Goal: Book appointment/travel/reservation

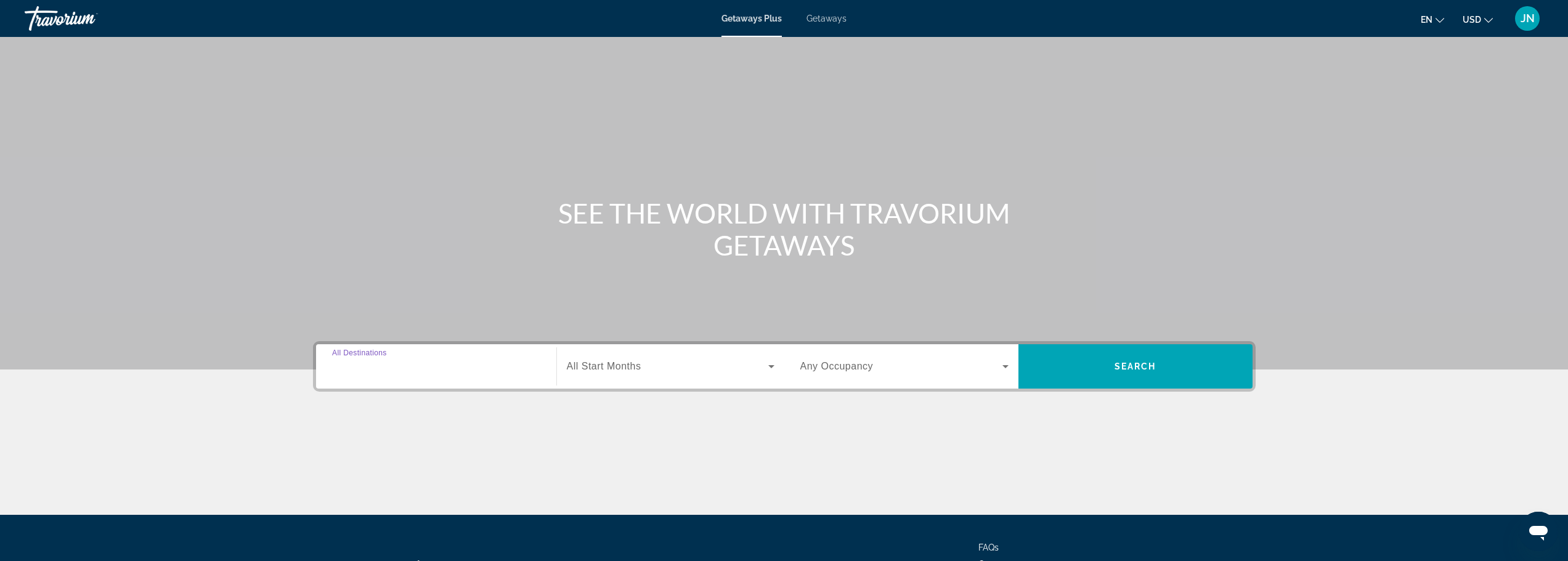
click at [492, 368] on input "Destination All Destinations" at bounding box center [436, 367] width 209 height 15
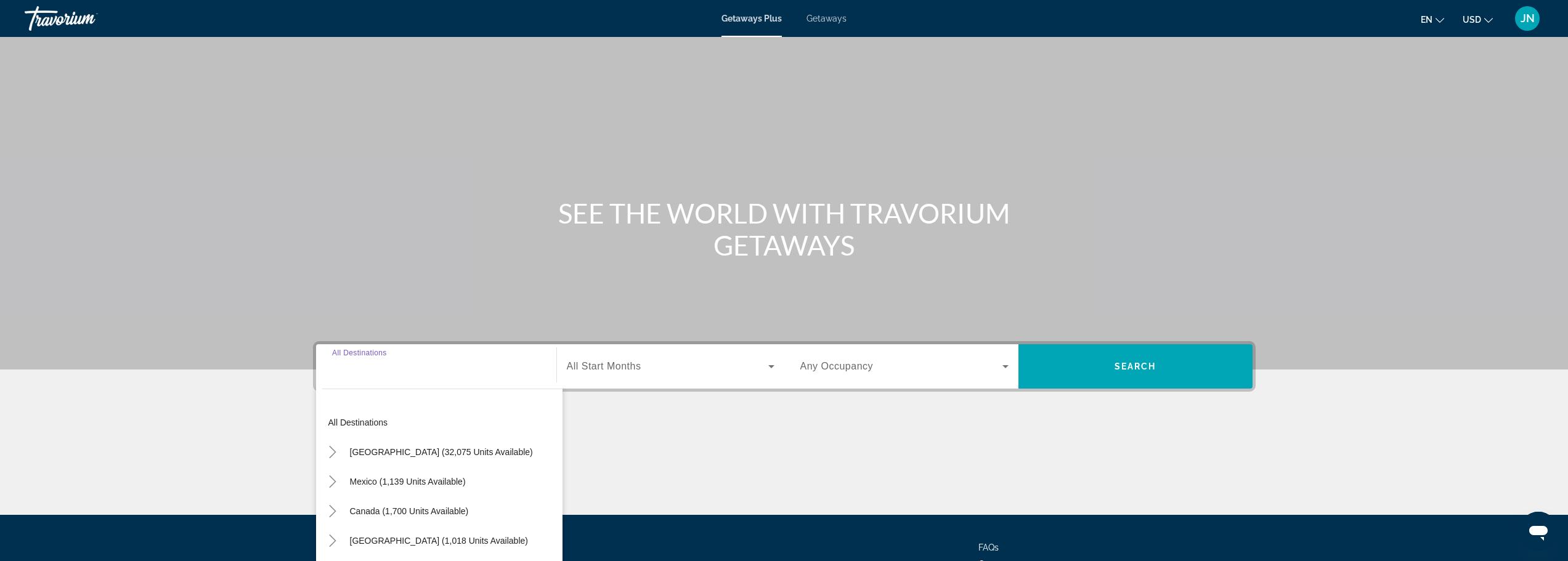
scroll to position [104, 0]
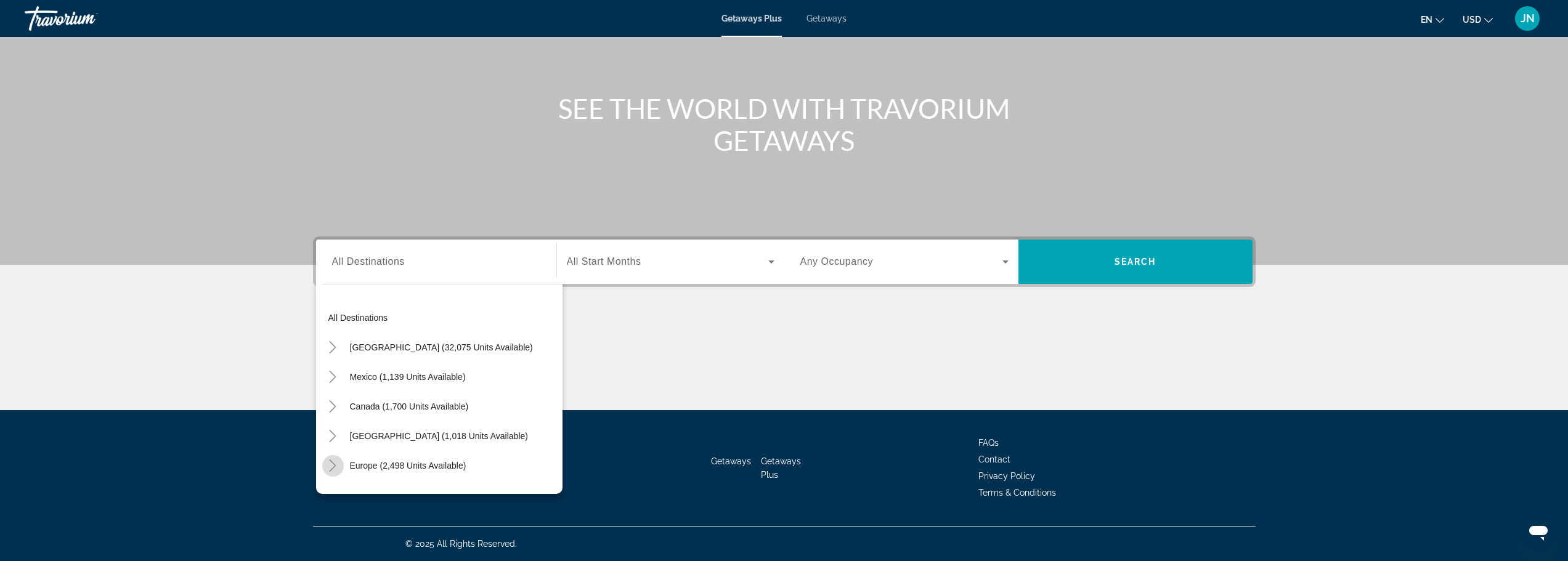
click at [336, 465] on icon "Toggle Europe (2,498 units available)" at bounding box center [332, 465] width 7 height 12
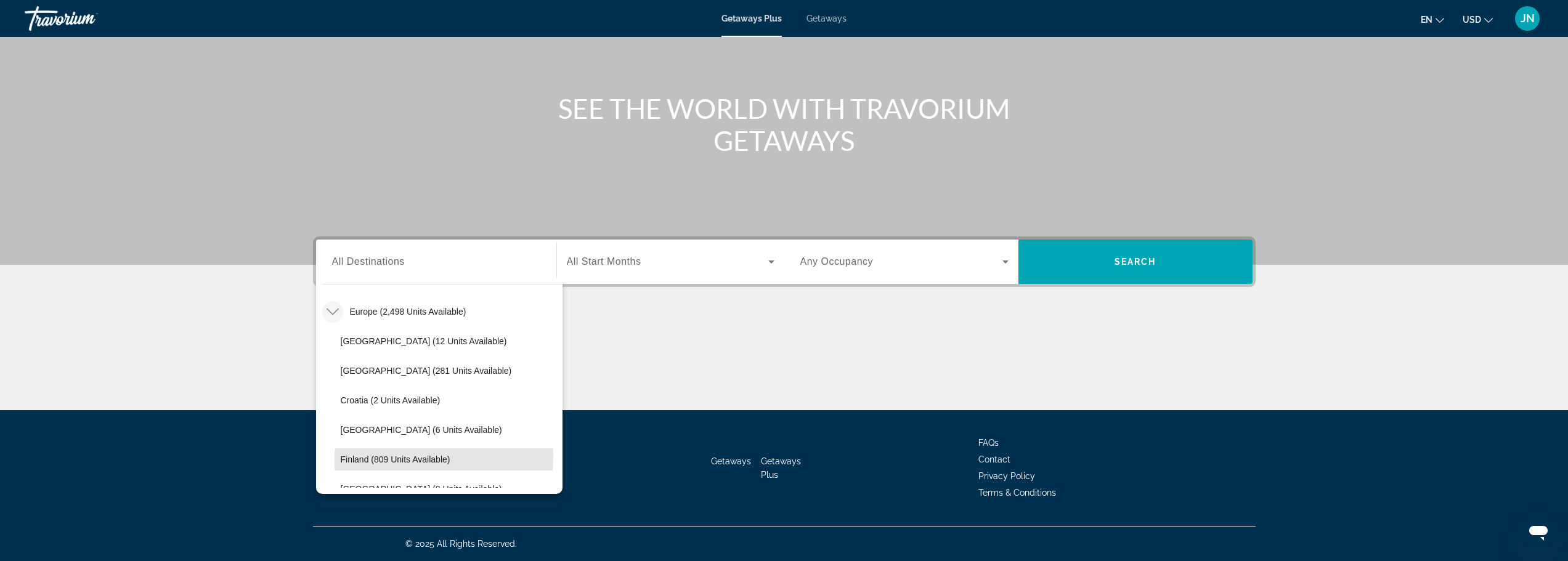
click at [377, 456] on span "Finland (809 units available)" at bounding box center [395, 459] width 110 height 10
type input "**********"
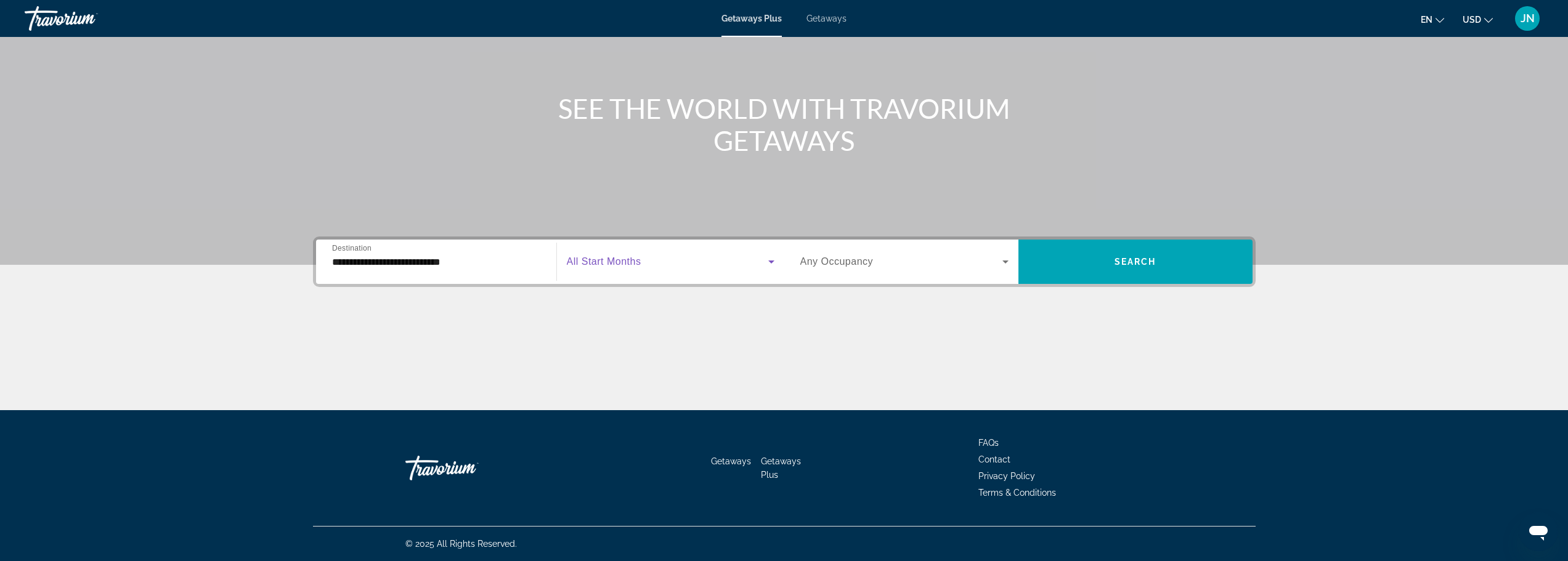
click at [664, 262] on span "Search widget" at bounding box center [668, 262] width 202 height 15
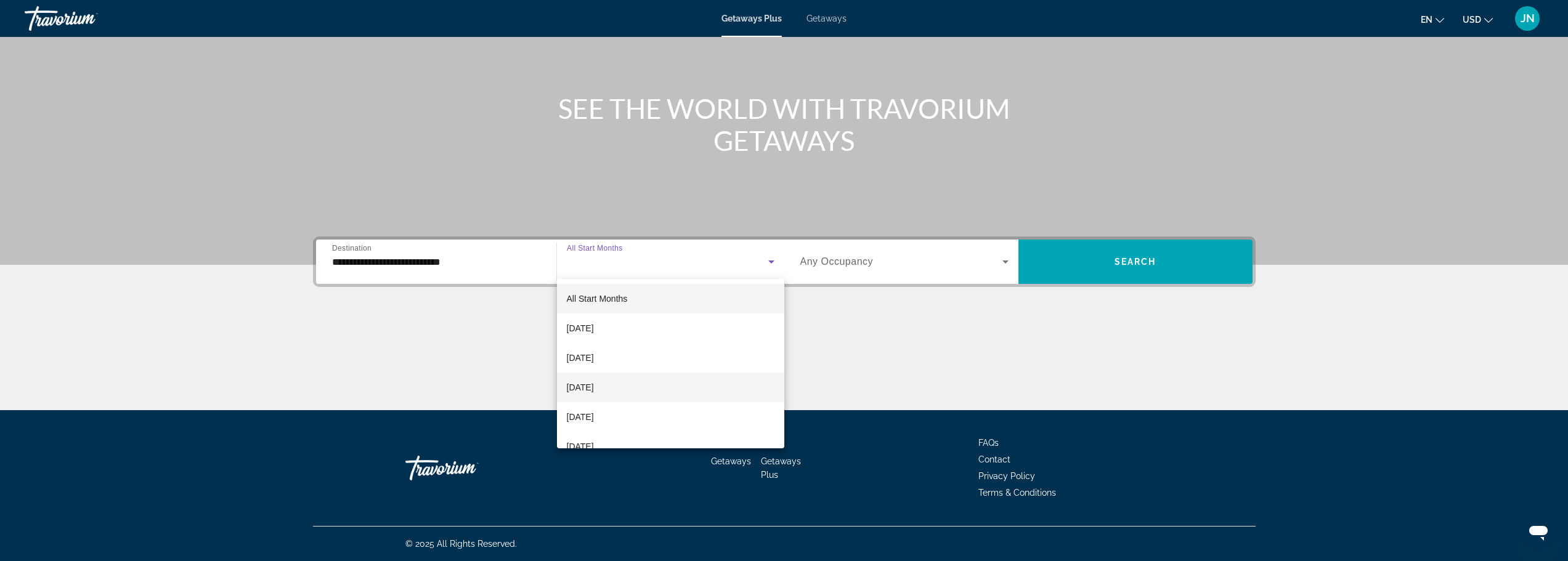
click at [576, 388] on span "[DATE]" at bounding box center [581, 387] width 27 height 15
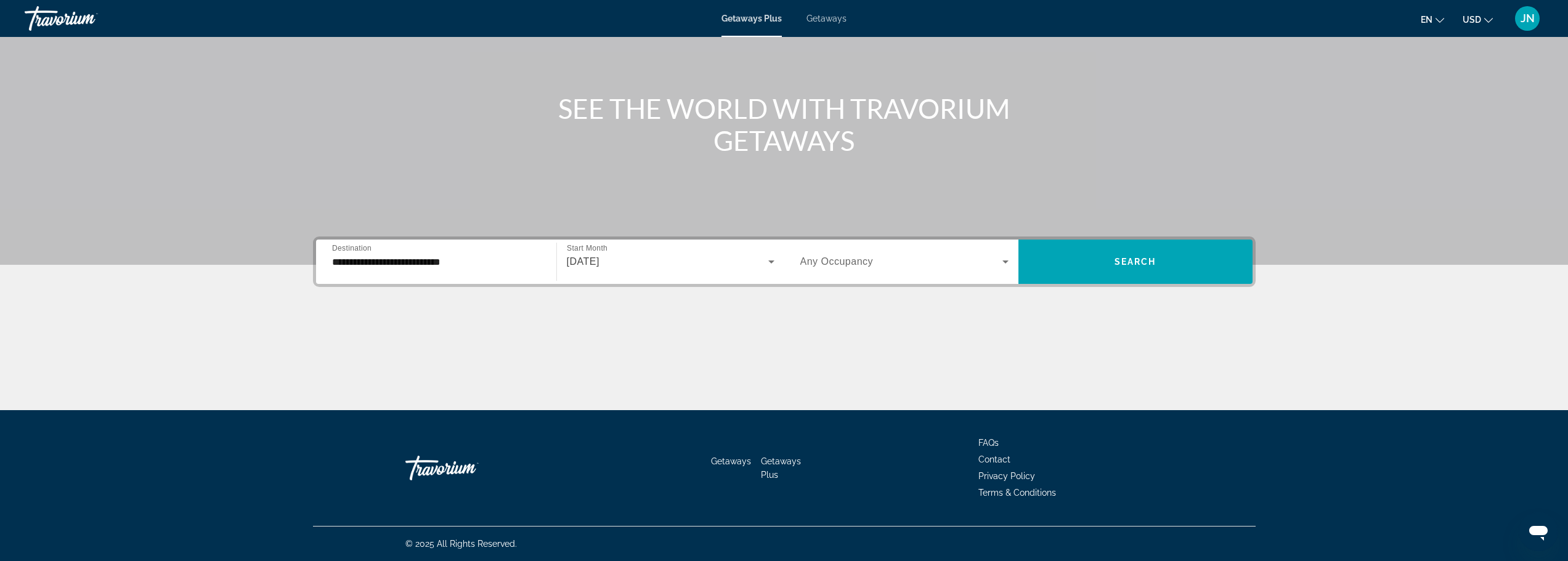
click at [851, 259] on span "Any Occupancy" at bounding box center [837, 261] width 73 height 11
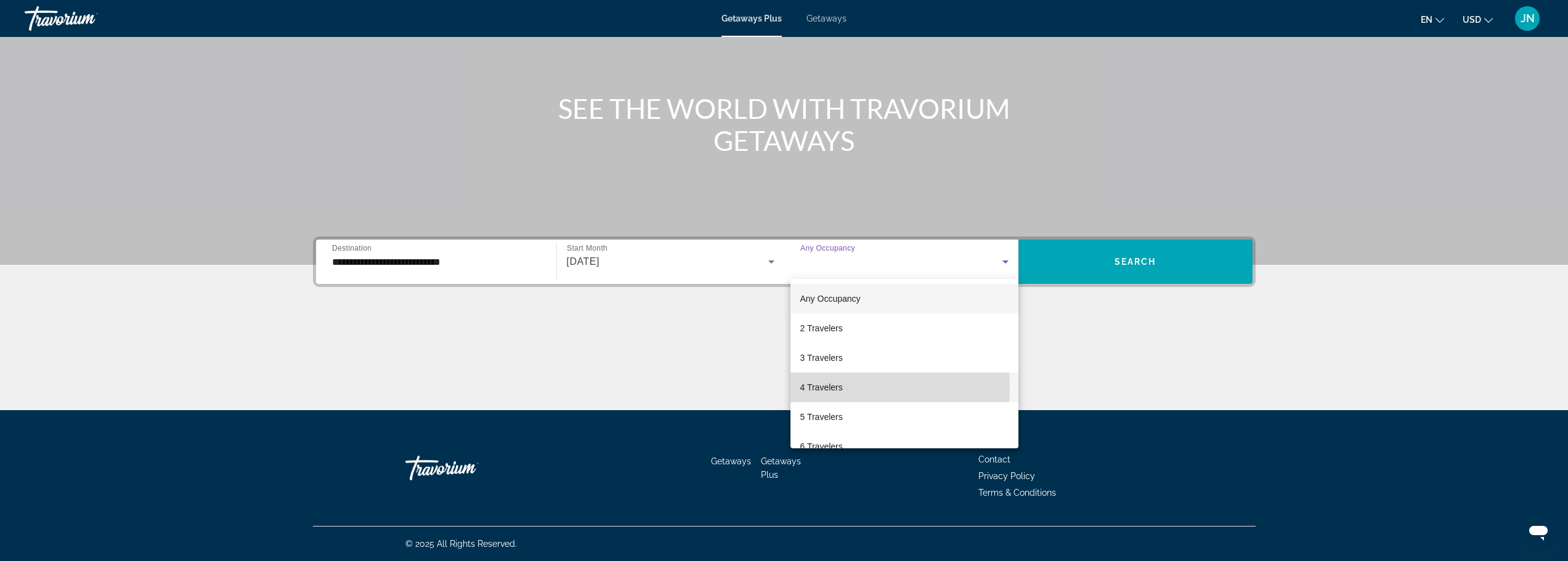
click at [812, 386] on span "4 Travelers" at bounding box center [822, 387] width 42 height 15
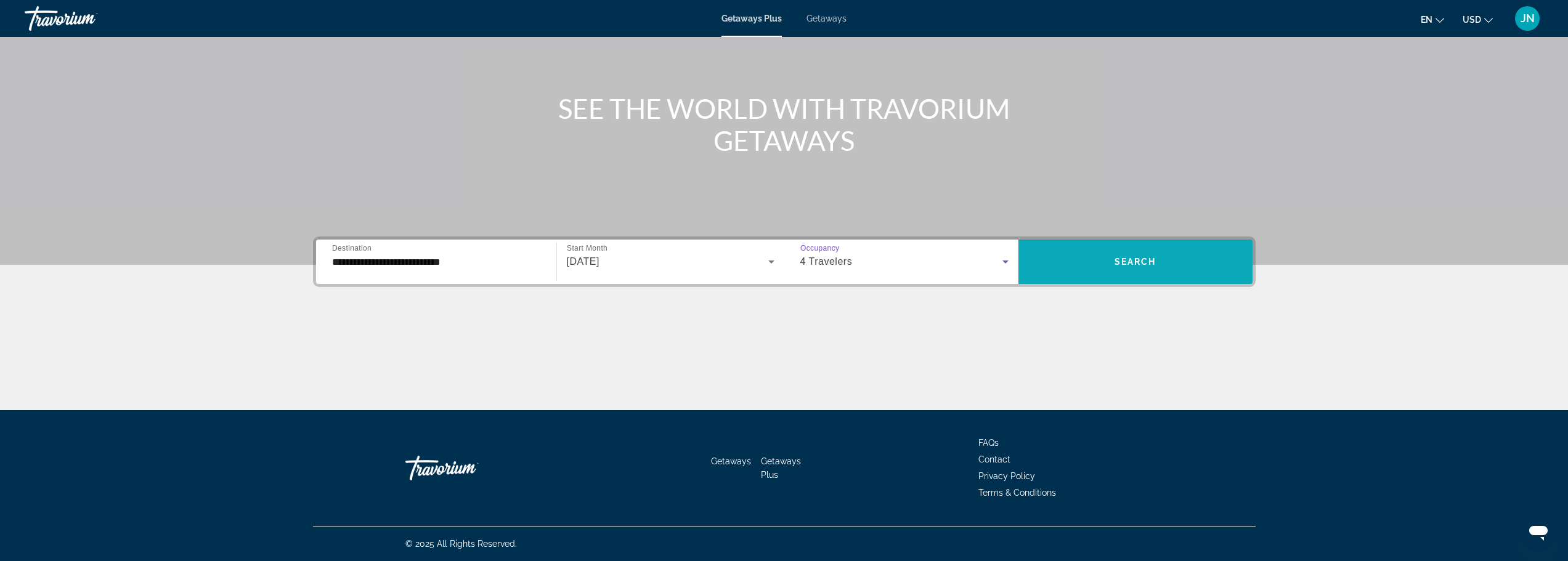
click at [1127, 262] on span "Search" at bounding box center [1135, 262] width 42 height 10
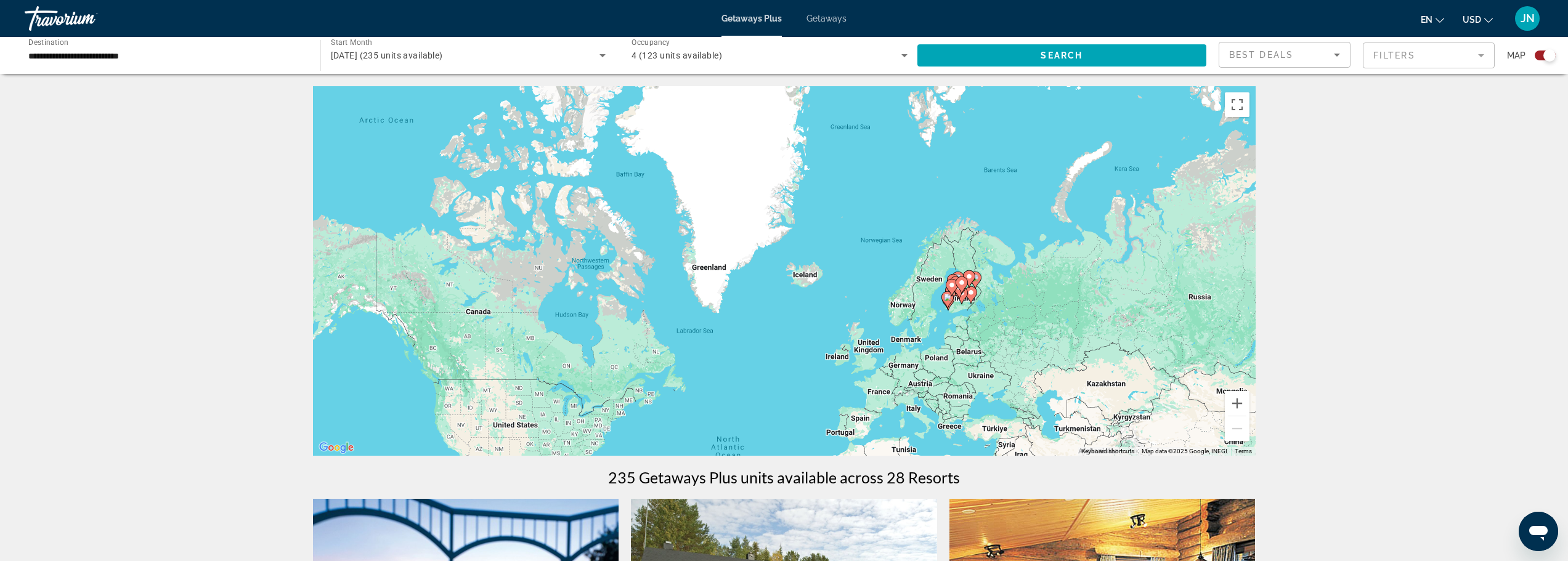
drag, startPoint x: 970, startPoint y: 169, endPoint x: 952, endPoint y: 360, distance: 191.8
click at [952, 360] on div "To activate drag with keyboard, press Alt + Enter. Once in keyboard drag state,…" at bounding box center [784, 271] width 942 height 369
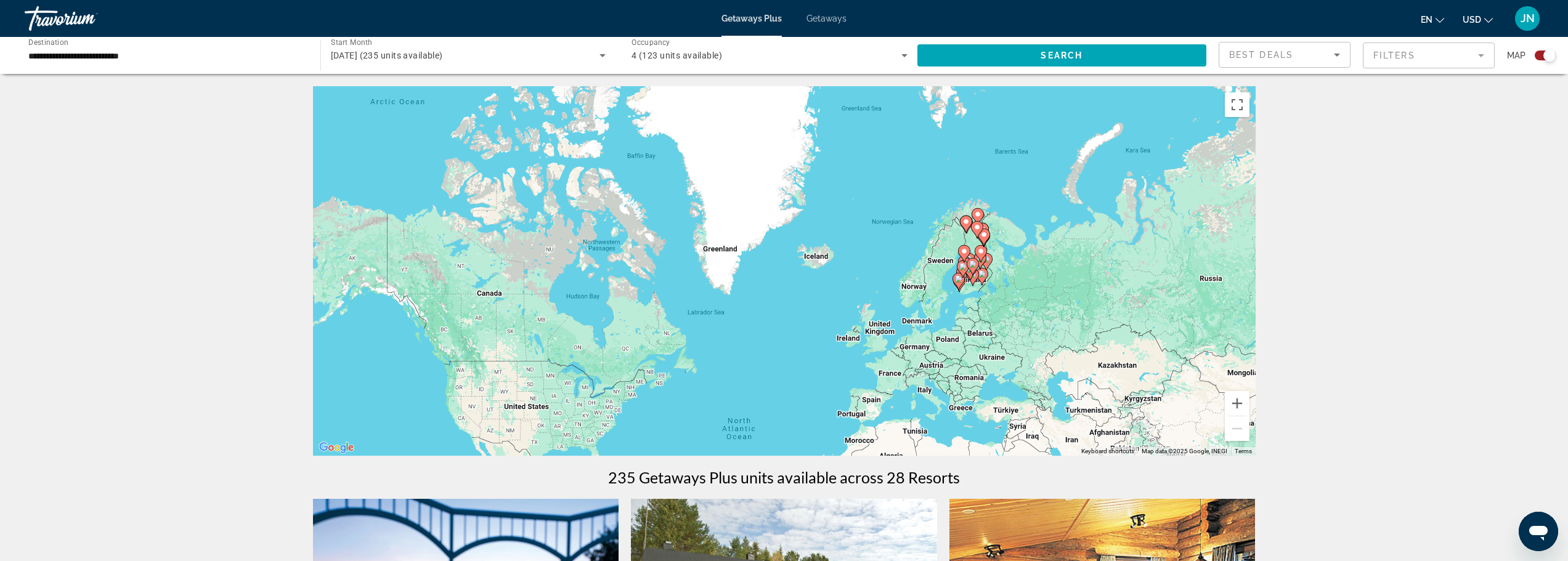
drag, startPoint x: 1025, startPoint y: 323, endPoint x: 1034, endPoint y: 310, distance: 15.8
click at [1034, 310] on div "To activate drag with keyboard, press Alt + Enter. Once in keyboard drag state,…" at bounding box center [784, 271] width 942 height 369
click at [1236, 397] on button "Zoom in" at bounding box center [1237, 403] width 25 height 25
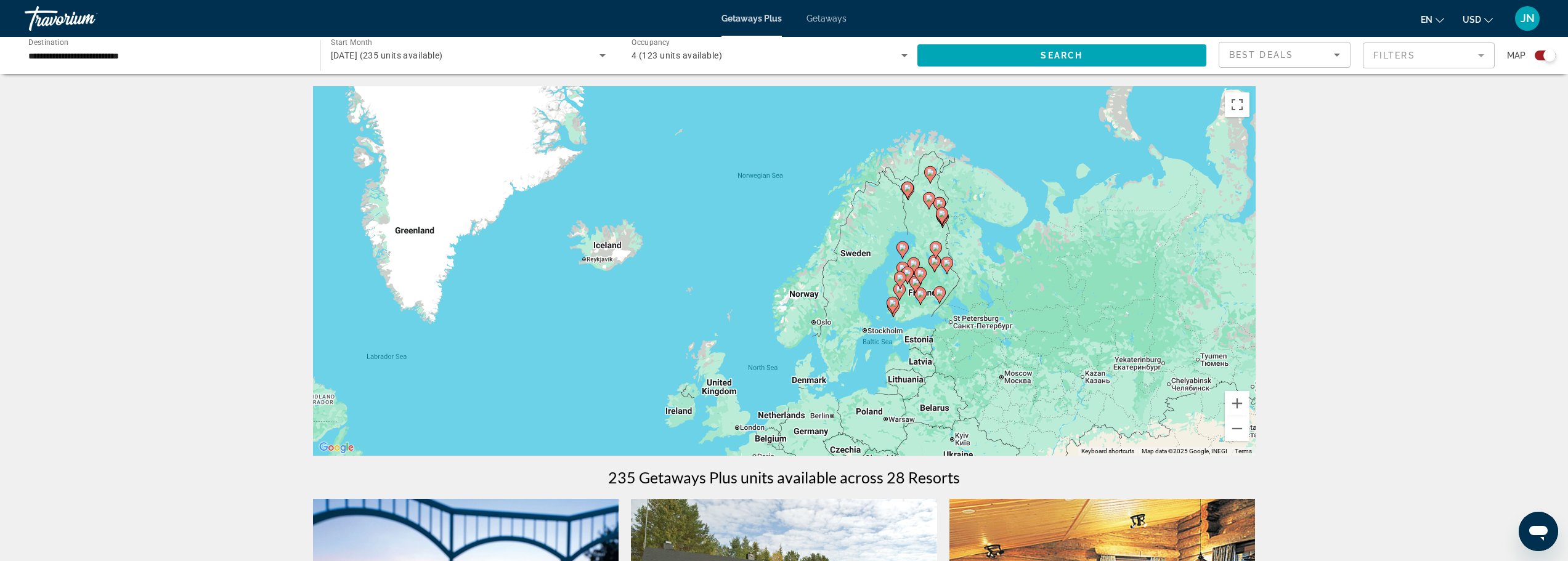
drag, startPoint x: 1081, startPoint y: 357, endPoint x: 933, endPoint y: 354, distance: 148.0
click at [861, 360] on div "To activate drag with keyboard, press Alt + Enter. Once in keyboard drag state,…" at bounding box center [784, 271] width 942 height 369
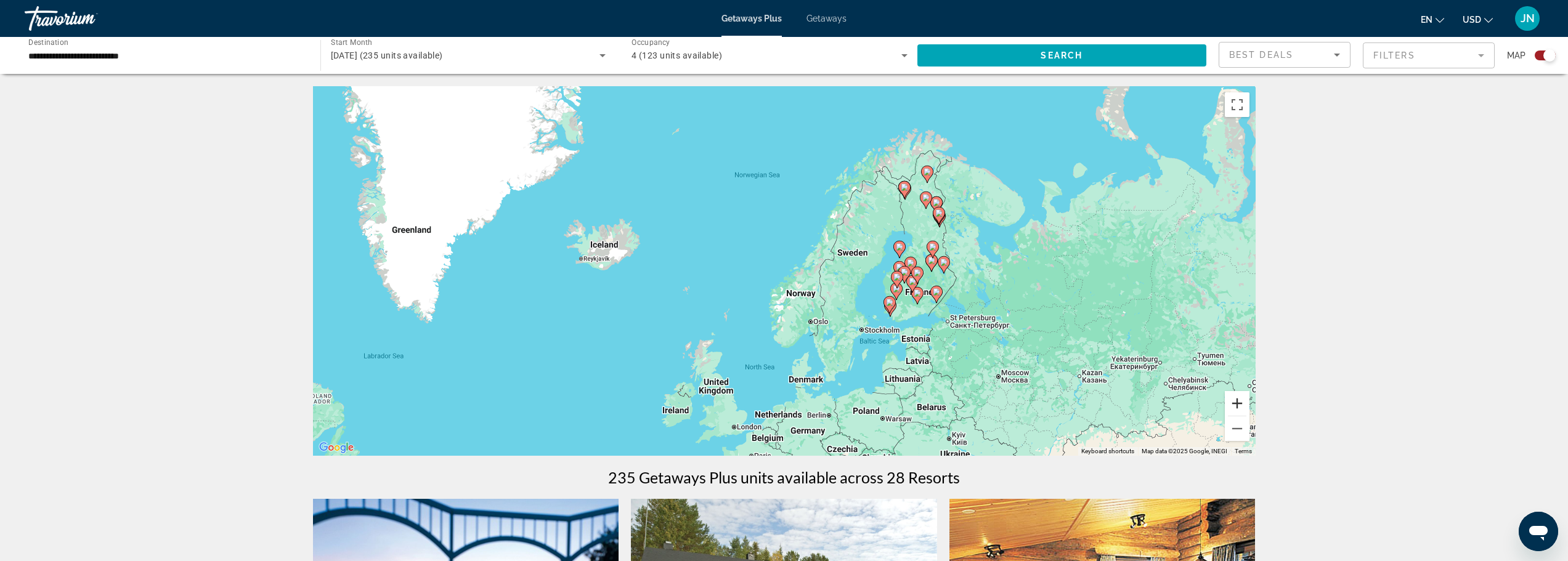
click at [1237, 400] on button "Zoom in" at bounding box center [1237, 403] width 25 height 25
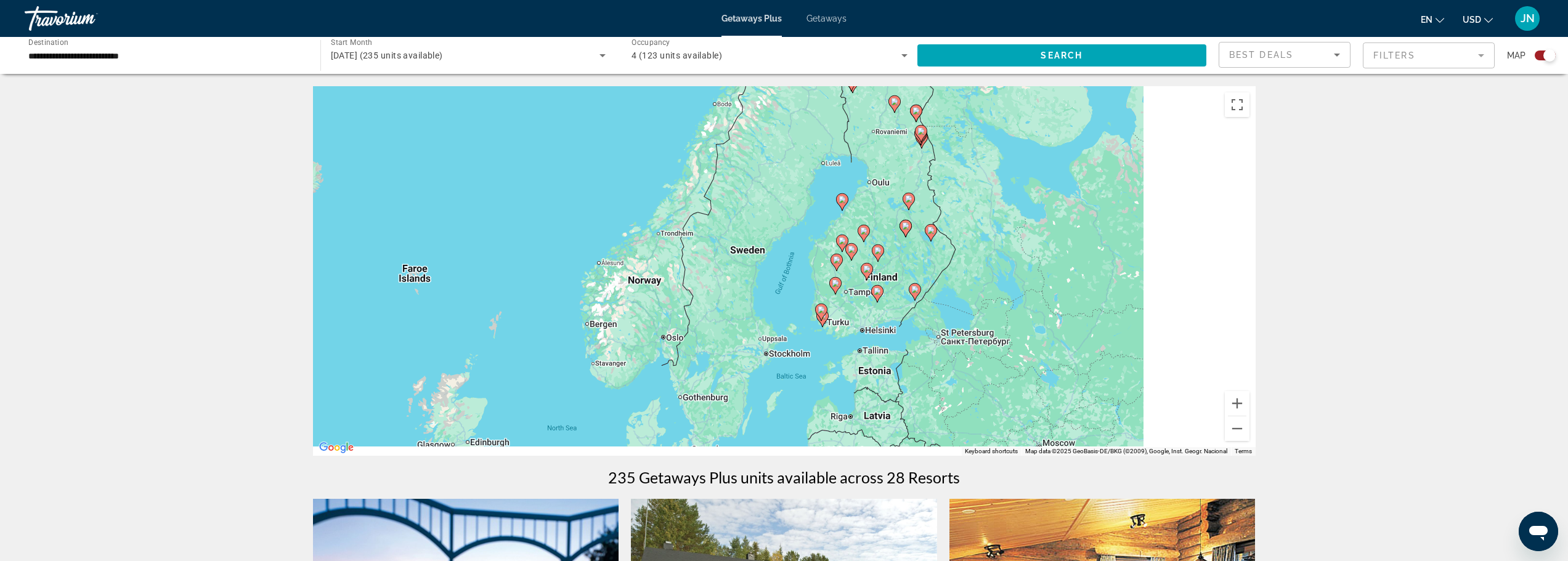
drag, startPoint x: 1058, startPoint y: 315, endPoint x: 887, endPoint y: 279, distance: 174.7
click at [887, 279] on div "To activate drag with keyboard, press Alt + Enter. Once in keyboard drag state,…" at bounding box center [784, 271] width 942 height 369
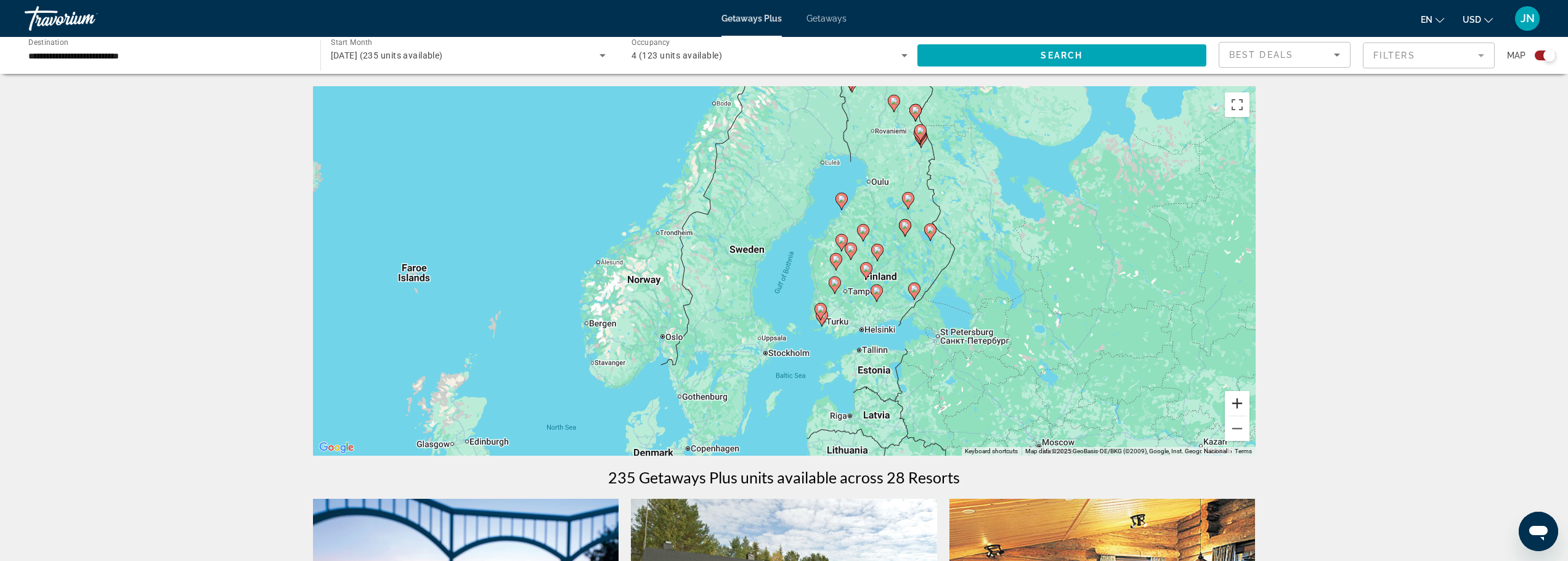
click at [1239, 404] on button "Zoom in" at bounding box center [1237, 403] width 25 height 25
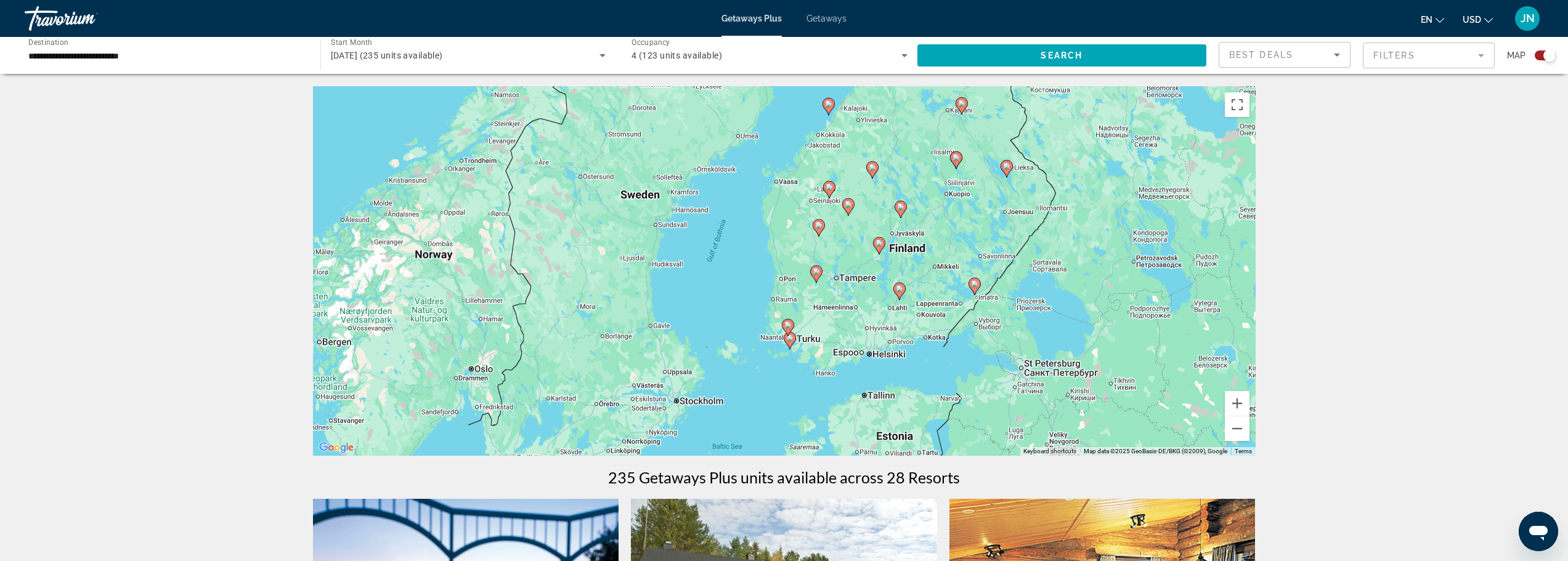
drag, startPoint x: 945, startPoint y: 360, endPoint x: 875, endPoint y: 325, distance: 78.3
click at [875, 325] on div "To activate drag with keyboard, press Alt + Enter. Once in keyboard drag state,…" at bounding box center [784, 271] width 942 height 369
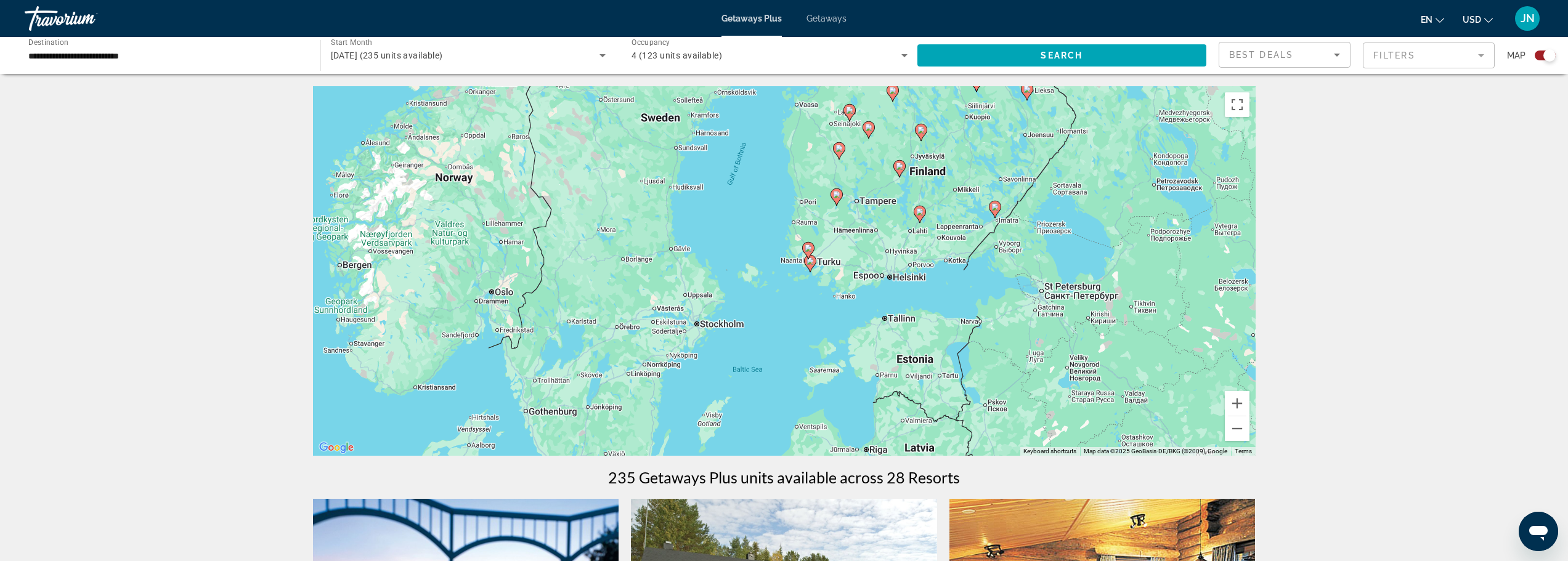
drag, startPoint x: 1073, startPoint y: 404, endPoint x: 1094, endPoint y: 326, distance: 80.8
click at [1094, 326] on div "To activate drag with keyboard, press Alt + Enter. Once in keyboard drag state,…" at bounding box center [784, 271] width 942 height 369
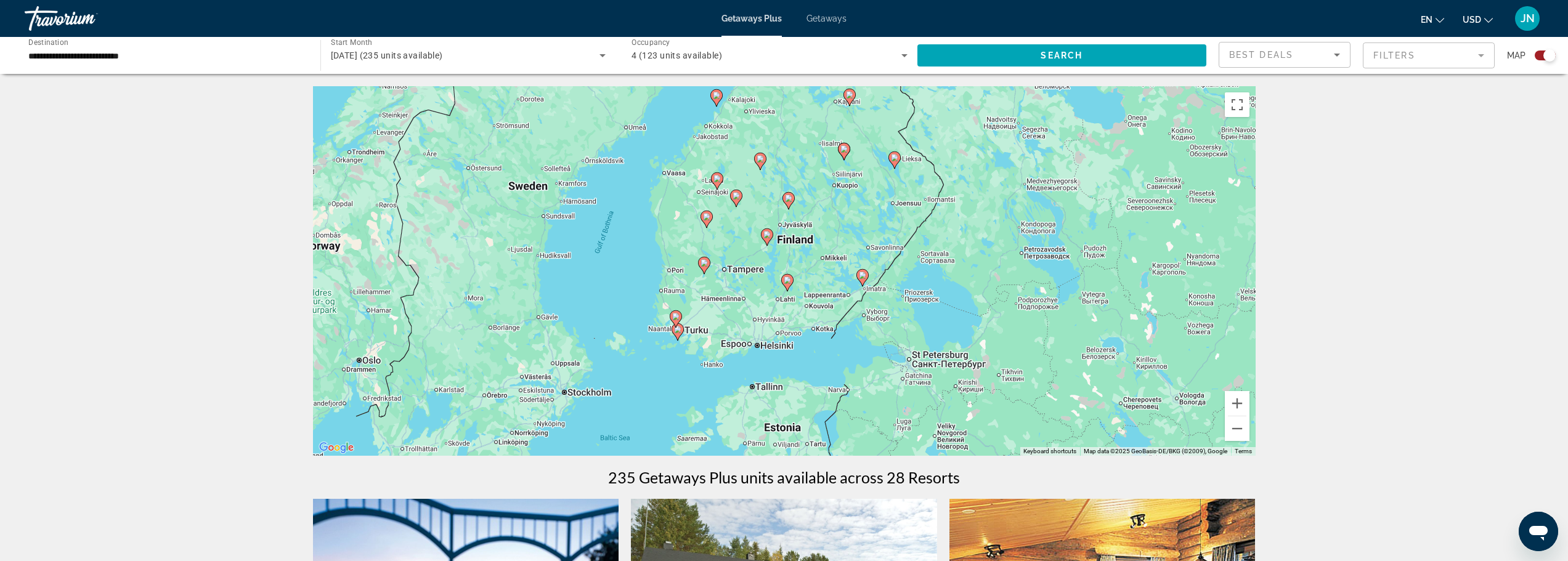
drag, startPoint x: 642, startPoint y: 274, endPoint x: 523, endPoint y: 345, distance: 138.6
click at [523, 345] on div "To activate drag with keyboard, press Alt + Enter. Once in keyboard drag state,…" at bounding box center [784, 271] width 942 height 369
click at [767, 236] on image "Main content" at bounding box center [767, 234] width 7 height 7
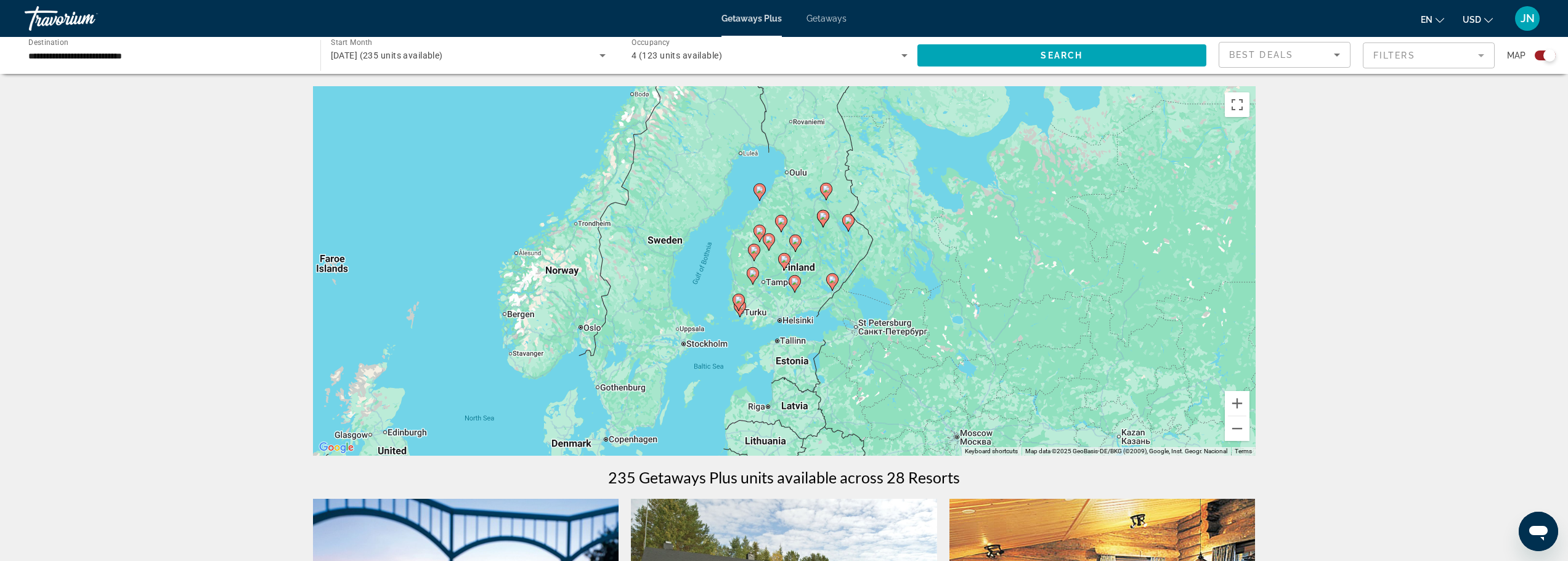
click at [784, 261] on image "Main content" at bounding box center [784, 259] width 7 height 7
type input "**********"
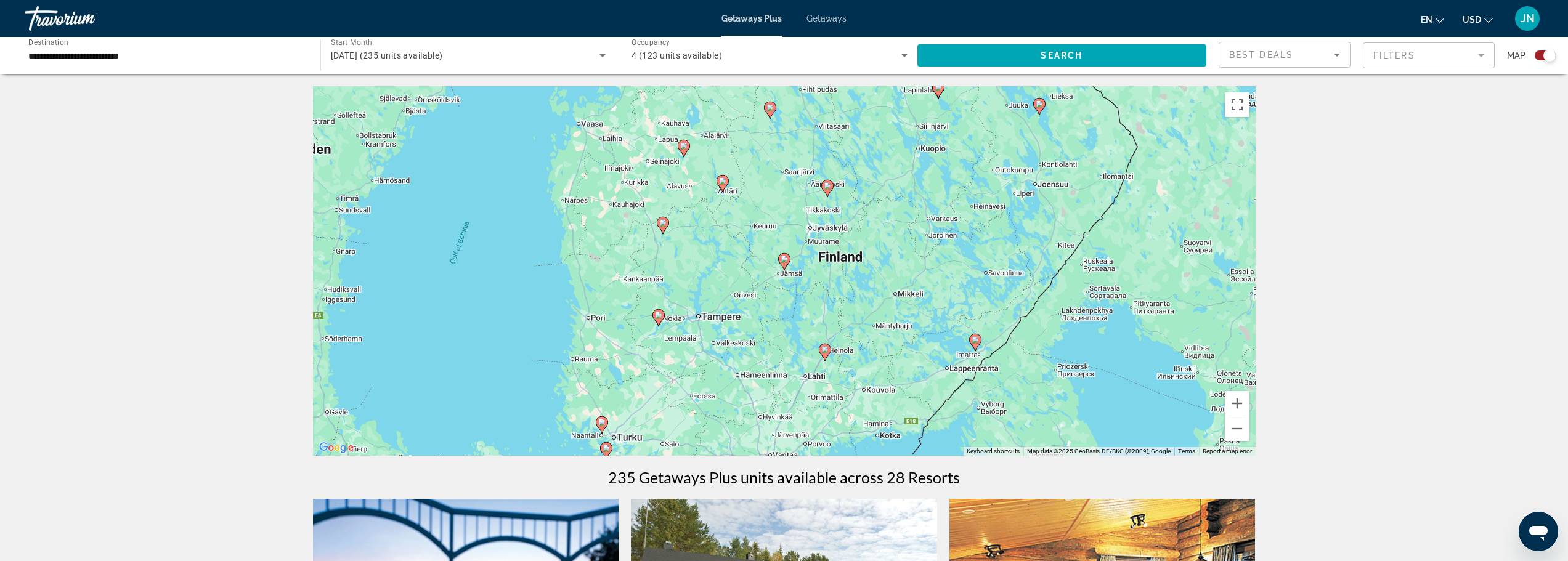
click at [784, 261] on image "Main content" at bounding box center [784, 259] width 7 height 7
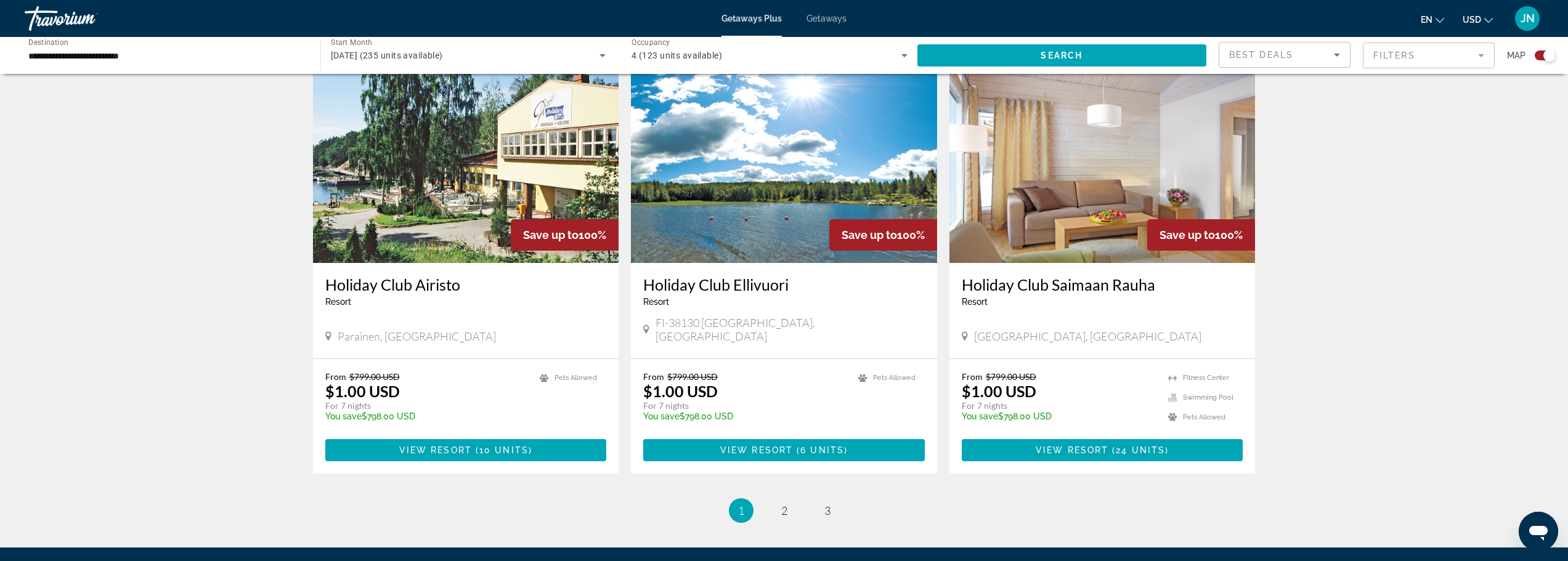
scroll to position [1723, 0]
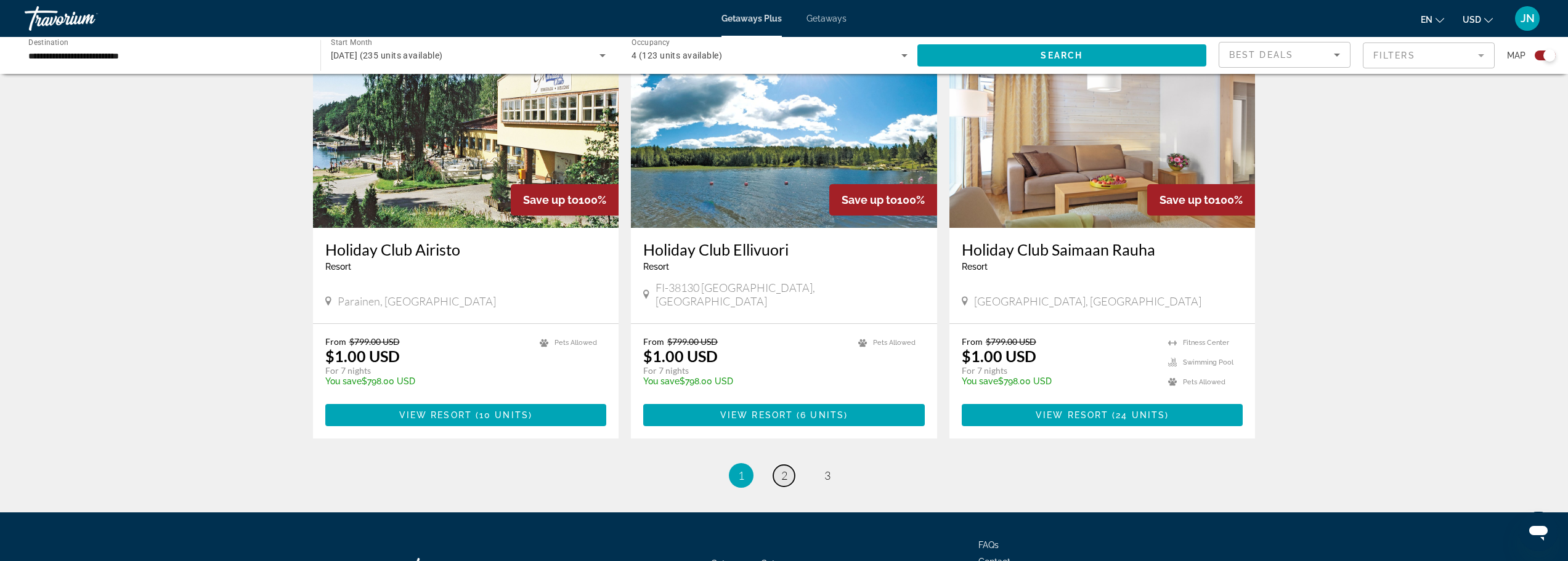
click at [781, 468] on span "2" at bounding box center [784, 475] width 6 height 14
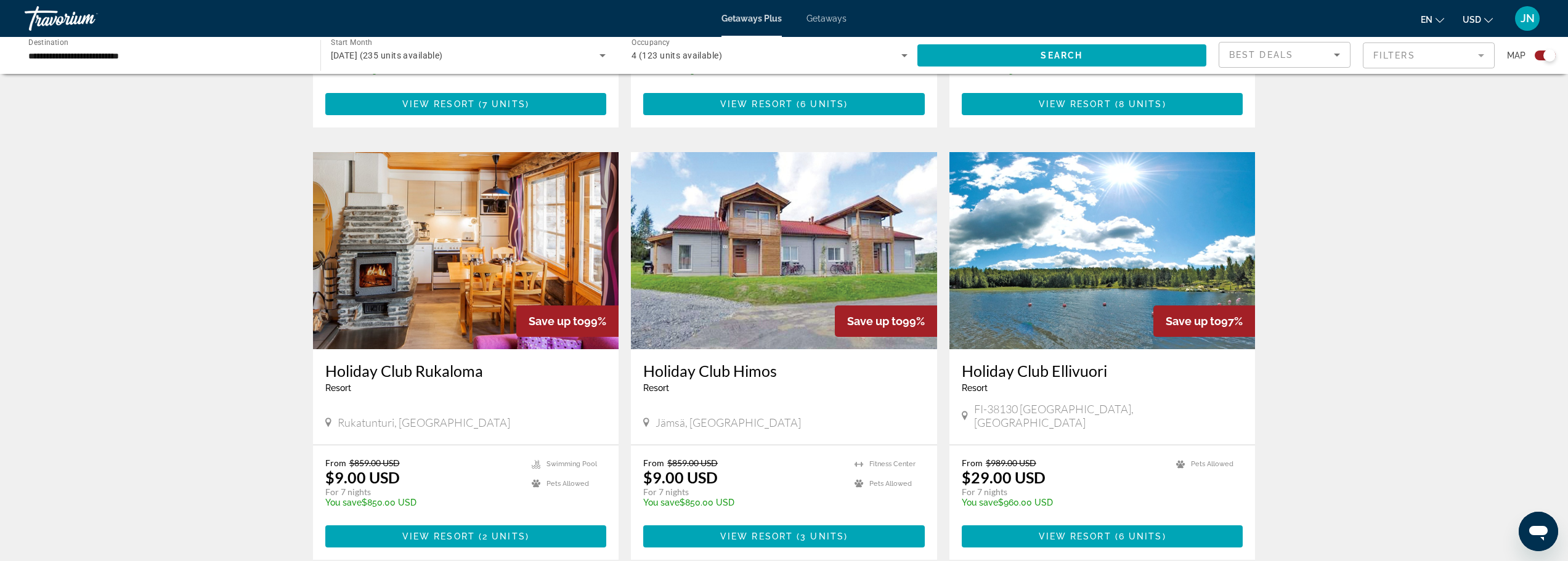
scroll to position [1642, 0]
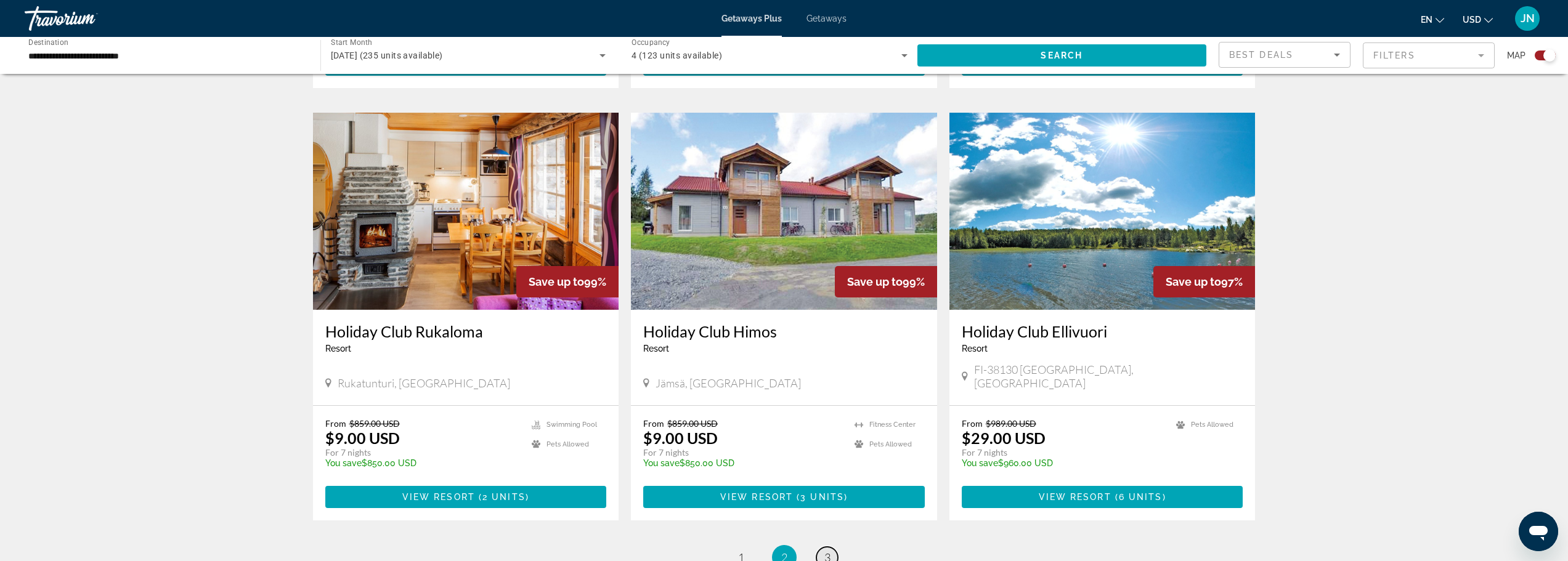
click at [824, 550] on span "3" at bounding box center [827, 557] width 6 height 14
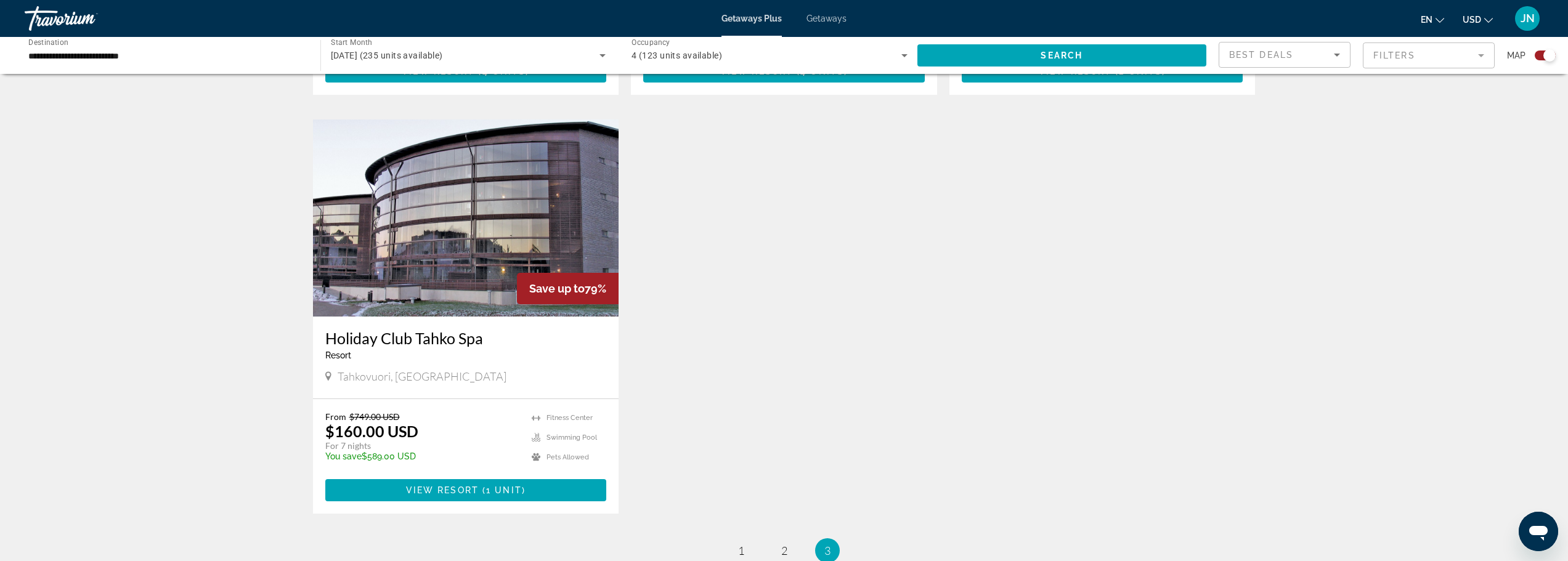
scroll to position [903, 0]
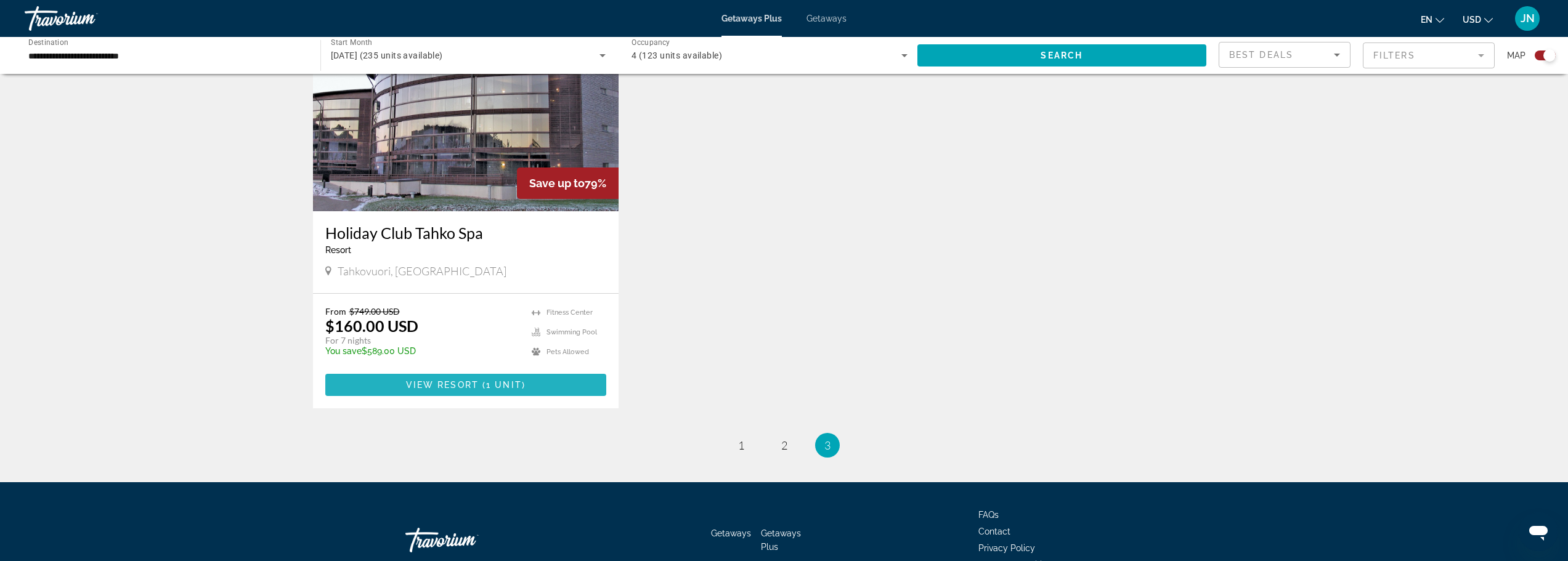
click at [451, 382] on span "View Resort" at bounding box center [442, 385] width 73 height 10
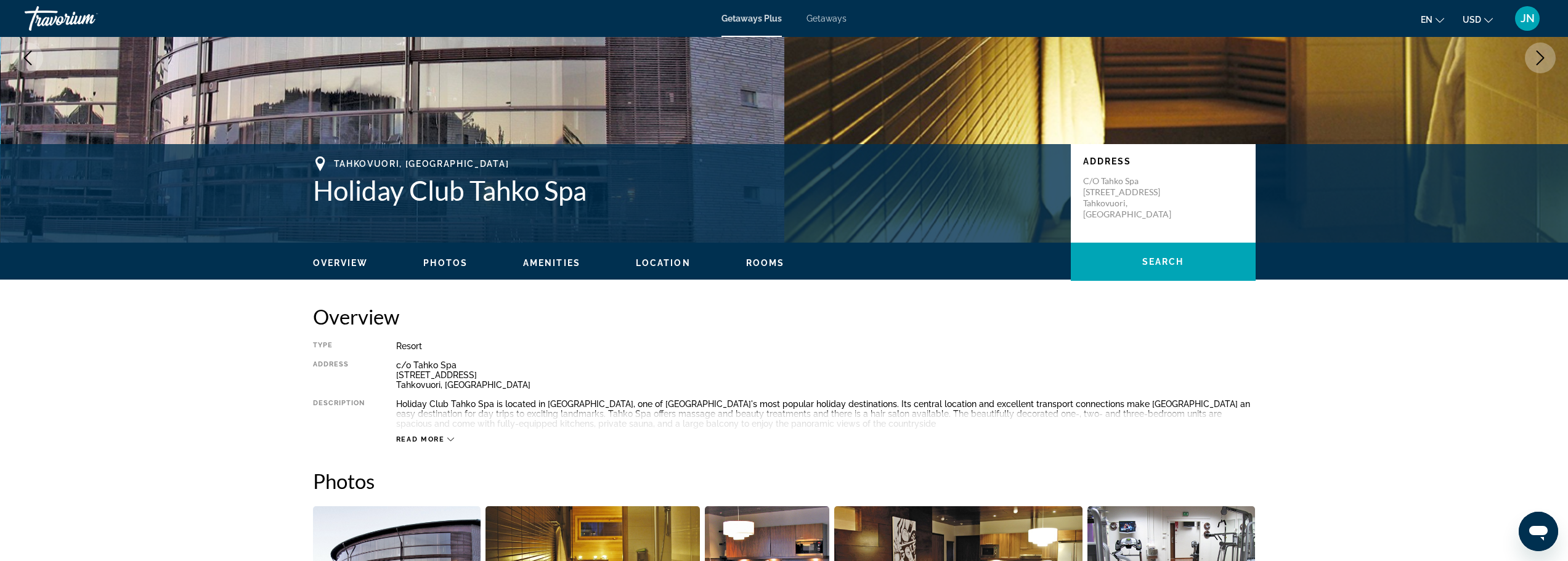
scroll to position [164, 0]
click at [450, 438] on icon "Main content" at bounding box center [451, 438] width 7 height 7
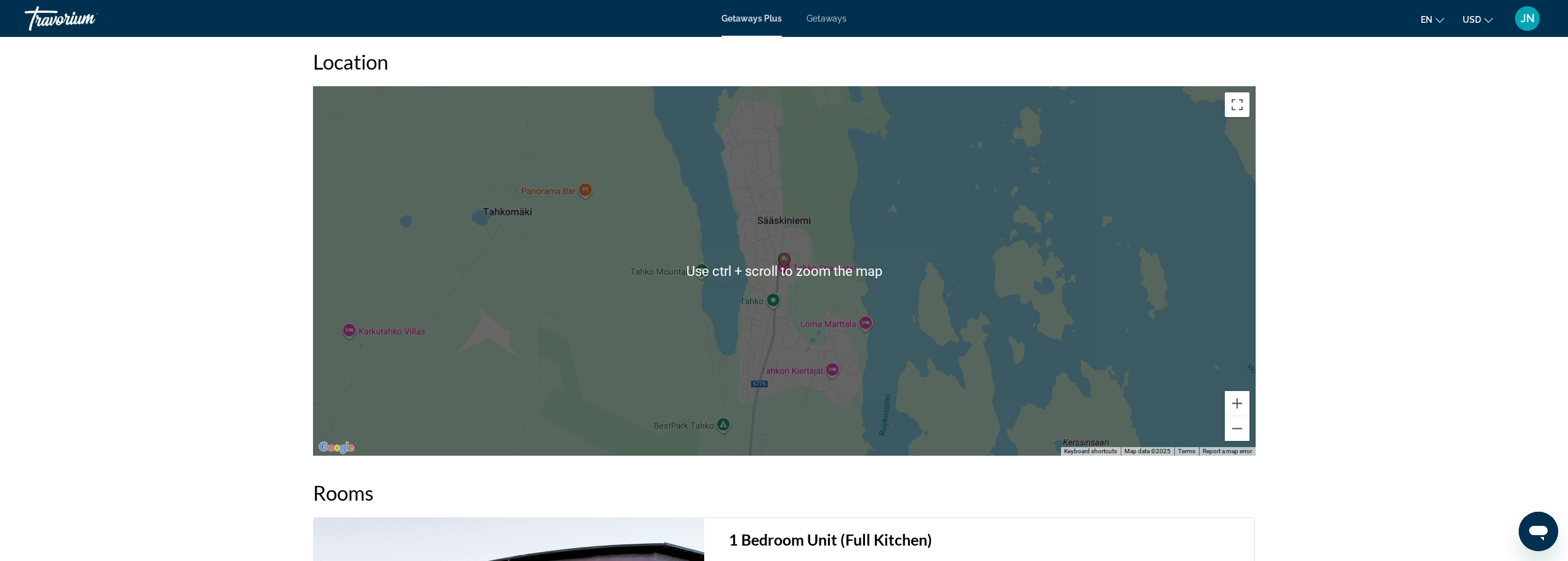
scroll to position [1559, 0]
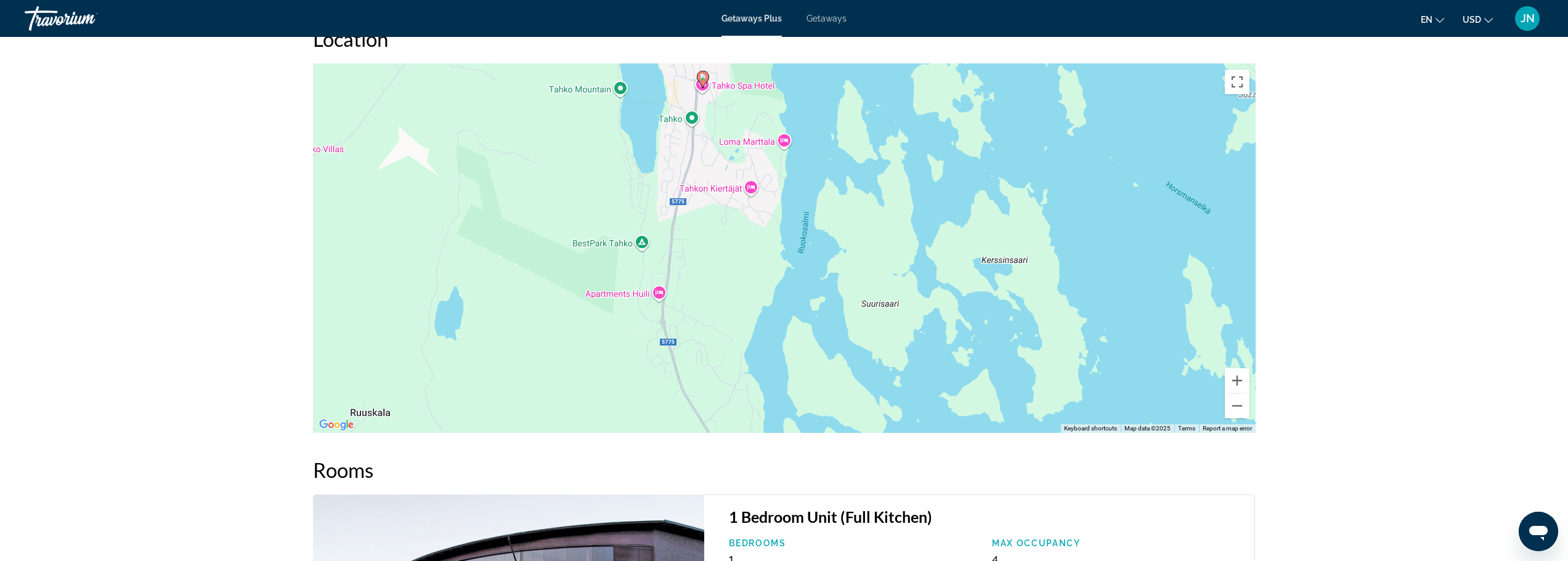
drag, startPoint x: 829, startPoint y: 253, endPoint x: 727, endPoint y: 240, distance: 102.8
click at [732, 250] on div "To activate drag with keyboard, press Alt + Enter. Once in keyboard drag state,…" at bounding box center [784, 248] width 942 height 369
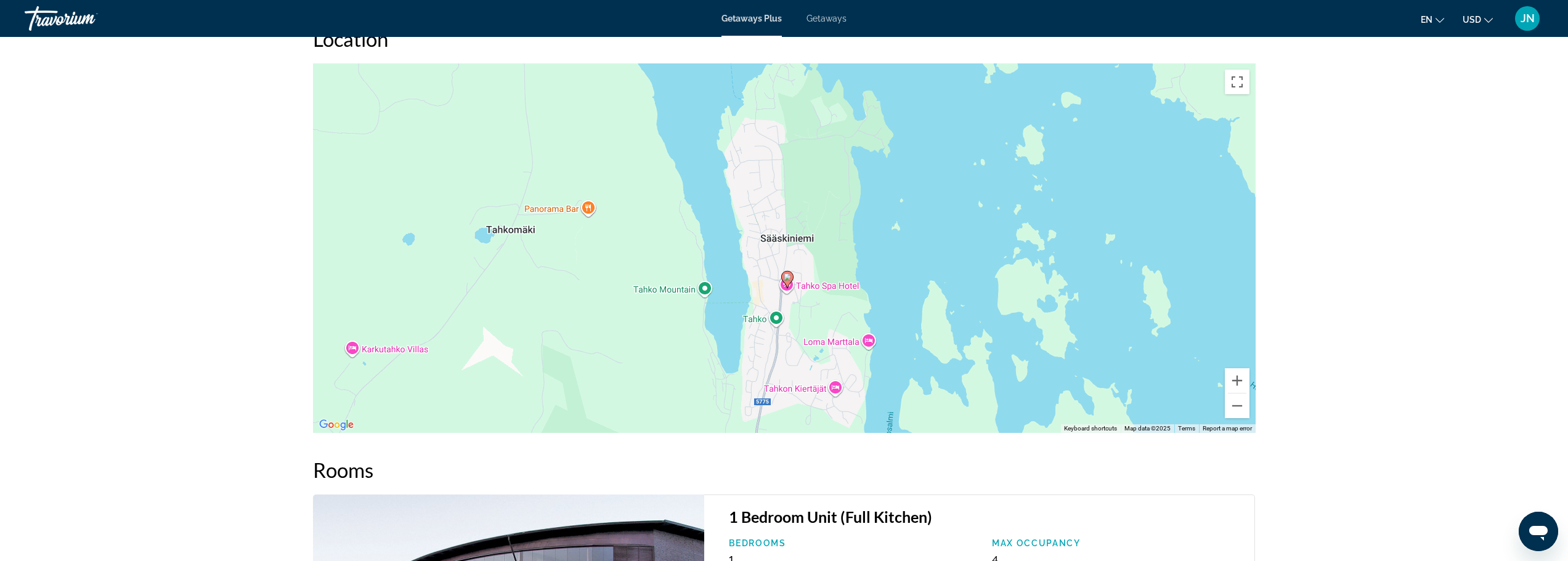
drag, startPoint x: 699, startPoint y: 158, endPoint x: 784, endPoint y: 336, distance: 197.3
click at [785, 350] on div "To activate drag with keyboard, press Alt + Enter. Once in keyboard drag state,…" at bounding box center [784, 248] width 942 height 369
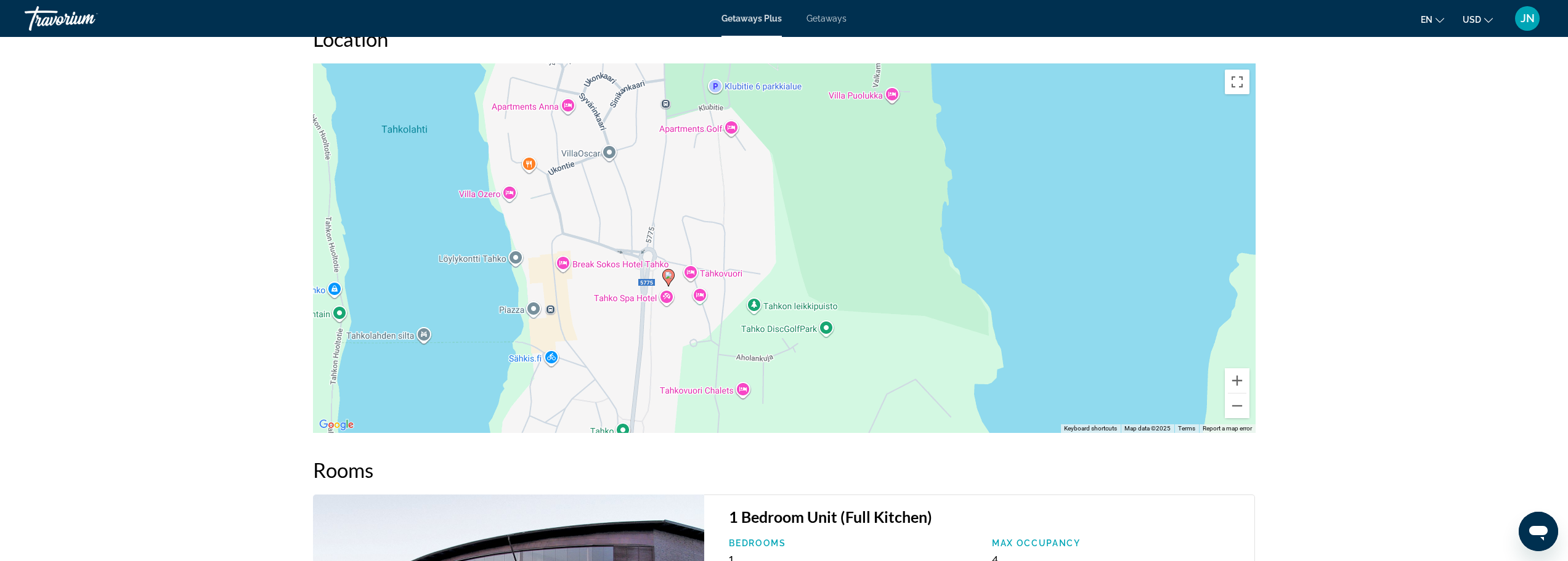
drag, startPoint x: 840, startPoint y: 297, endPoint x: 660, endPoint y: 302, distance: 180.1
click at [664, 303] on div "To activate drag with keyboard, press Alt + Enter. Once in keyboard drag state,…" at bounding box center [784, 248] width 942 height 369
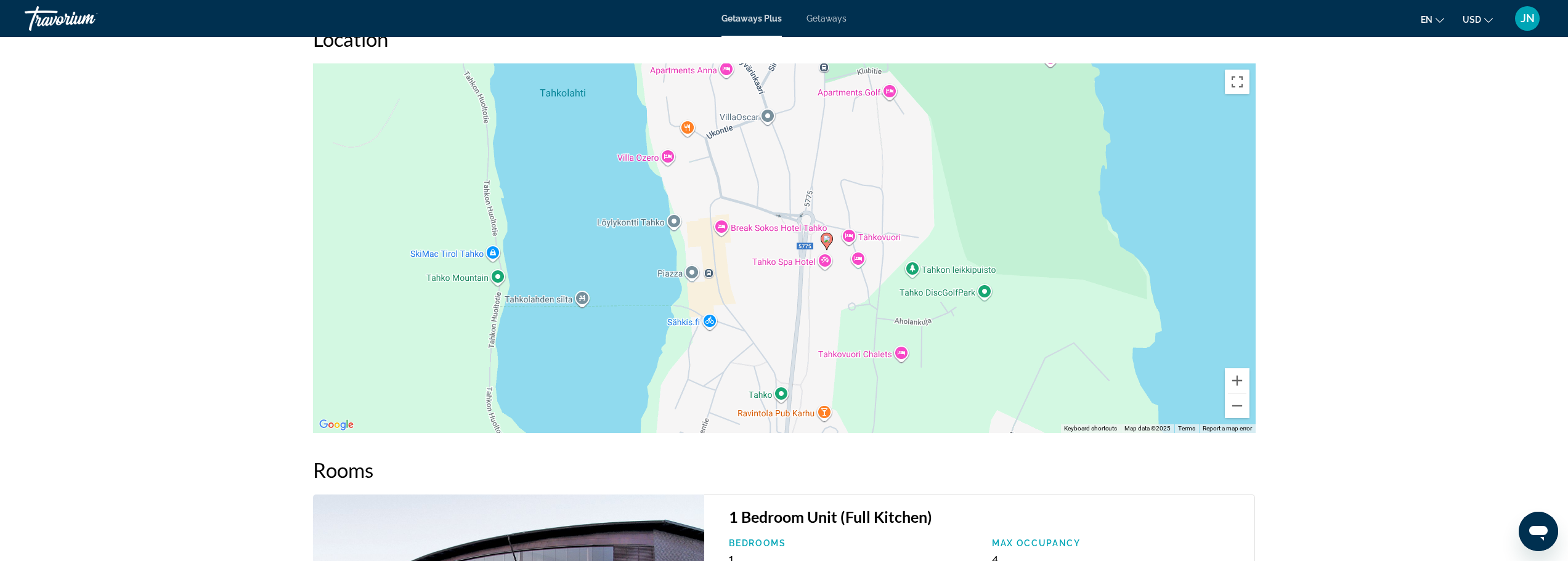
drag, startPoint x: 652, startPoint y: 327, endPoint x: 804, endPoint y: 293, distance: 155.8
click at [804, 293] on div "To activate drag with keyboard, press Alt + Enter. Once in keyboard drag state,…" at bounding box center [784, 248] width 942 height 369
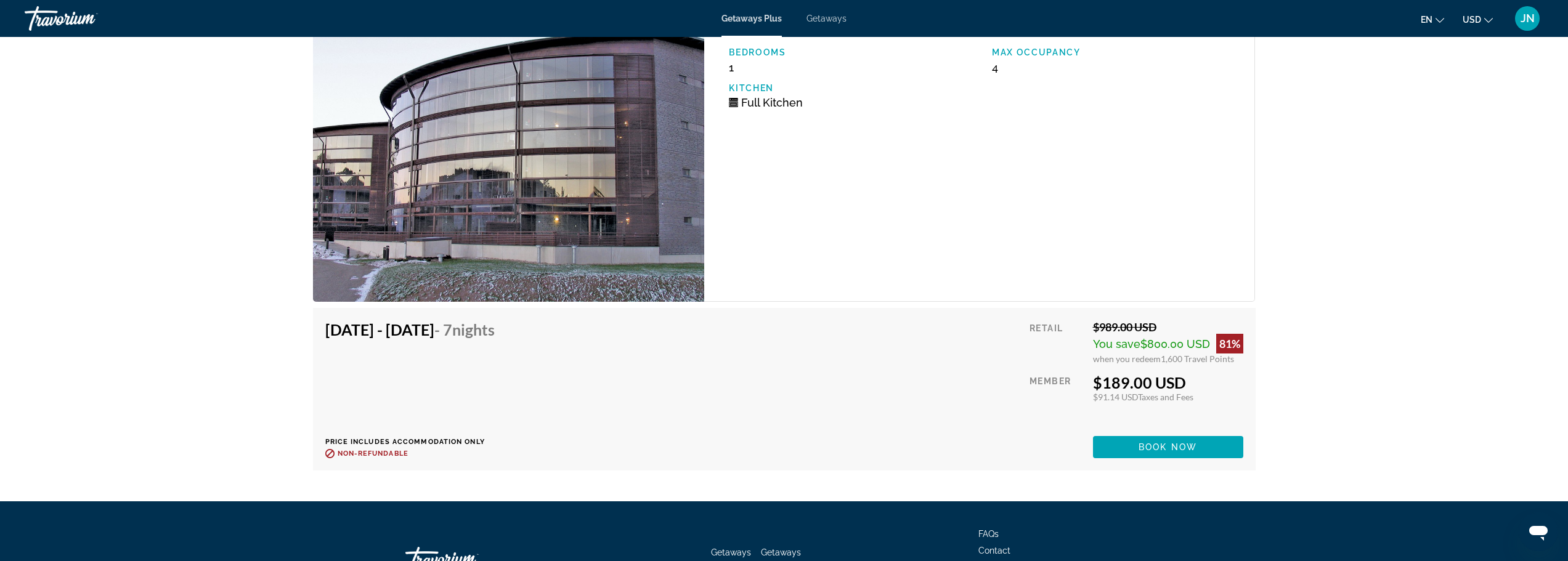
scroll to position [2052, 0]
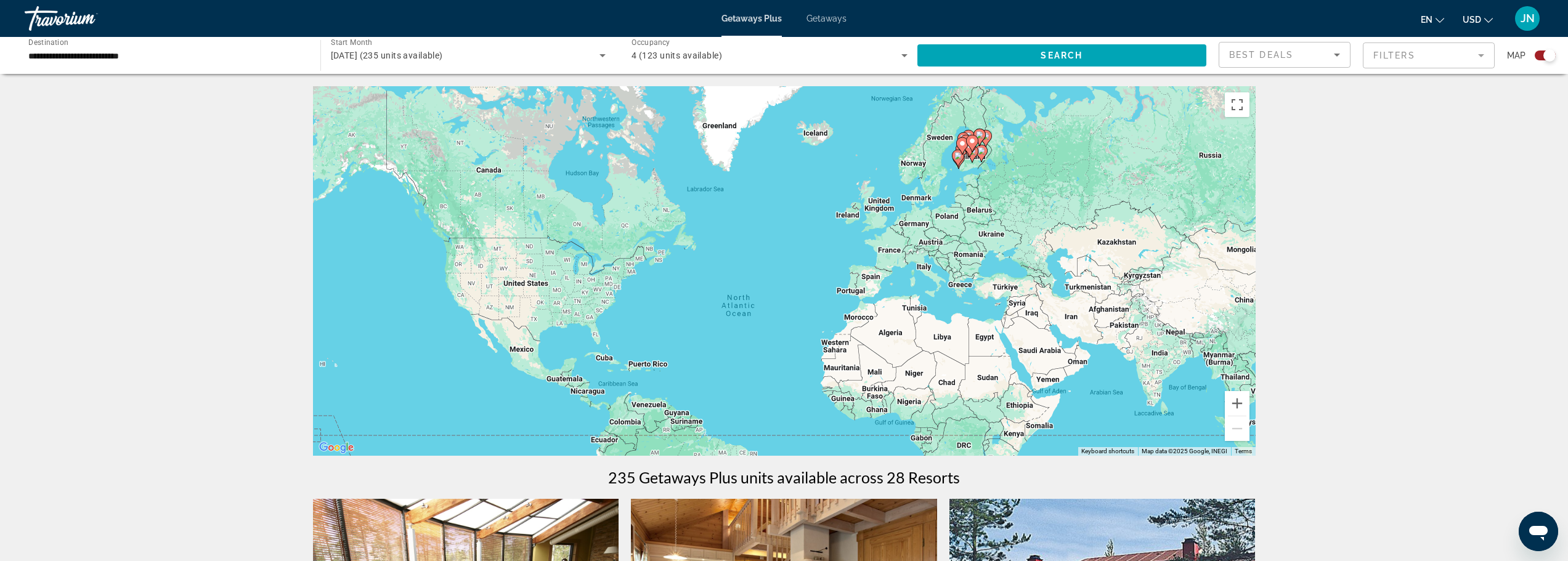
drag, startPoint x: 962, startPoint y: 225, endPoint x: 959, endPoint y: 284, distance: 59.1
click at [952, 282] on div "To activate drag with keyboard, press Alt + Enter. Once in keyboard drag state,…" at bounding box center [784, 271] width 942 height 369
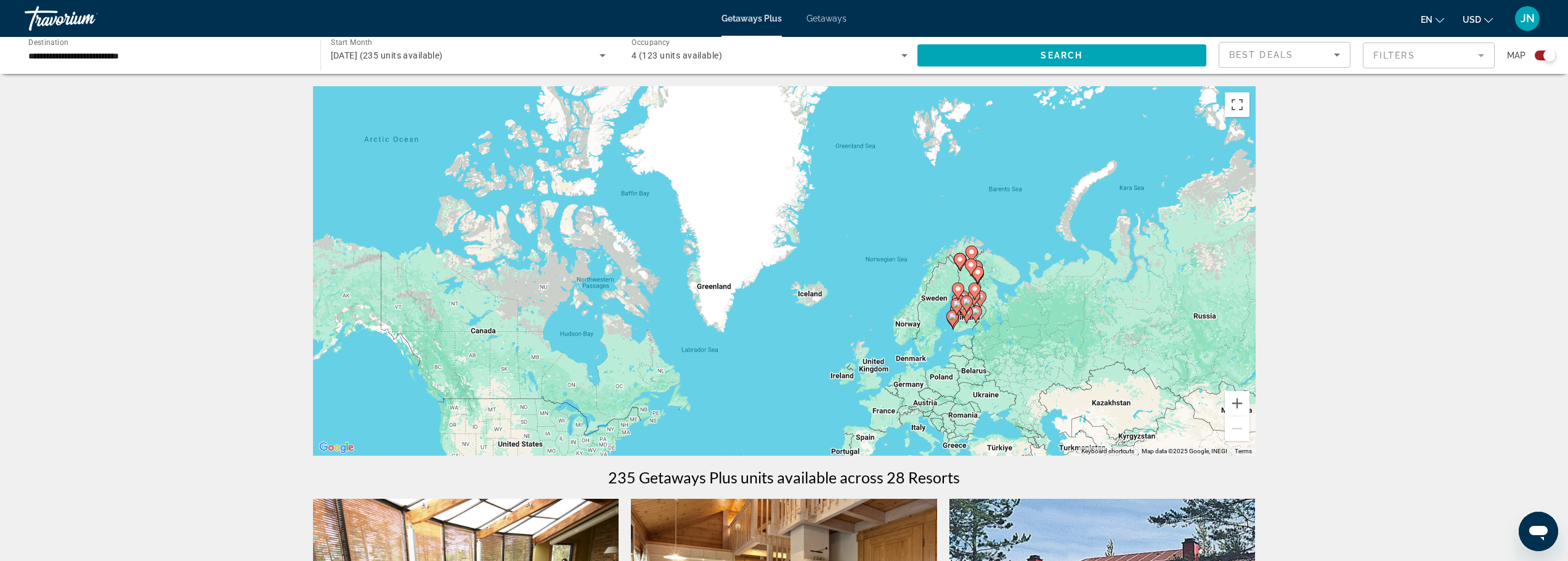
drag, startPoint x: 997, startPoint y: 264, endPoint x: 977, endPoint y: 330, distance: 69.0
click at [977, 332] on div "To activate drag with keyboard, press Alt + Enter. Once in keyboard drag state,…" at bounding box center [784, 271] width 942 height 369
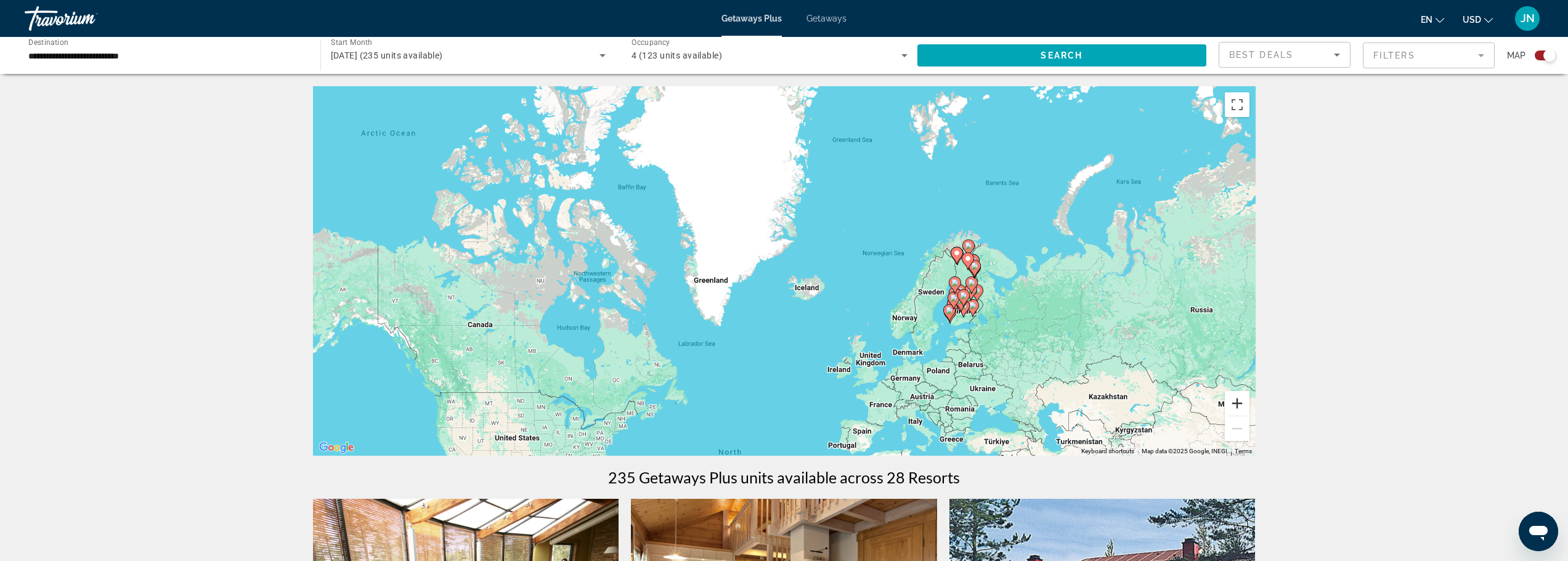
click at [1239, 397] on button "Zoom in" at bounding box center [1237, 403] width 25 height 25
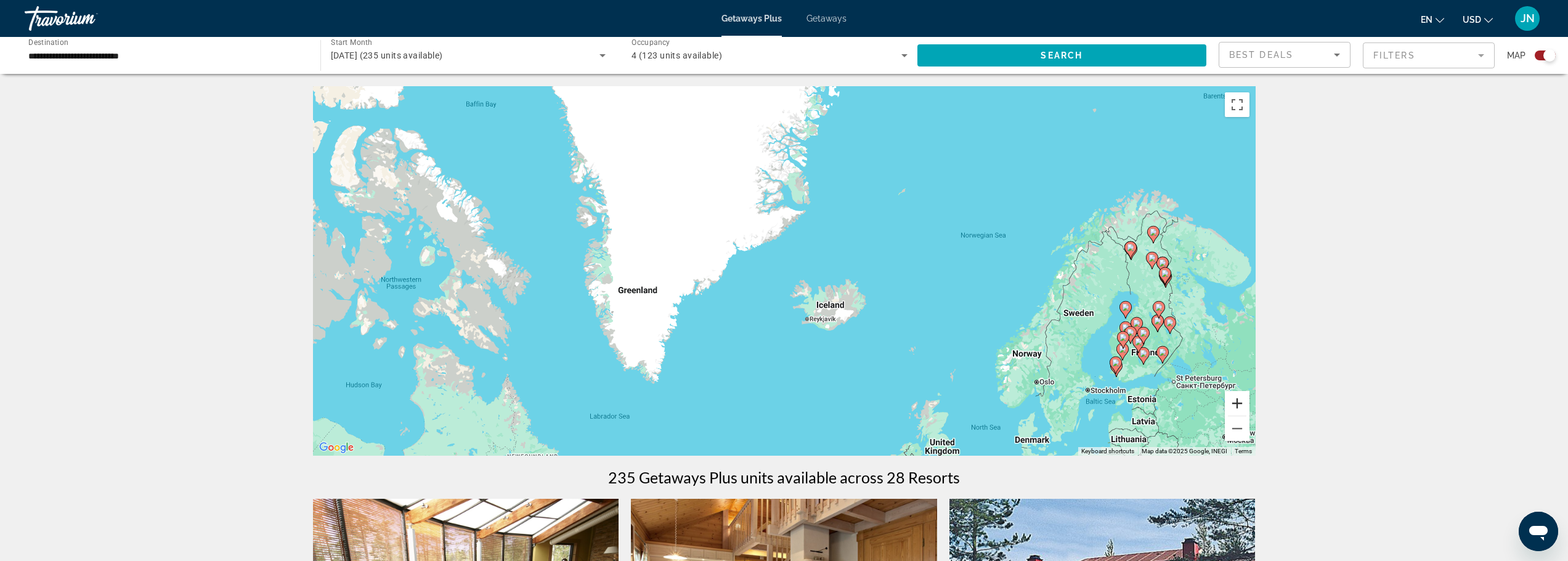
click at [1239, 399] on button "Zoom in" at bounding box center [1237, 403] width 25 height 25
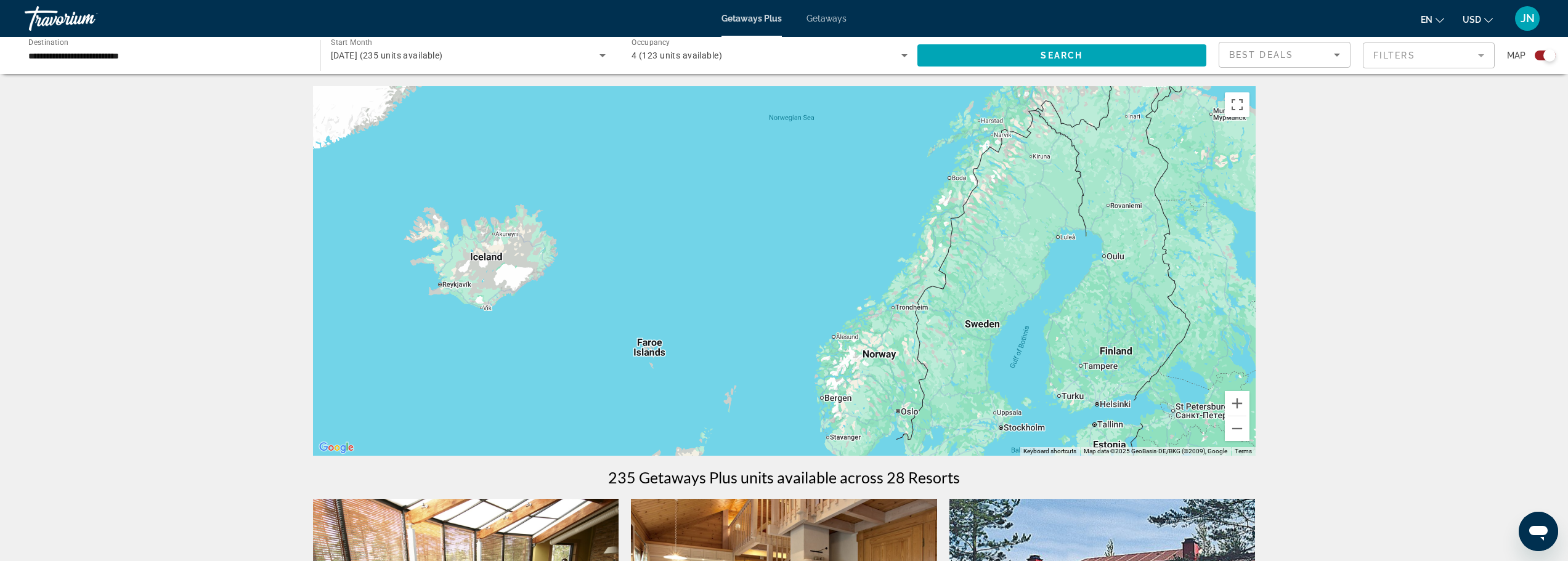
drag, startPoint x: 1102, startPoint y: 328, endPoint x: 715, endPoint y: 248, distance: 395.2
click at [715, 248] on div "Main content" at bounding box center [784, 271] width 942 height 369
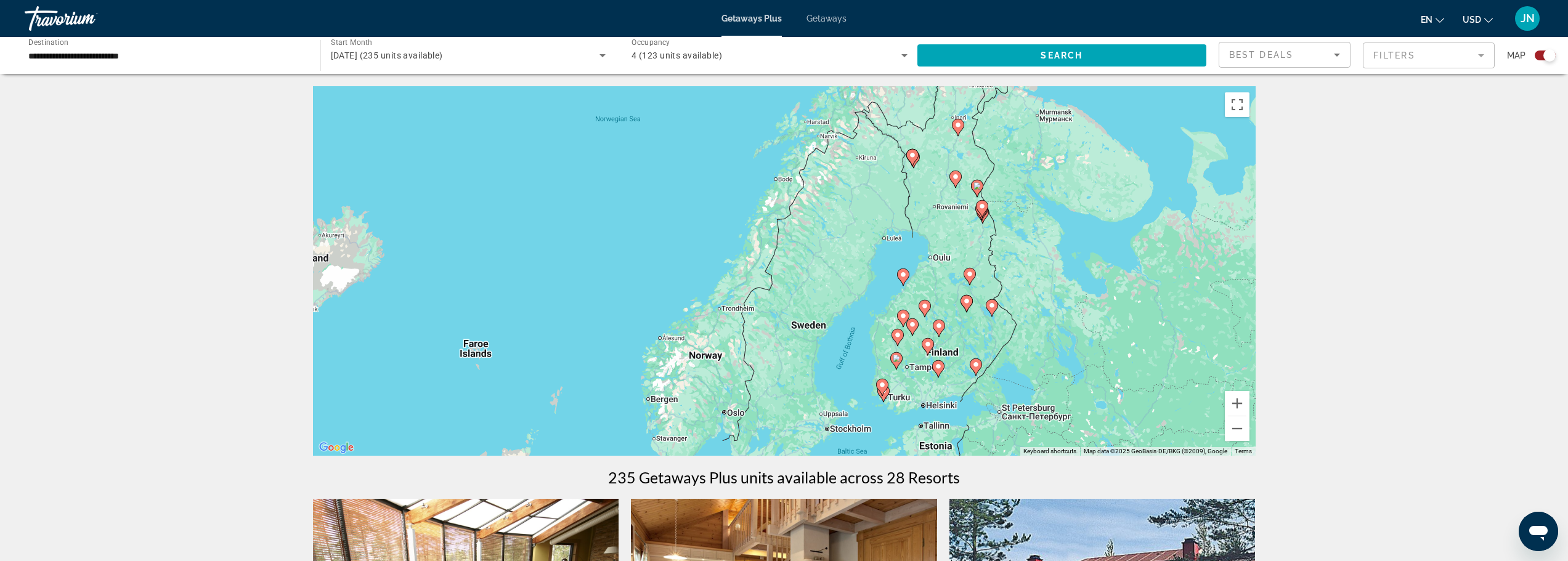
drag, startPoint x: 888, startPoint y: 283, endPoint x: 703, endPoint y: 285, distance: 185.0
click at [703, 285] on div "To activate drag with keyboard, press Alt + Enter. Once in keyboard drag state,…" at bounding box center [784, 271] width 942 height 369
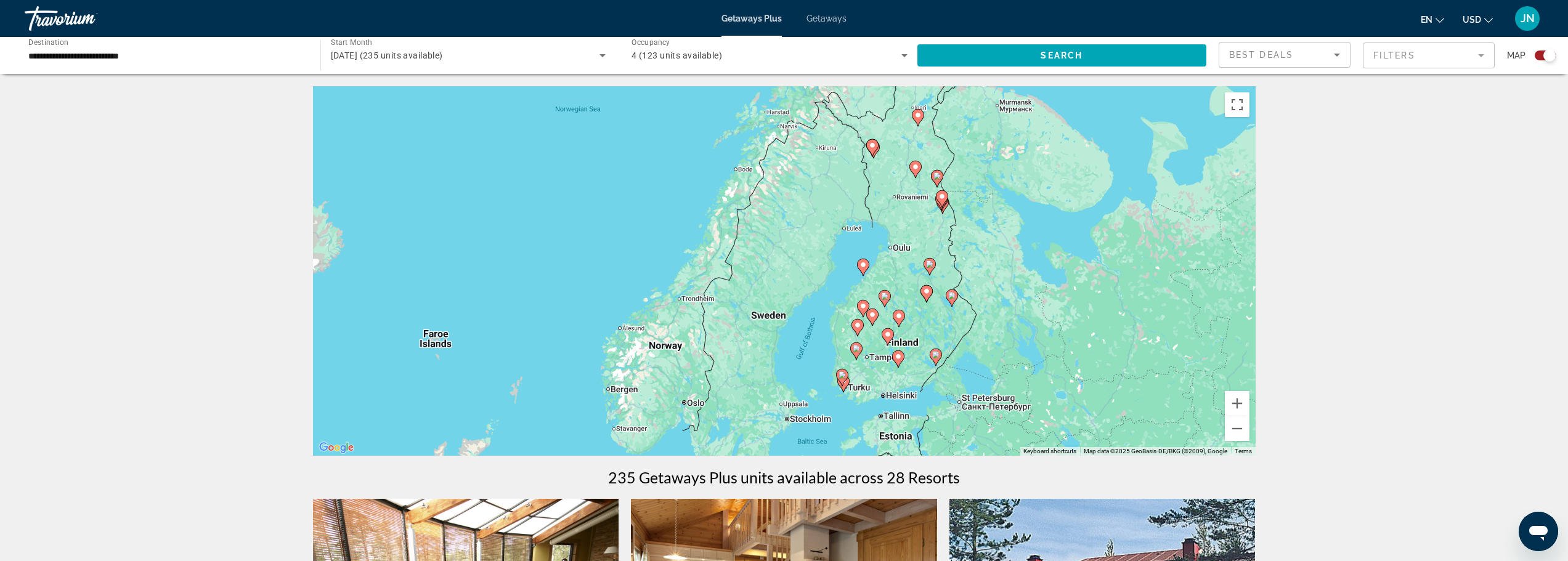
drag, startPoint x: 899, startPoint y: 332, endPoint x: 868, endPoint y: 321, distance: 32.9
click at [868, 321] on gmp-advanced-marker "Main content" at bounding box center [873, 317] width 12 height 19
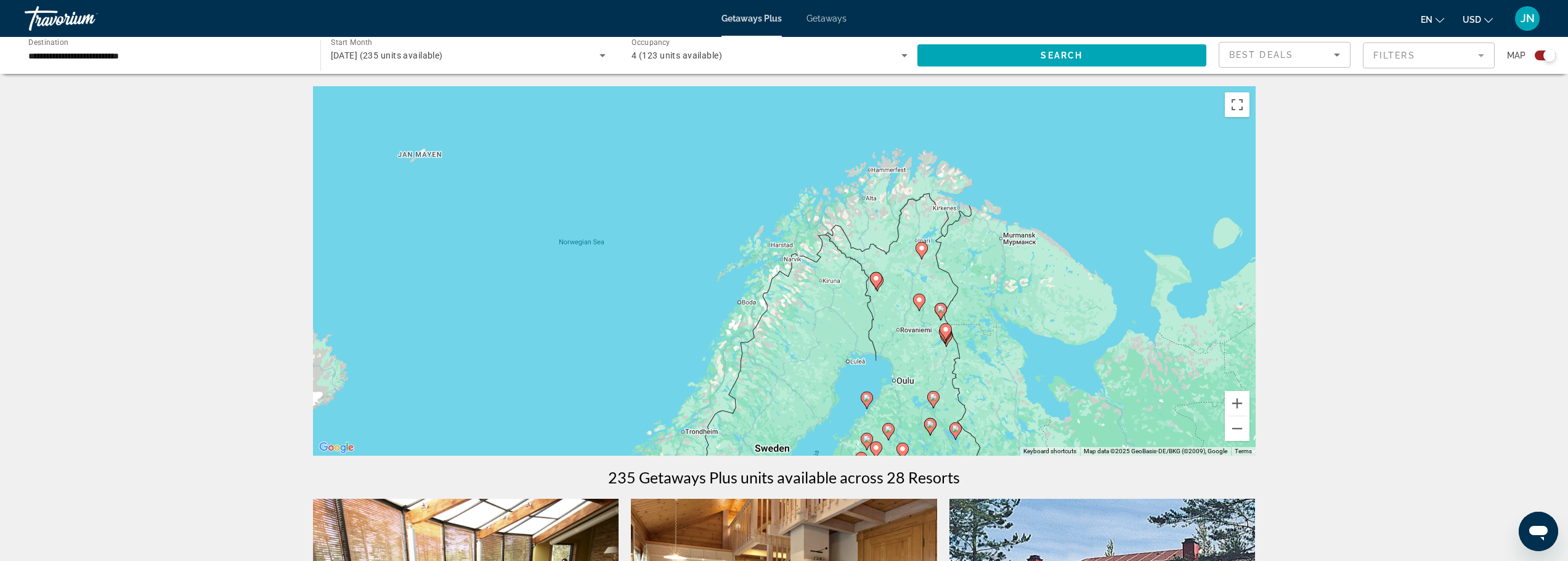
drag, startPoint x: 912, startPoint y: 316, endPoint x: 903, endPoint y: 308, distance: 12.0
click at [908, 313] on div "To activate drag with keyboard, press Alt + Enter. Once in keyboard drag state,…" at bounding box center [784, 271] width 942 height 369
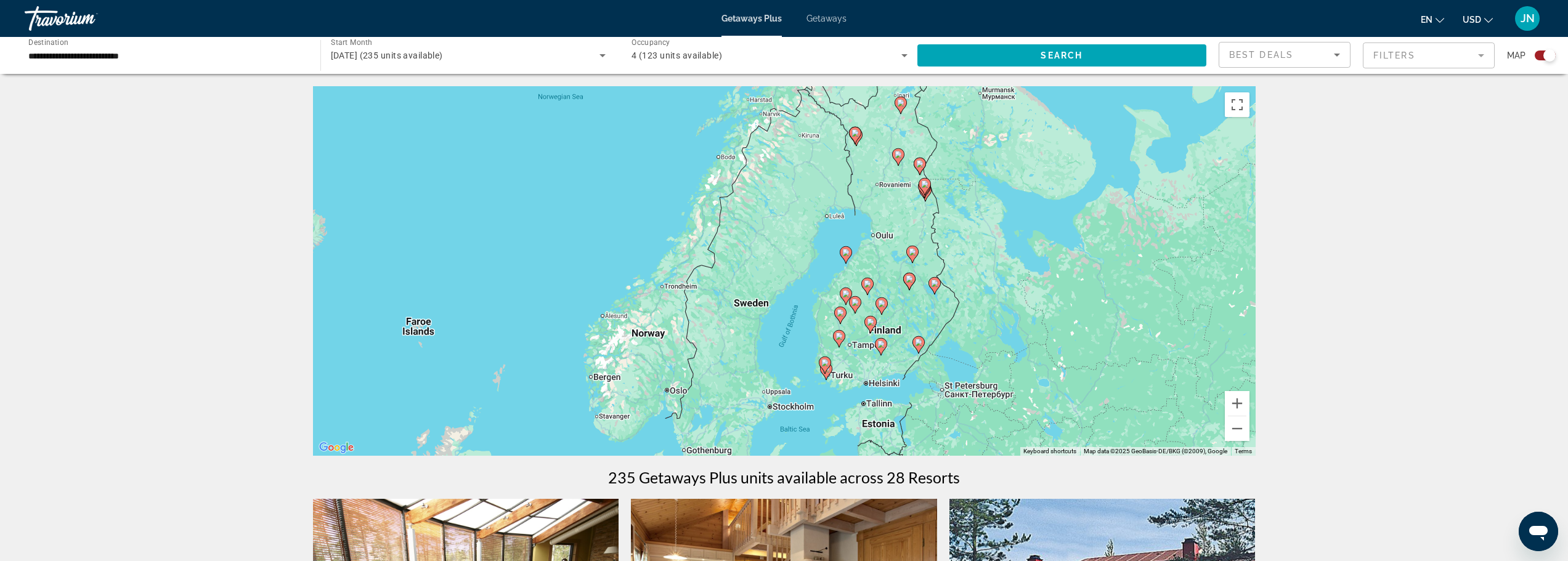
click at [921, 343] on image "Main content" at bounding box center [919, 342] width 7 height 7
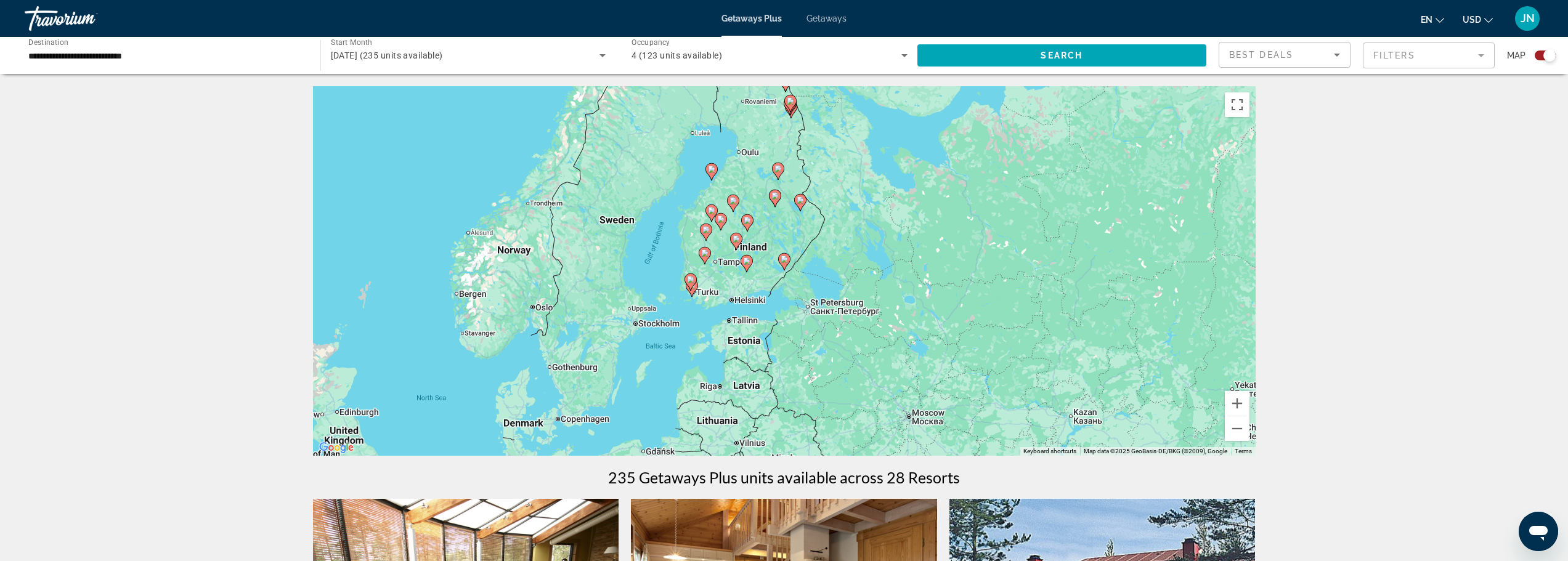
click at [782, 259] on image "Main content" at bounding box center [784, 259] width 7 height 7
type input "**********"
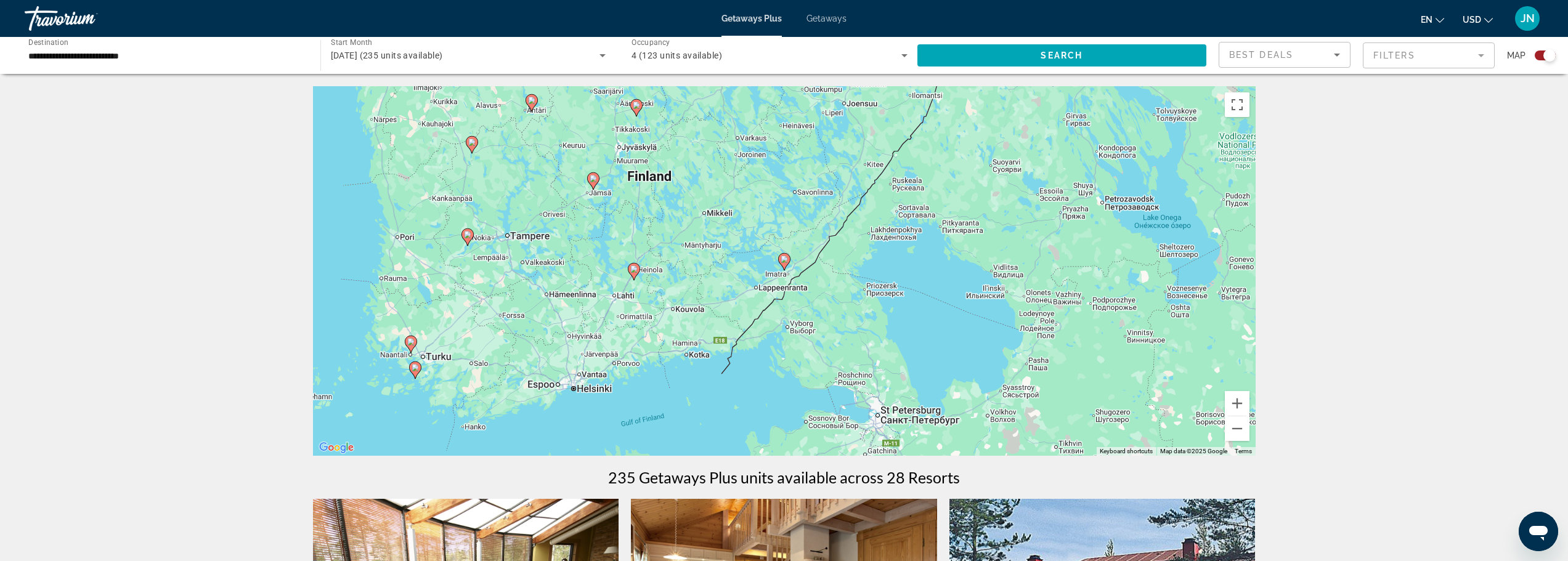
scroll to position [82, 0]
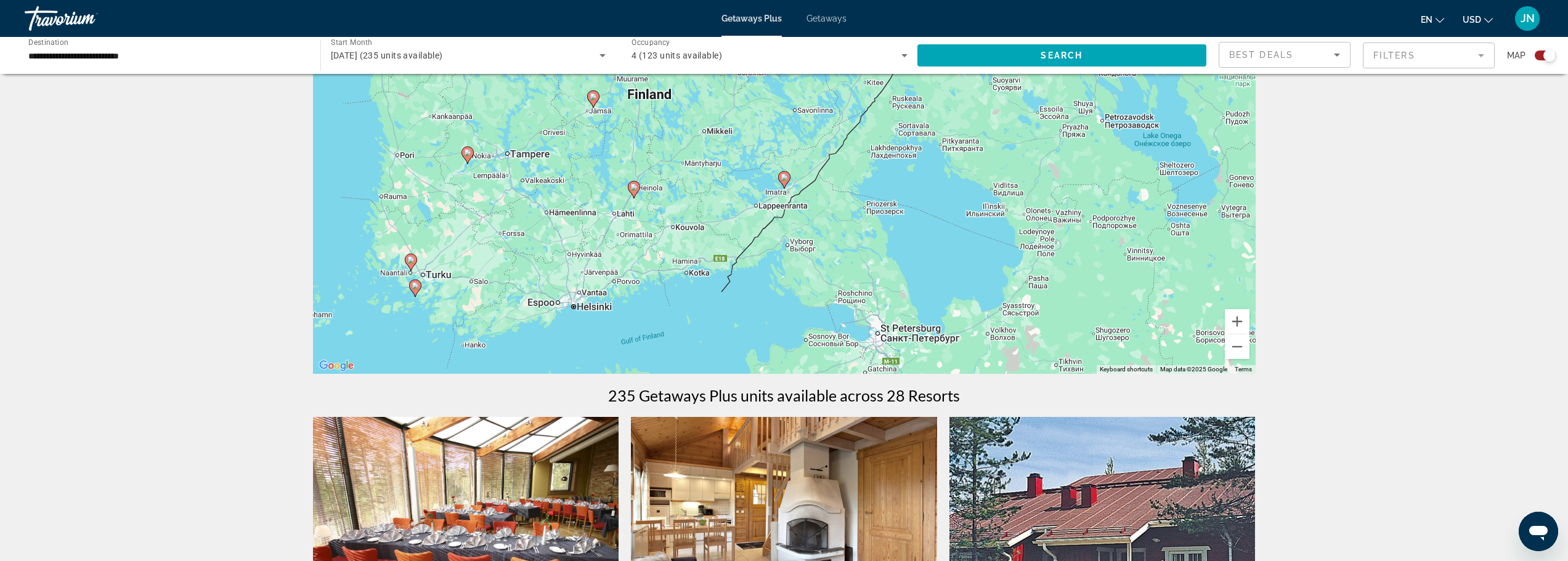
click at [630, 190] on icon "Main content" at bounding box center [634, 190] width 11 height 16
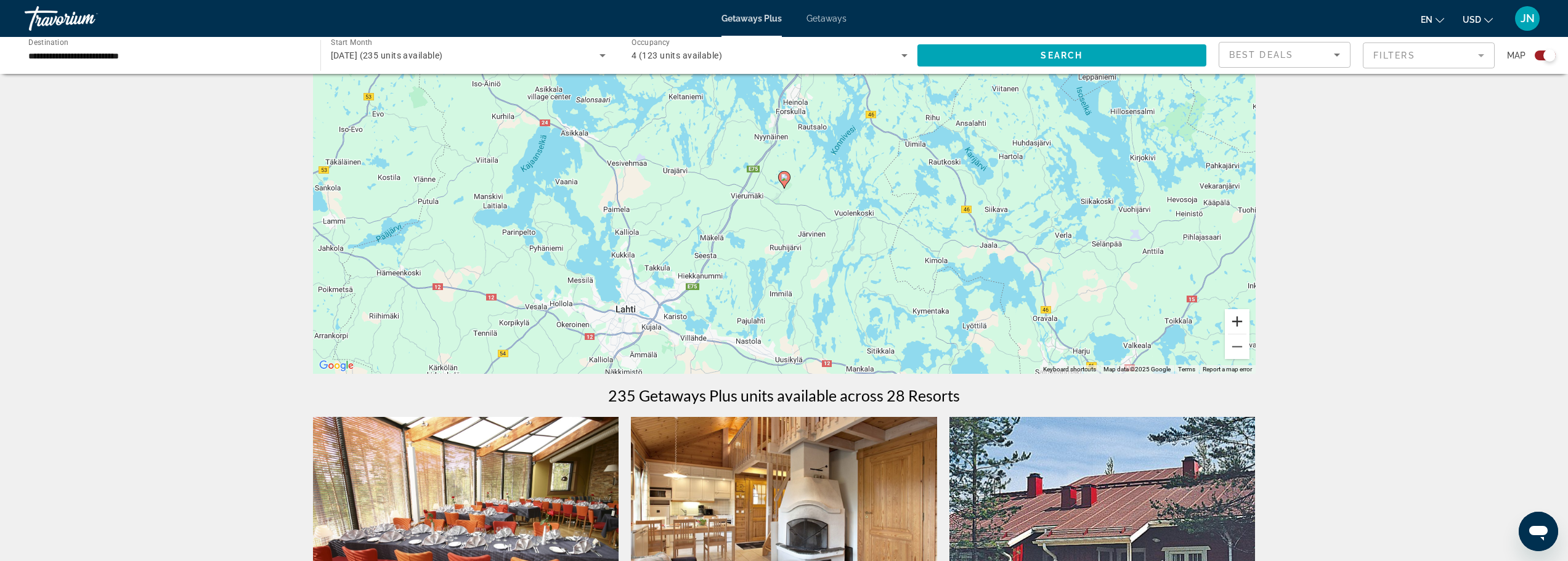
click at [1237, 320] on button "Zoom in" at bounding box center [1237, 322] width 25 height 25
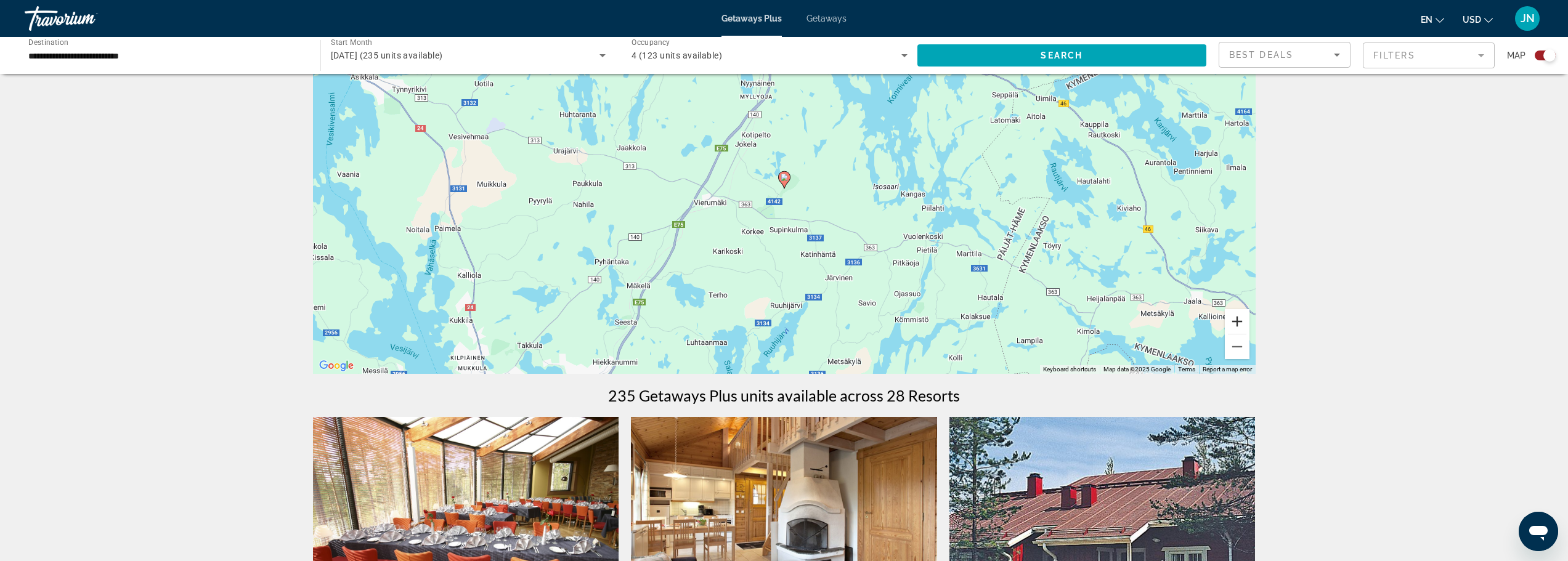
click at [1234, 321] on button "Zoom in" at bounding box center [1237, 322] width 25 height 25
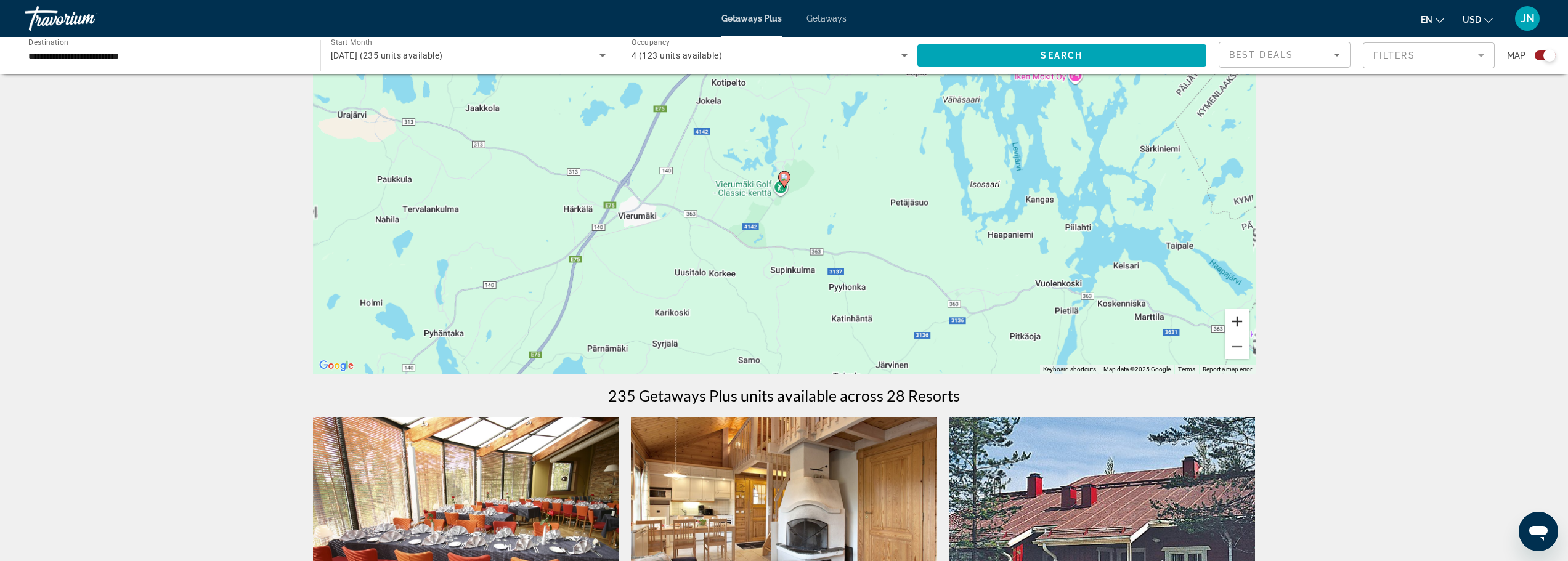
click at [1234, 322] on button "Zoom in" at bounding box center [1237, 322] width 25 height 25
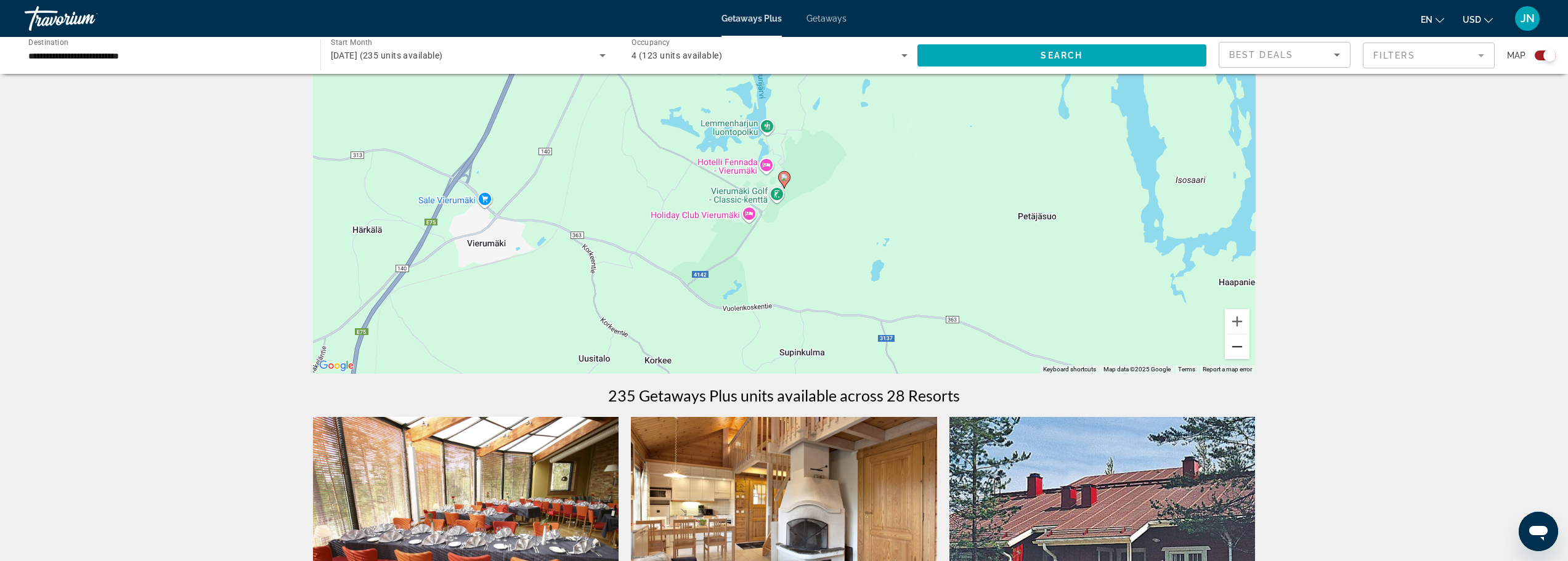
click at [1235, 348] on button "Zoom out" at bounding box center [1237, 346] width 25 height 25
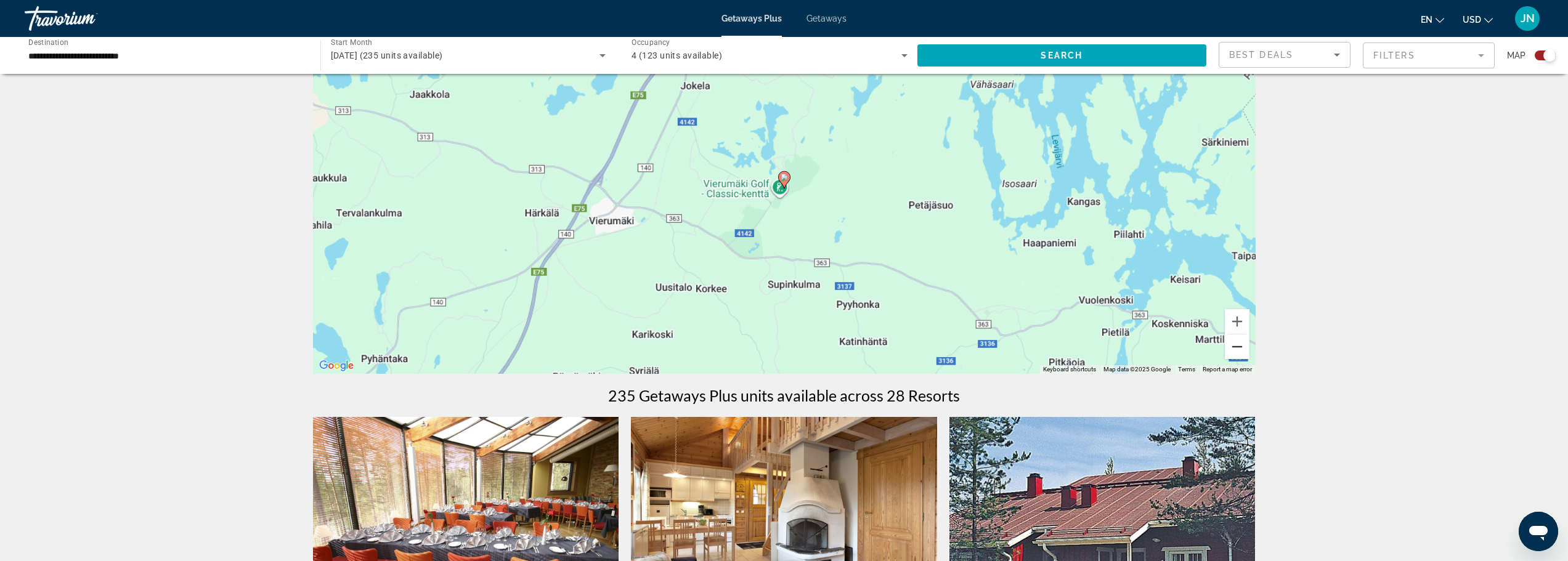
click at [1235, 348] on button "Zoom out" at bounding box center [1237, 346] width 25 height 25
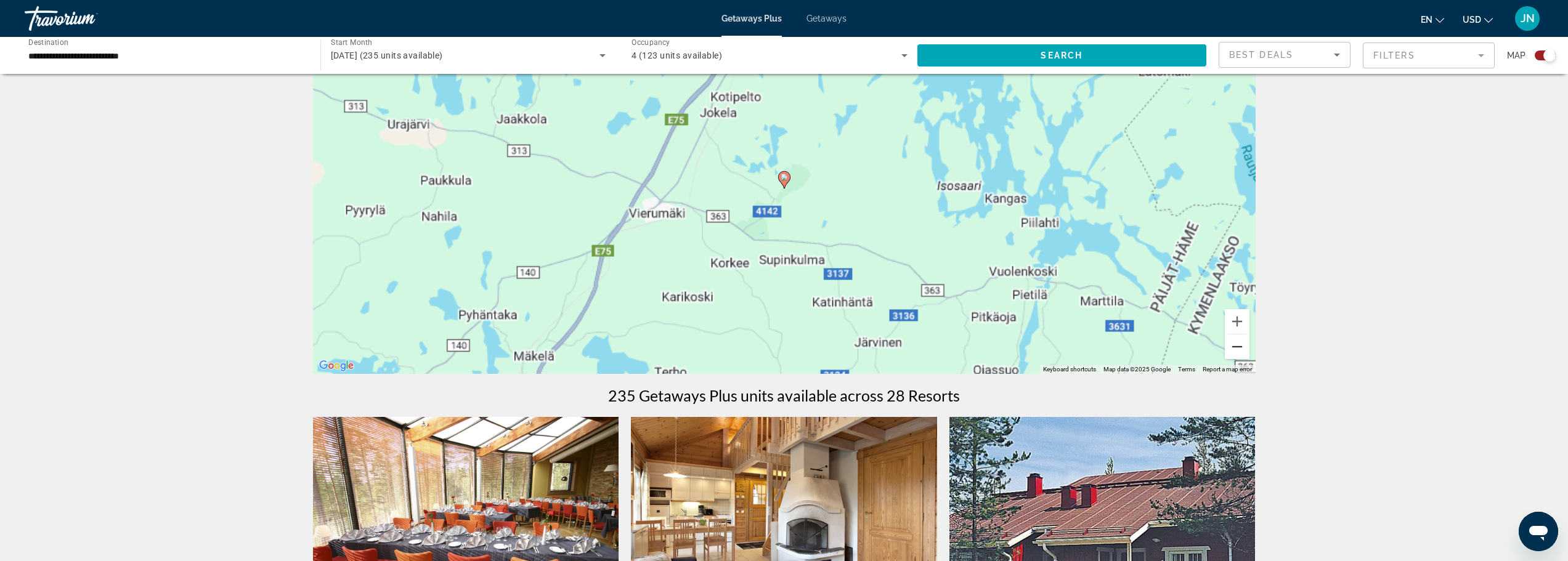
click at [1235, 348] on button "Zoom out" at bounding box center [1237, 346] width 25 height 25
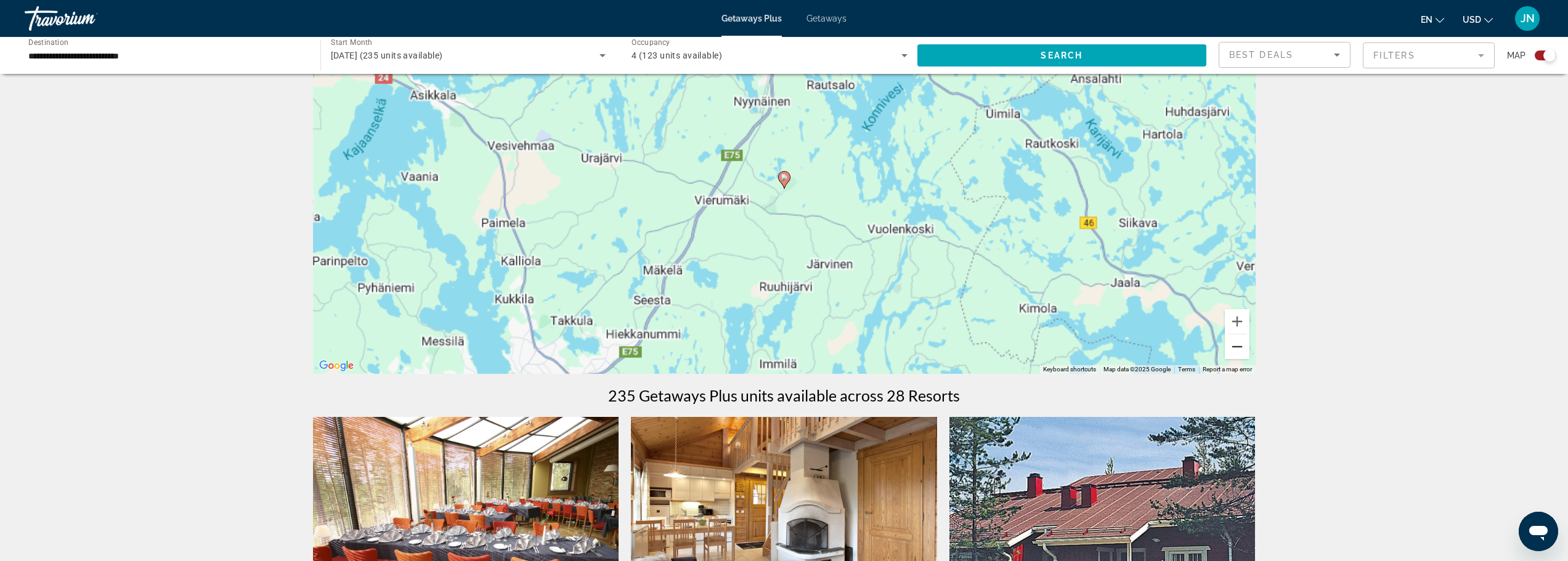
click at [1235, 348] on button "Zoom out" at bounding box center [1237, 346] width 25 height 25
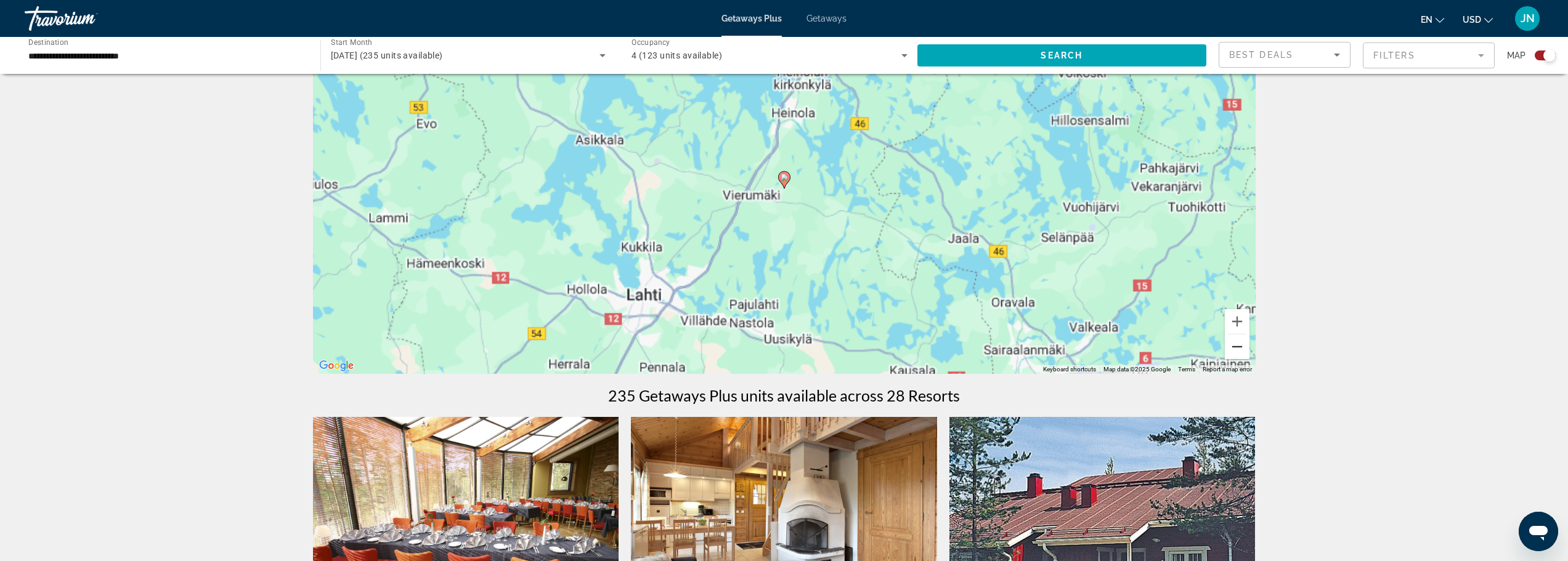
click at [1235, 348] on button "Zoom out" at bounding box center [1237, 346] width 25 height 25
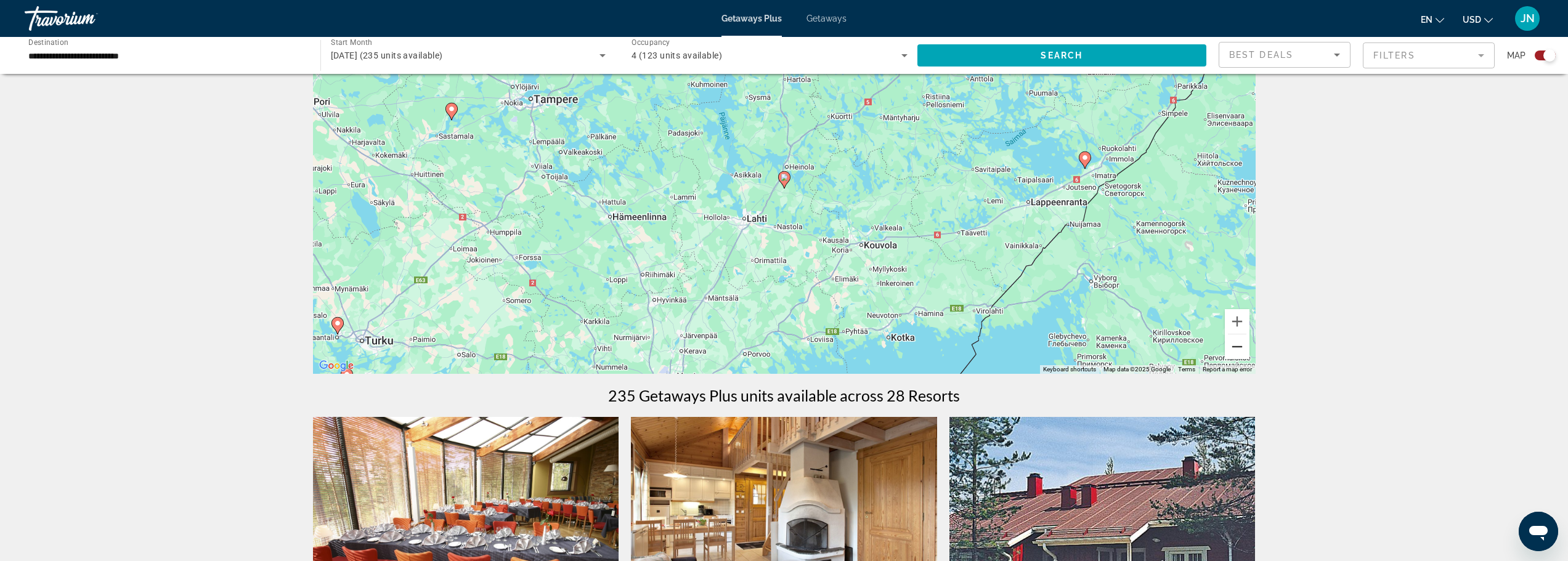
click at [1235, 348] on button "Zoom out" at bounding box center [1237, 346] width 25 height 25
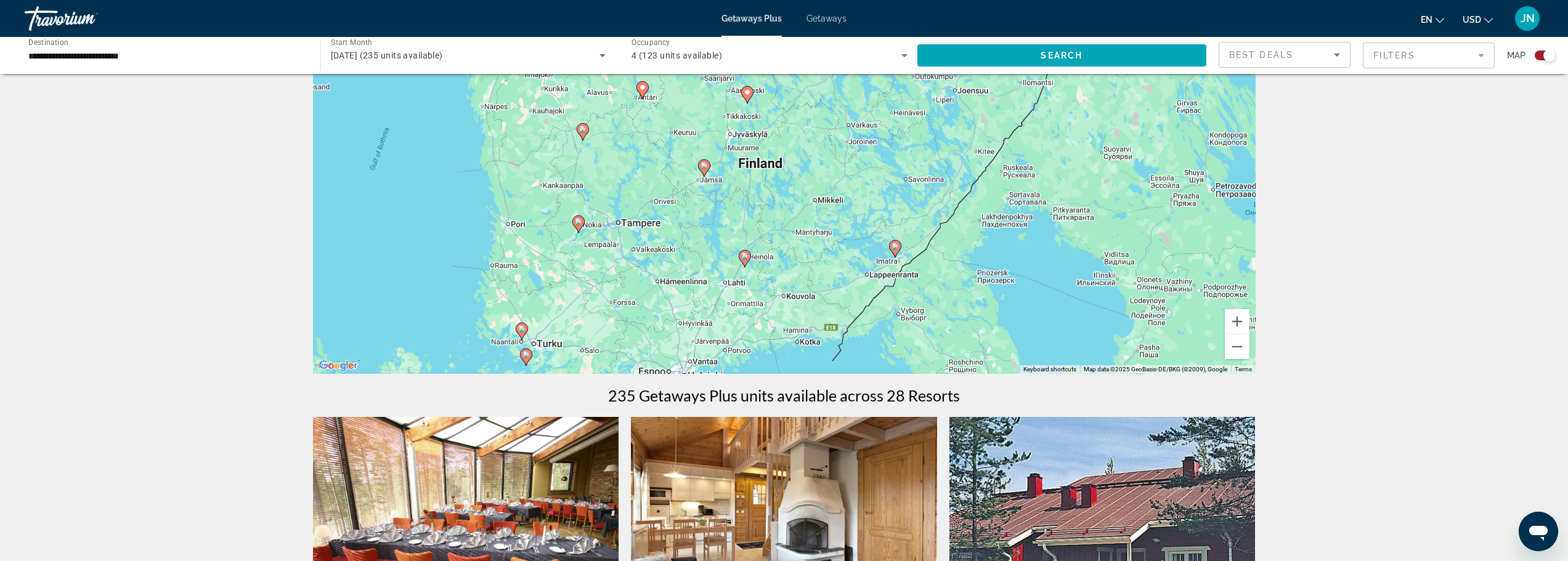
drag, startPoint x: 770, startPoint y: 276, endPoint x: 678, endPoint y: 239, distance: 99.2
click at [679, 238] on div "To navigate, press the arrow keys. To activate drag with keyboard, press Alt + …" at bounding box center [784, 189] width 942 height 369
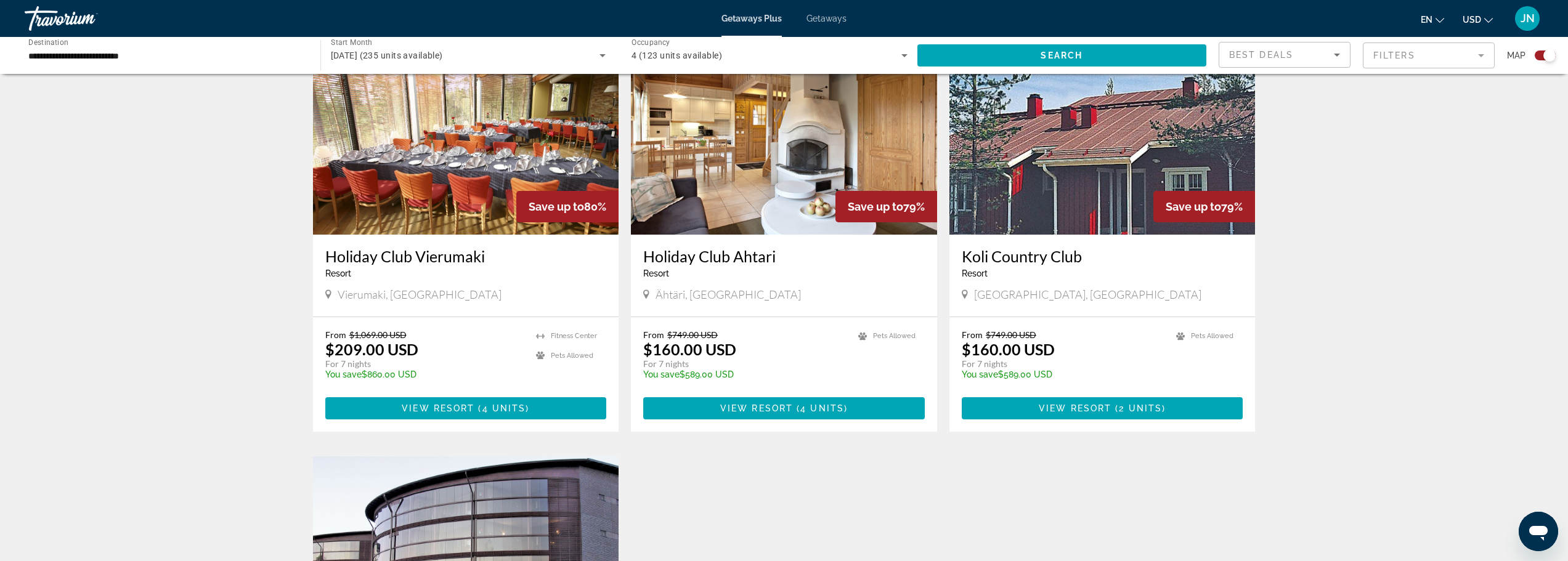
scroll to position [410, 0]
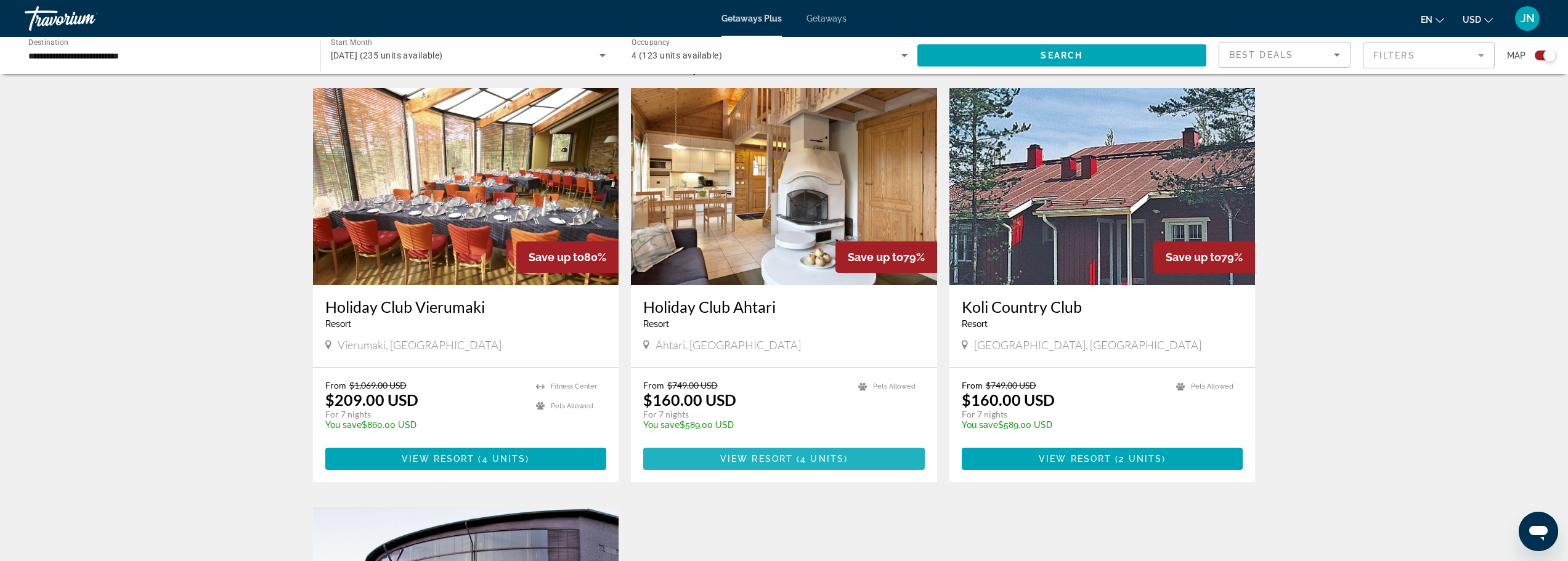
click at [791, 461] on span "View Resort" at bounding box center [756, 458] width 73 height 10
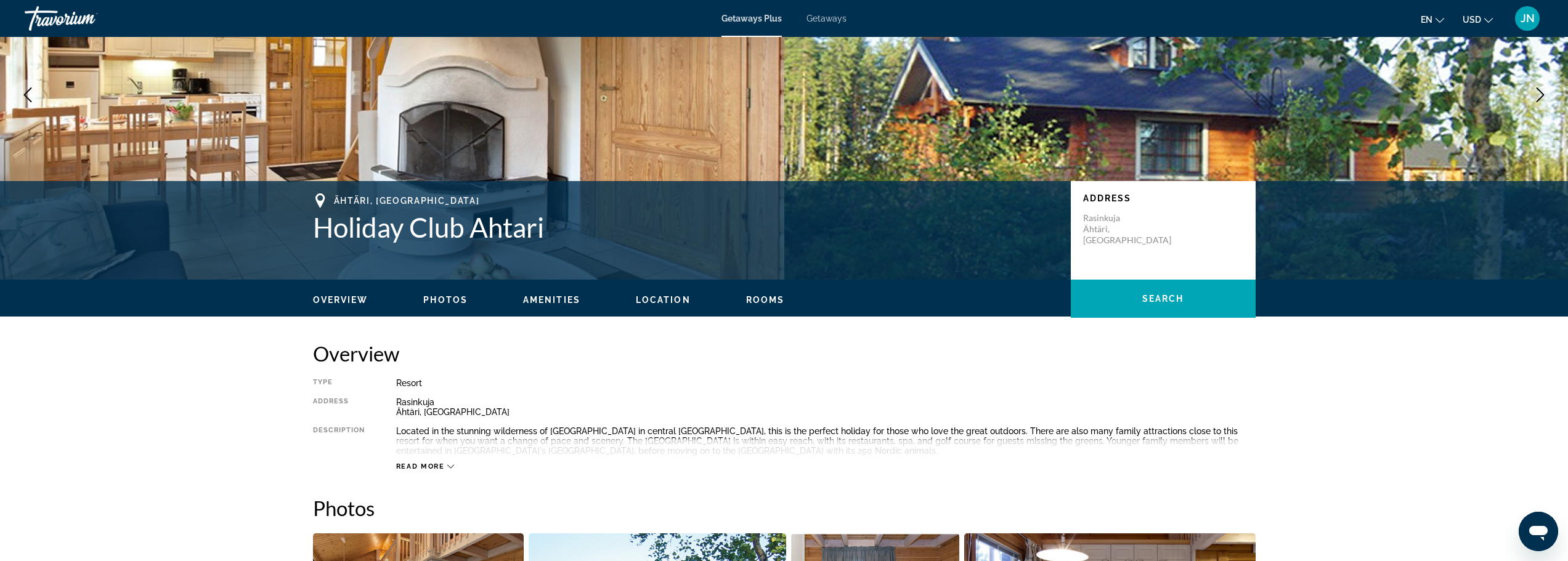
scroll to position [164, 0]
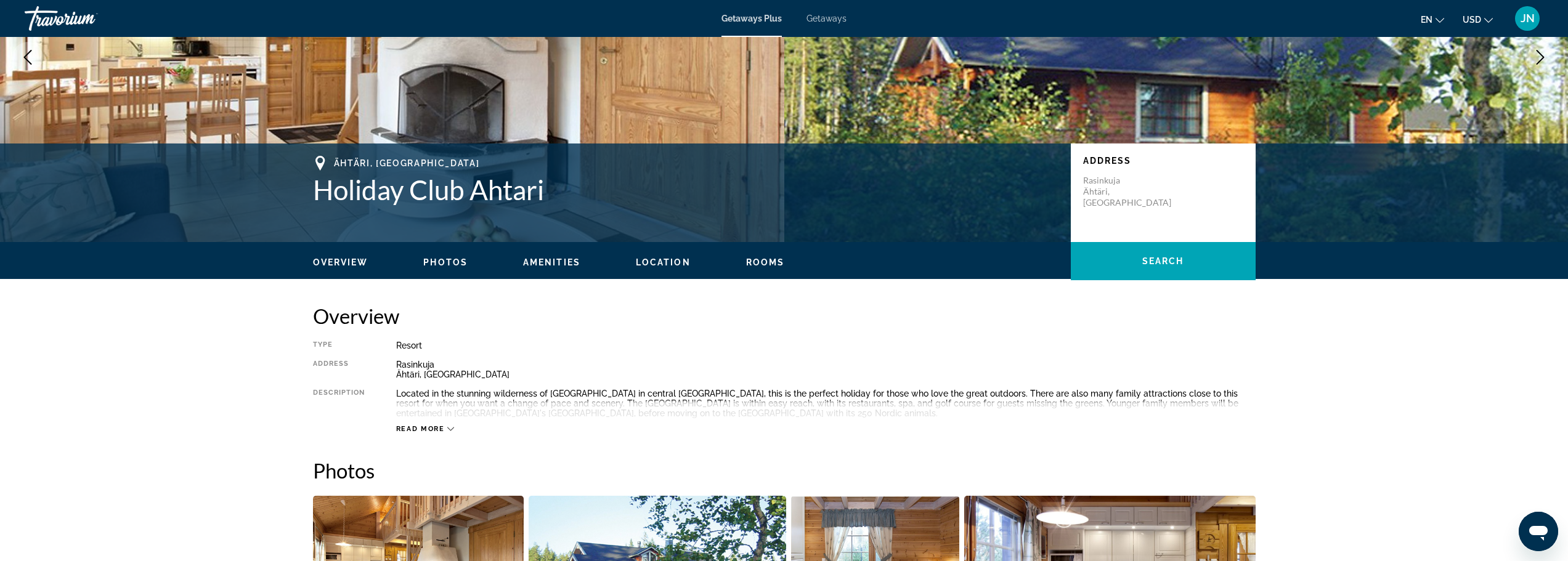
click at [448, 428] on icon "Main content" at bounding box center [451, 429] width 7 height 4
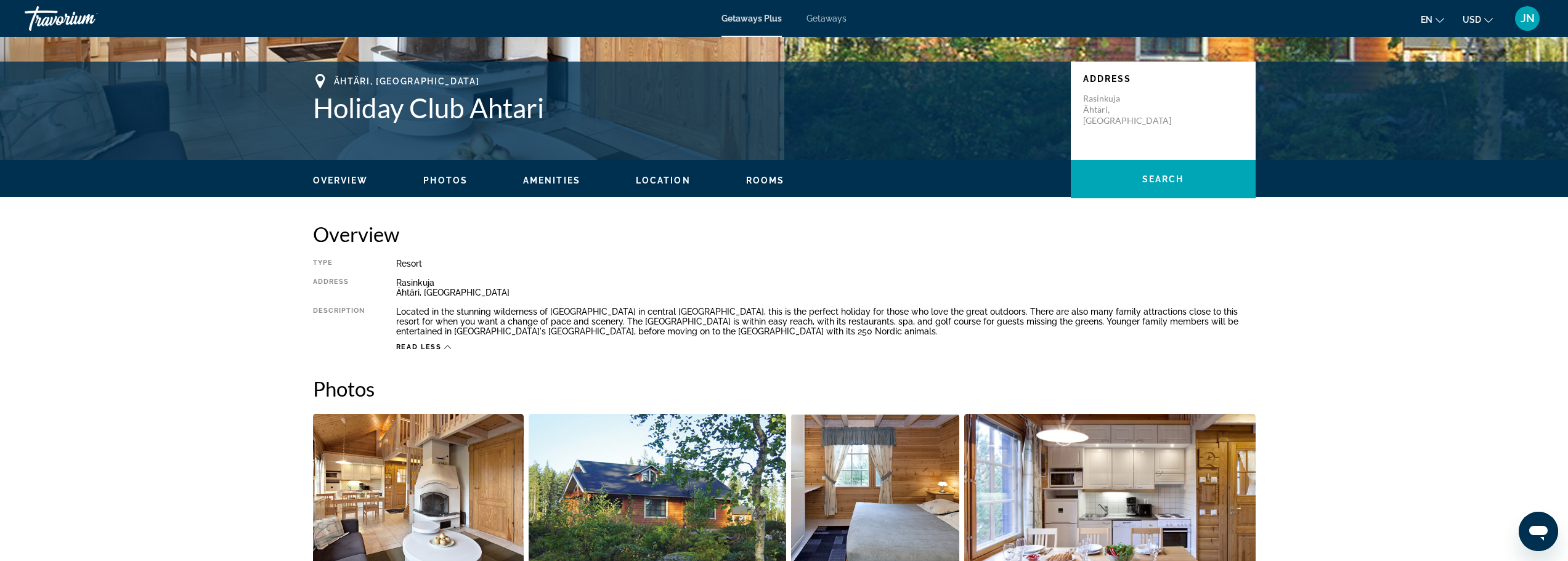
scroll to position [0, 0]
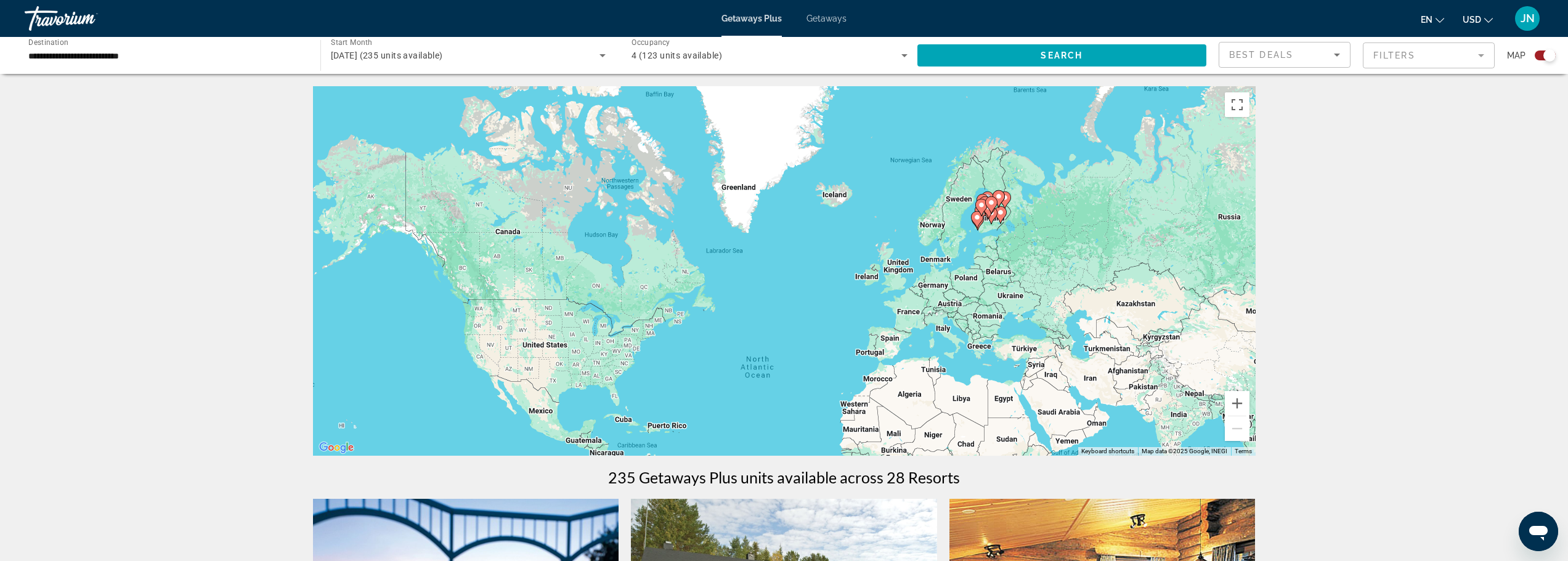
drag, startPoint x: 907, startPoint y: 282, endPoint x: 916, endPoint y: 395, distance: 113.4
click at [916, 395] on div "To activate drag with keyboard, press Alt + Enter. Once in keyboard drag state,…" at bounding box center [784, 271] width 942 height 369
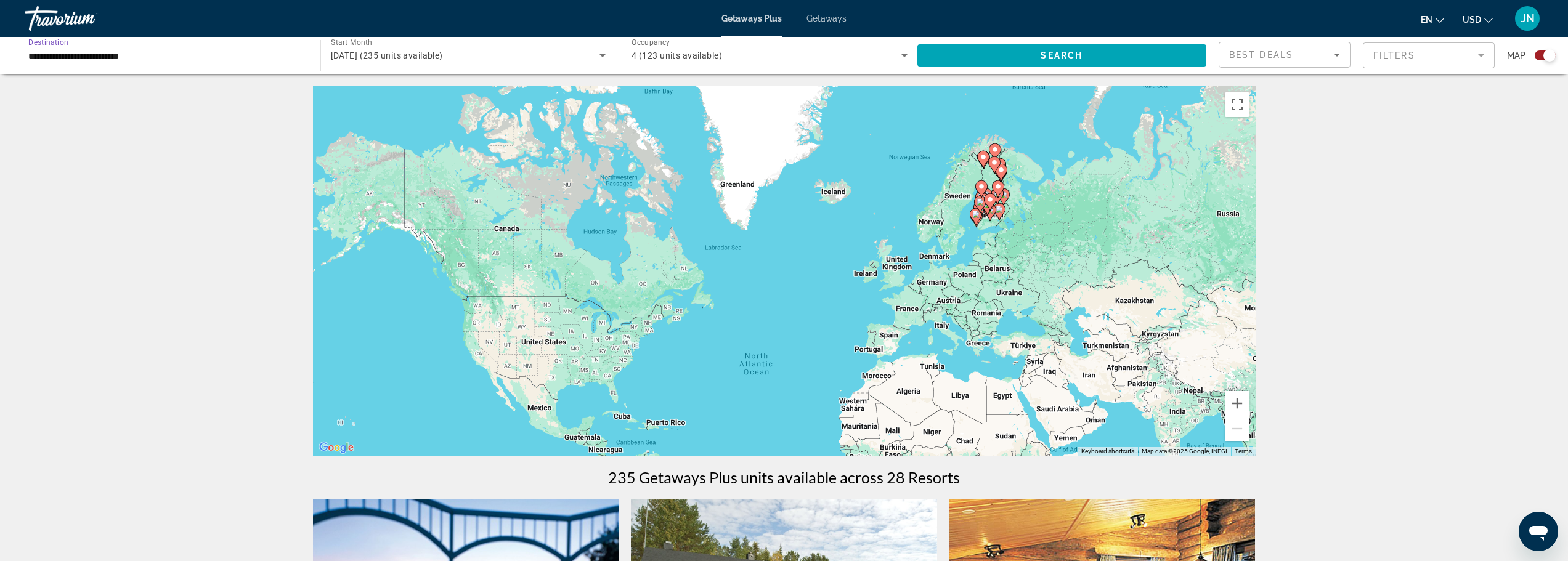
click at [52, 58] on input "**********" at bounding box center [166, 56] width 276 height 15
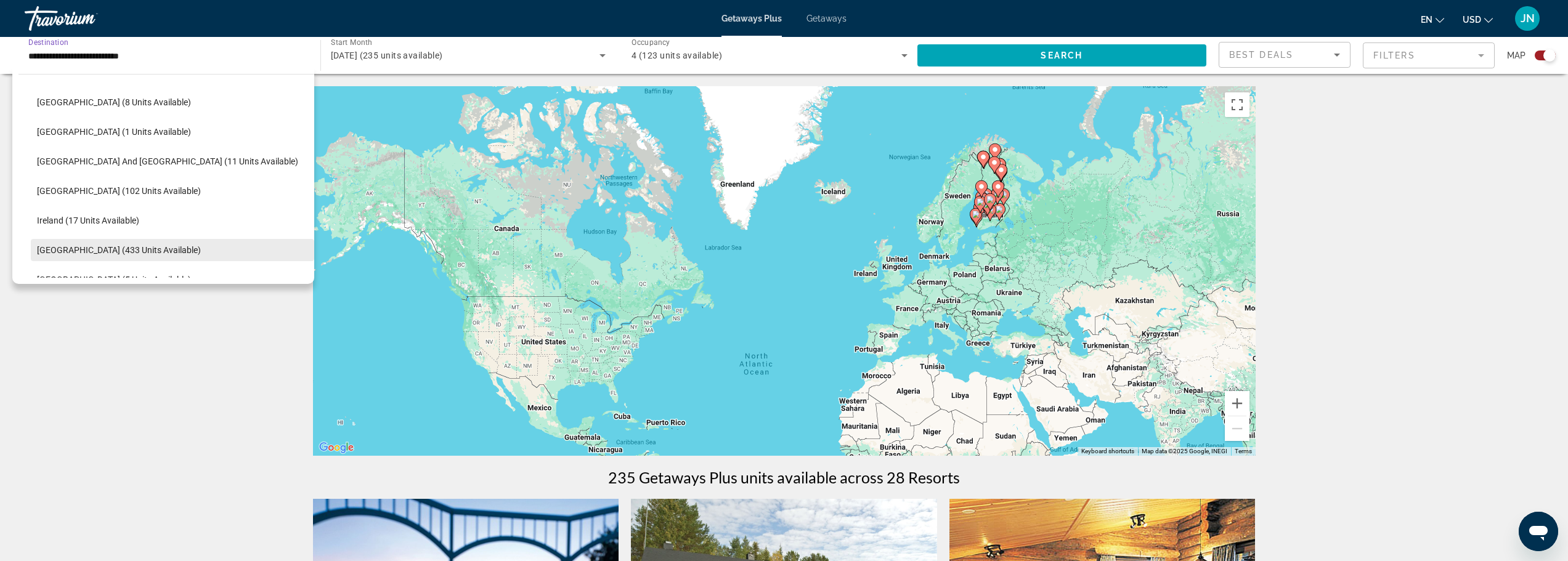
scroll to position [303, 0]
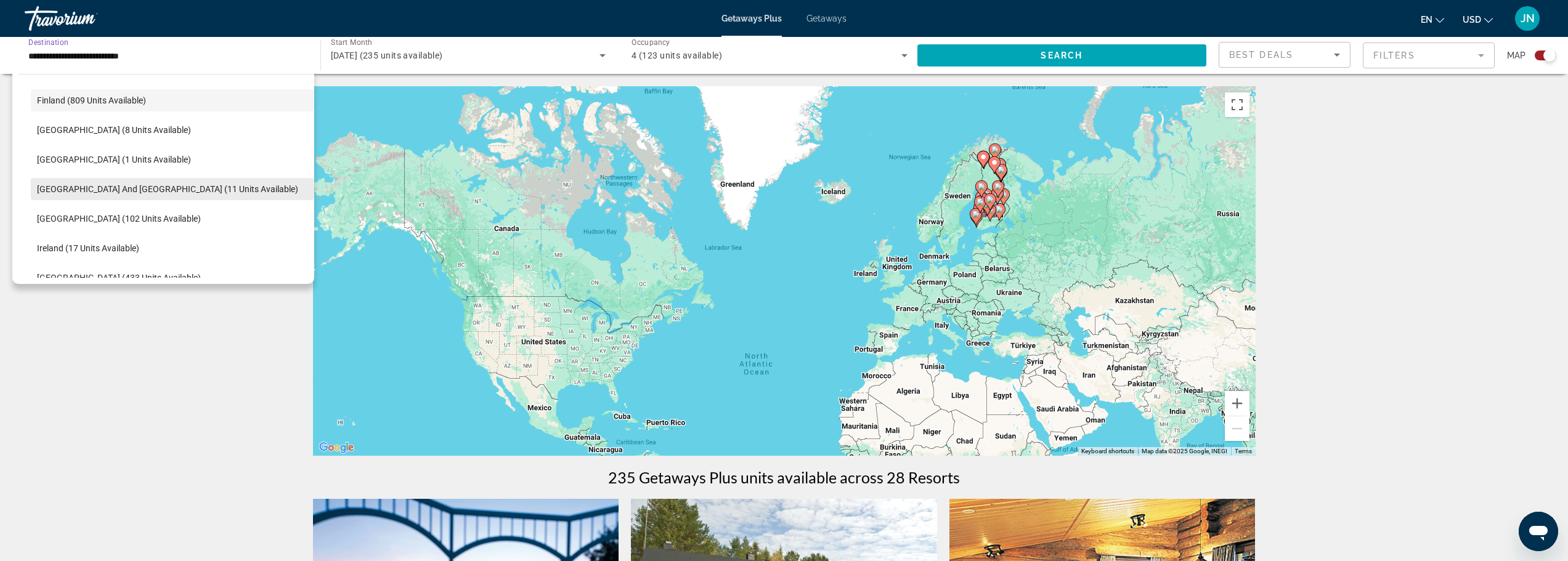
click at [77, 188] on span "[GEOGRAPHIC_DATA] and [GEOGRAPHIC_DATA] (11 units available)" at bounding box center [167, 189] width 261 height 10
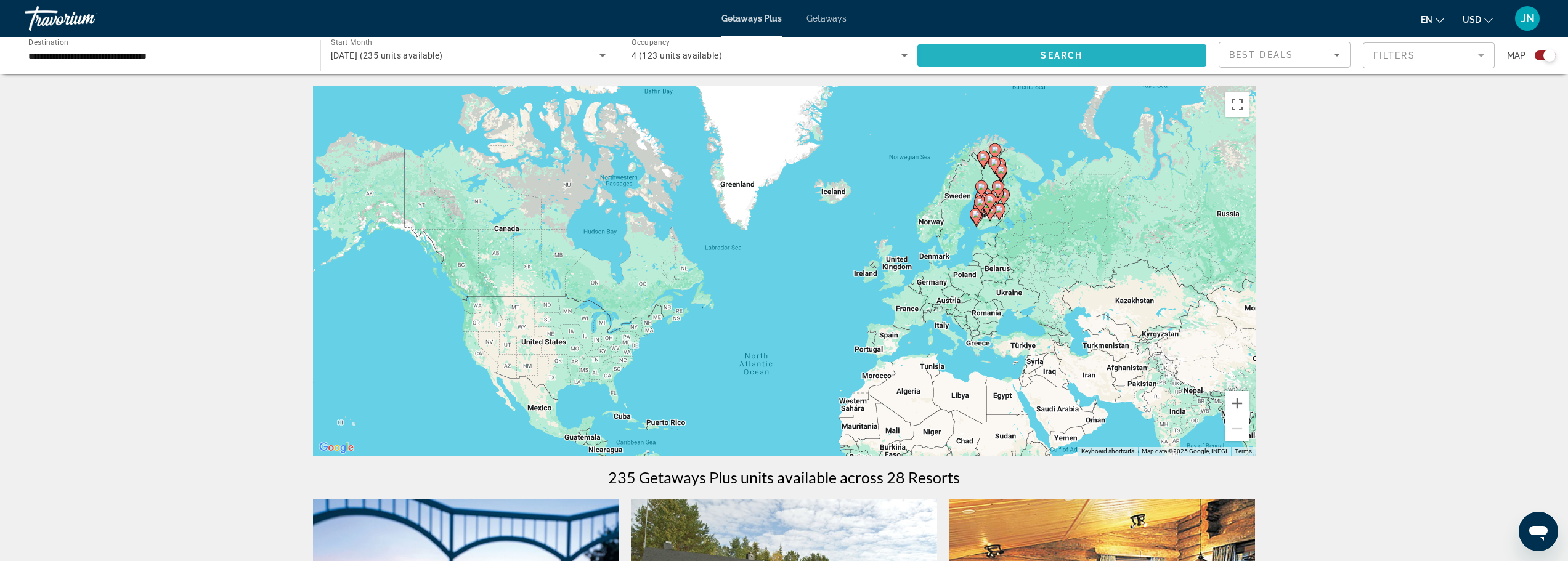
click at [986, 49] on span "Search widget" at bounding box center [1062, 55] width 289 height 30
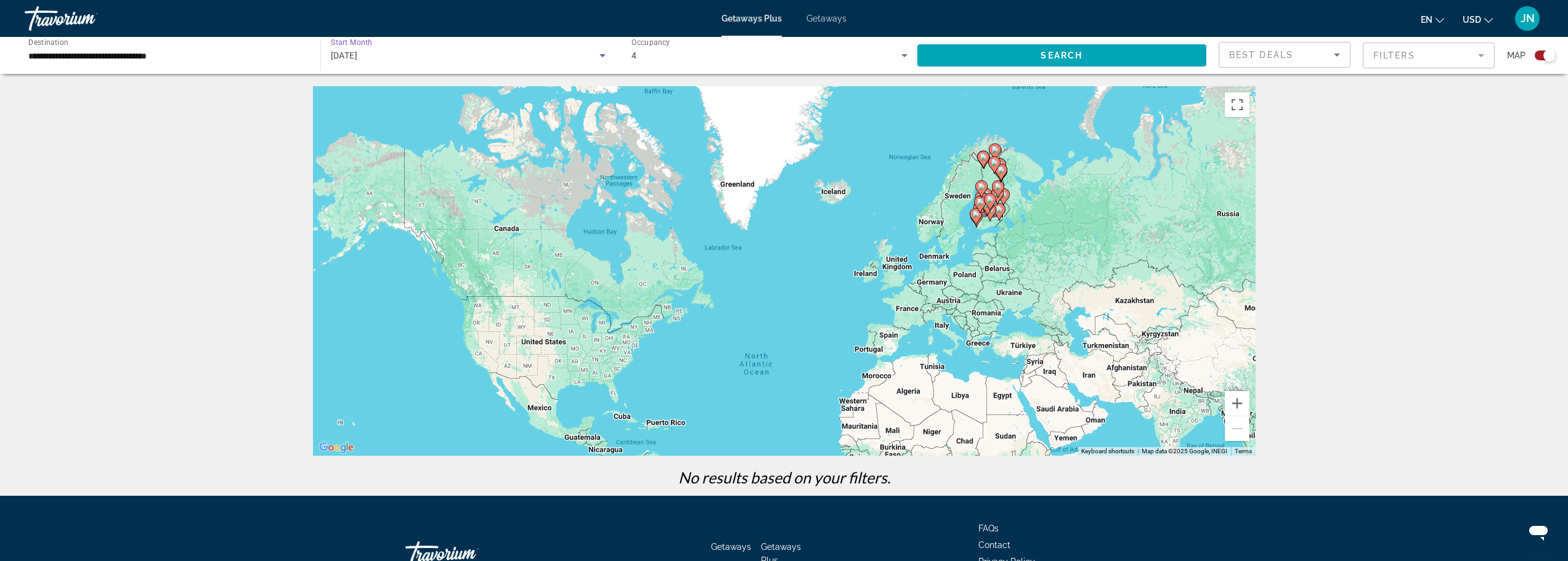
click at [497, 59] on div "[DATE]" at bounding box center [465, 55] width 270 height 15
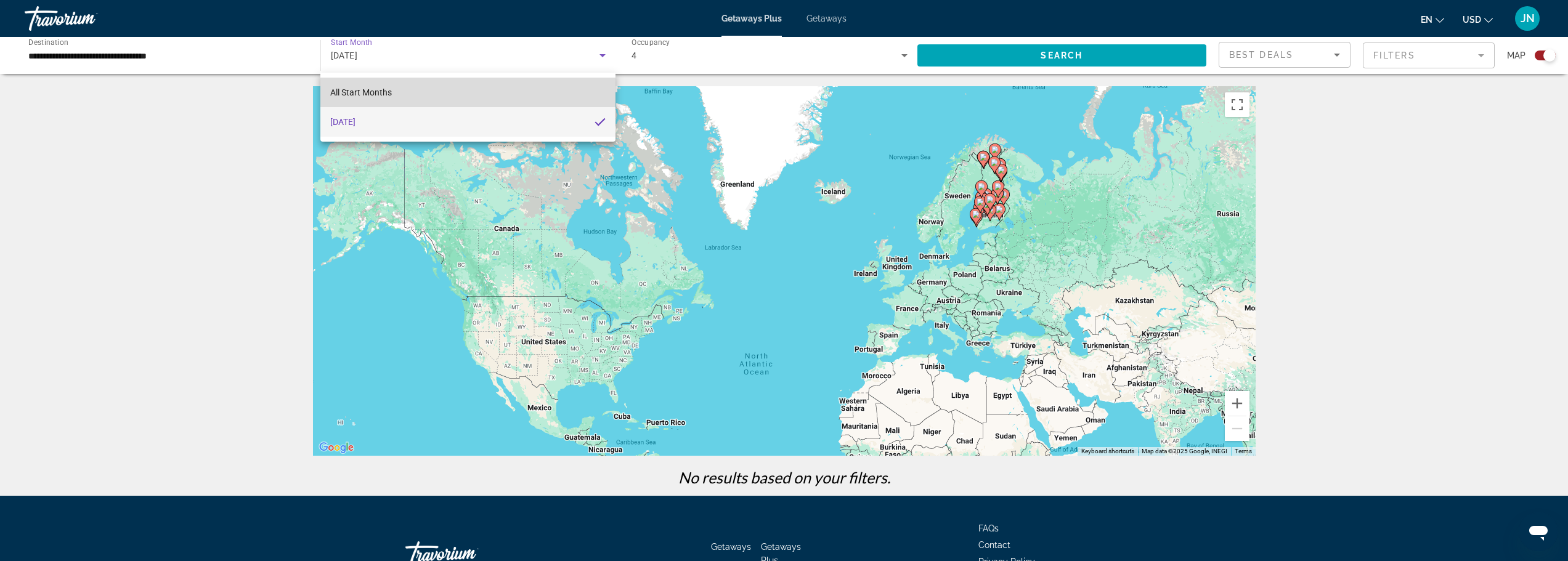
click at [415, 91] on mat-option "All Start Months" at bounding box center [467, 93] width 294 height 30
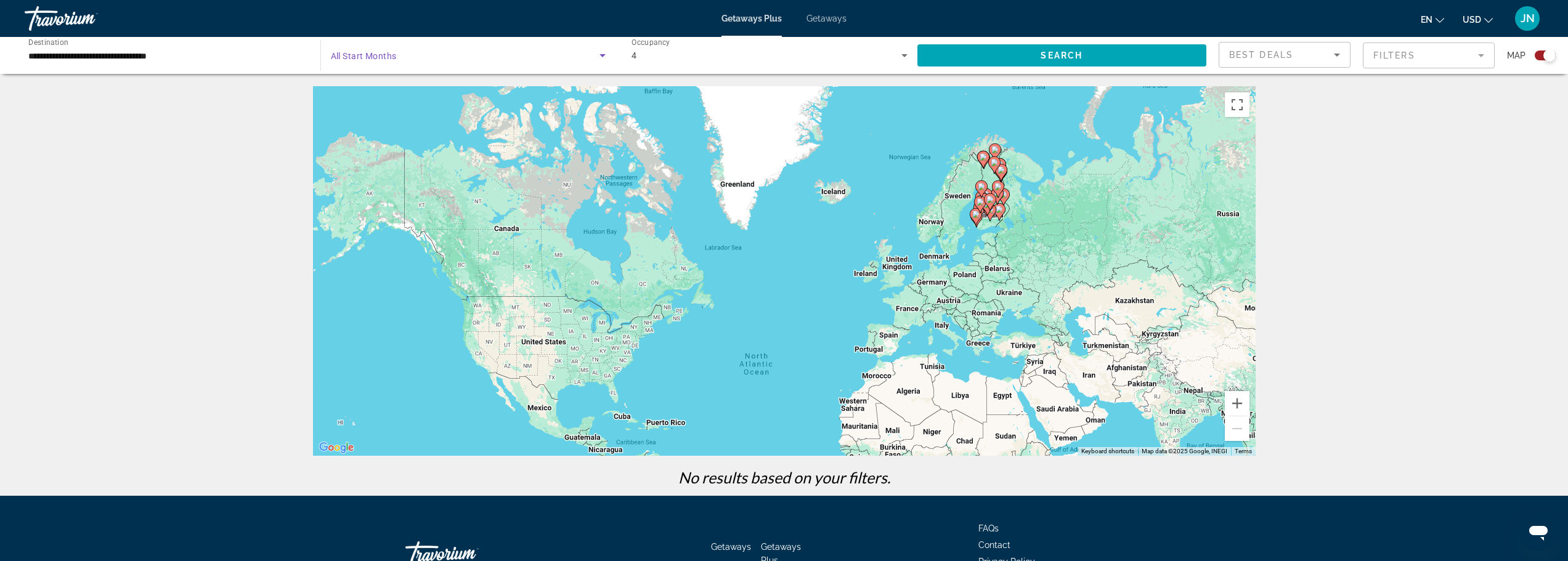
click at [598, 53] on icon "Search widget" at bounding box center [603, 55] width 15 height 15
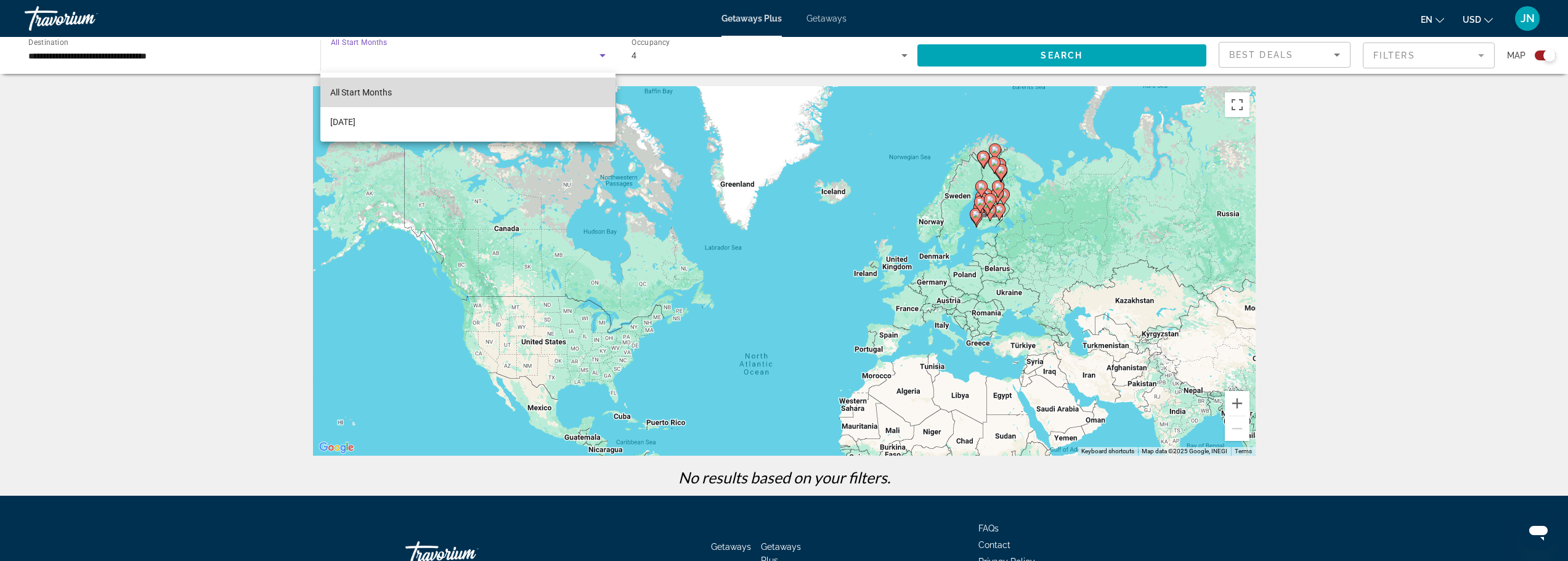
click at [464, 99] on mat-option "All Start Months" at bounding box center [467, 93] width 294 height 30
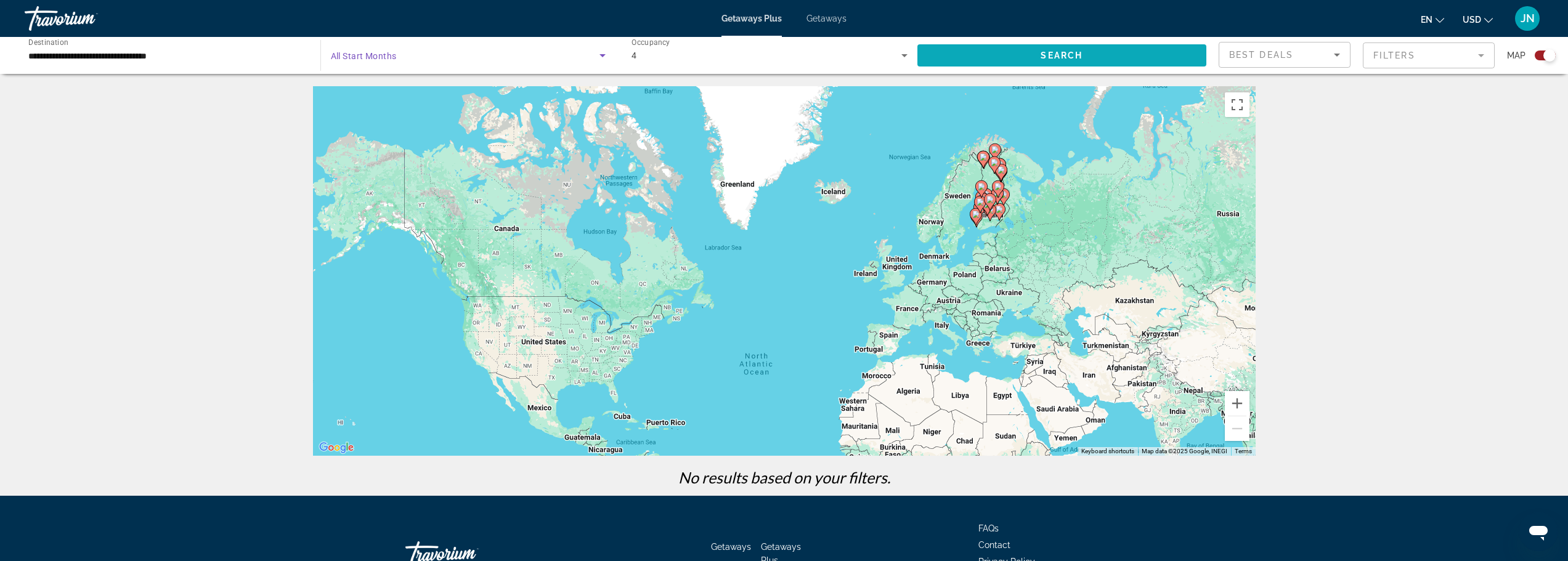
click at [1045, 63] on span "Search widget" at bounding box center [1062, 55] width 289 height 30
click at [183, 55] on input "**********" at bounding box center [166, 56] width 276 height 15
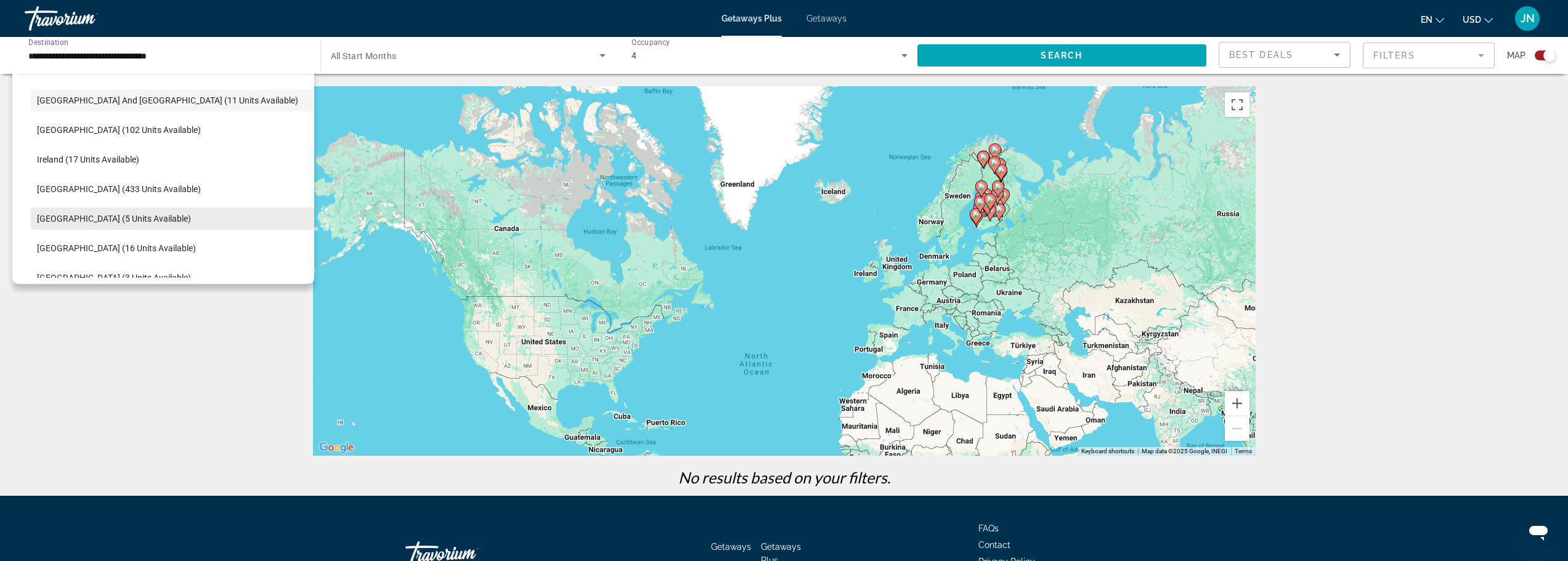
scroll to position [474, 0]
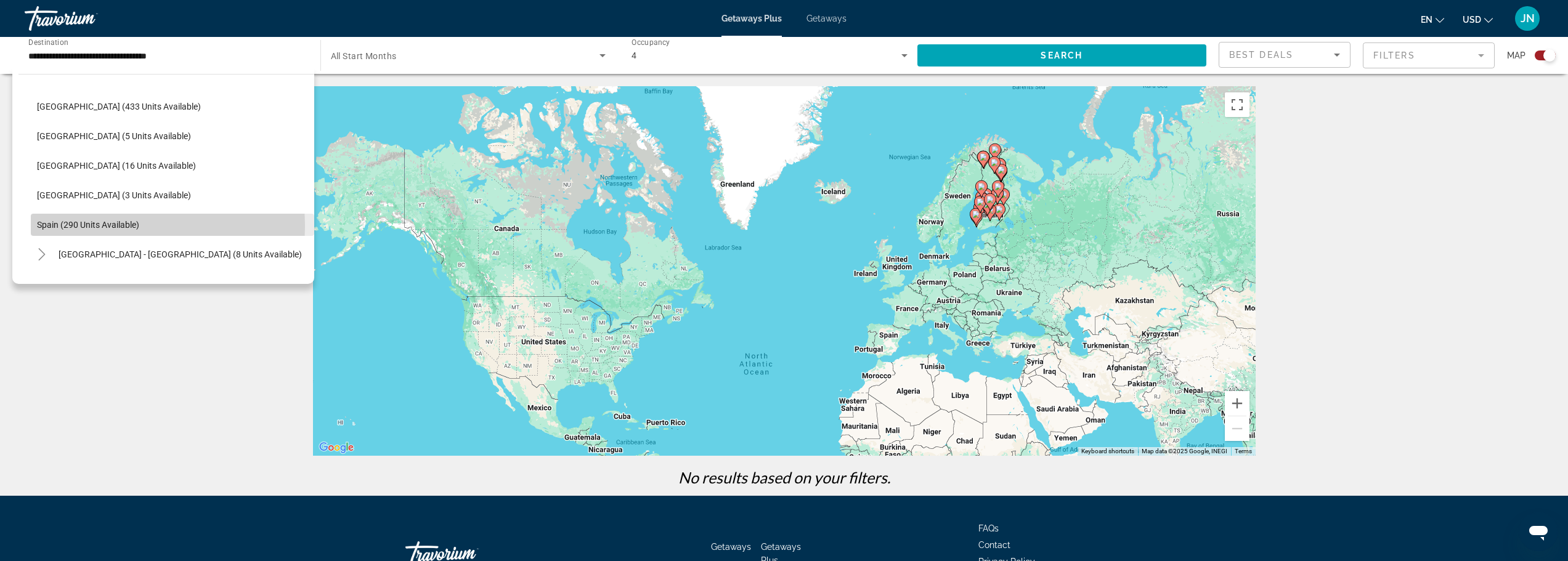
click at [107, 226] on span "Spain (290 units available)" at bounding box center [88, 225] width 102 height 10
type input "**********"
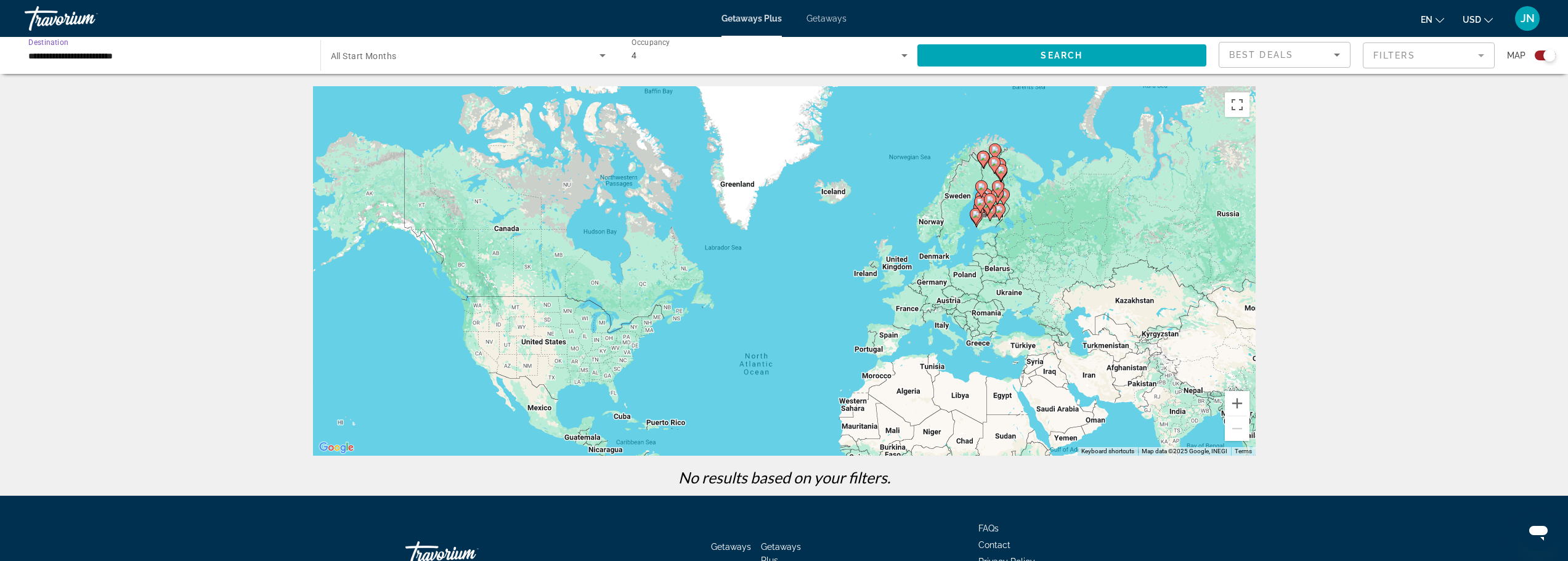
click at [466, 61] on span "Search widget" at bounding box center [465, 55] width 270 height 15
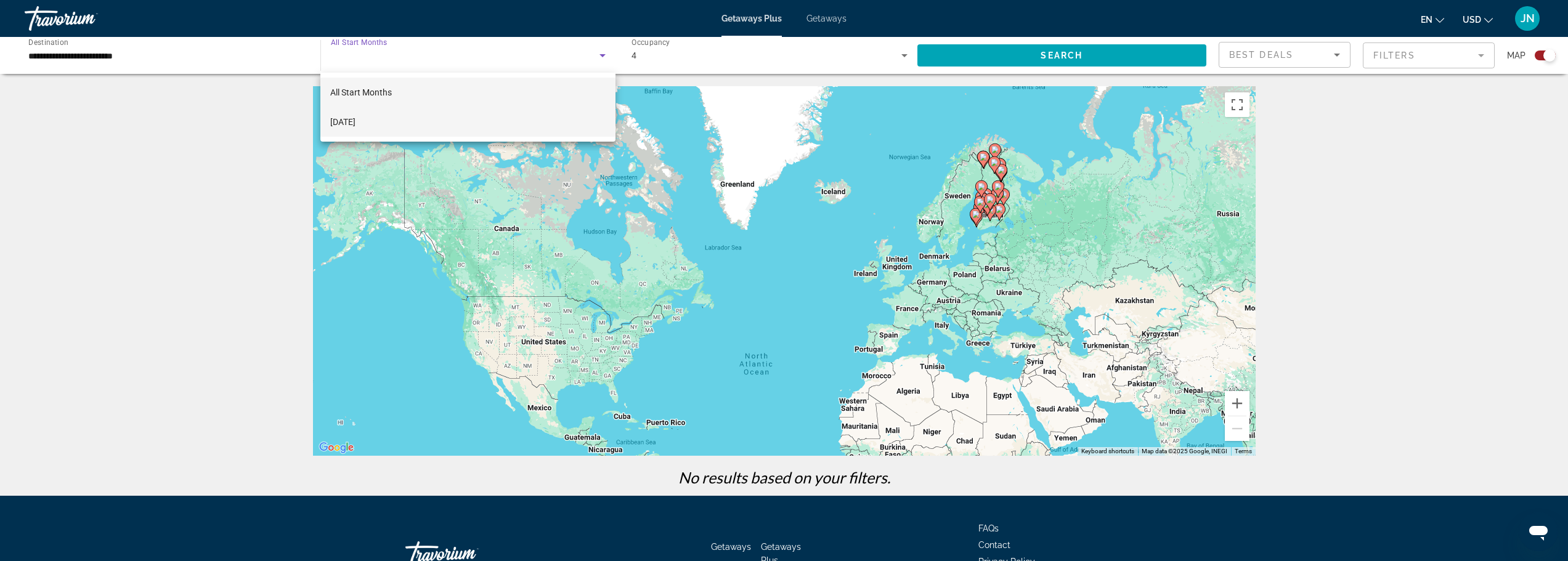
click at [355, 115] on span "[DATE]" at bounding box center [342, 122] width 26 height 15
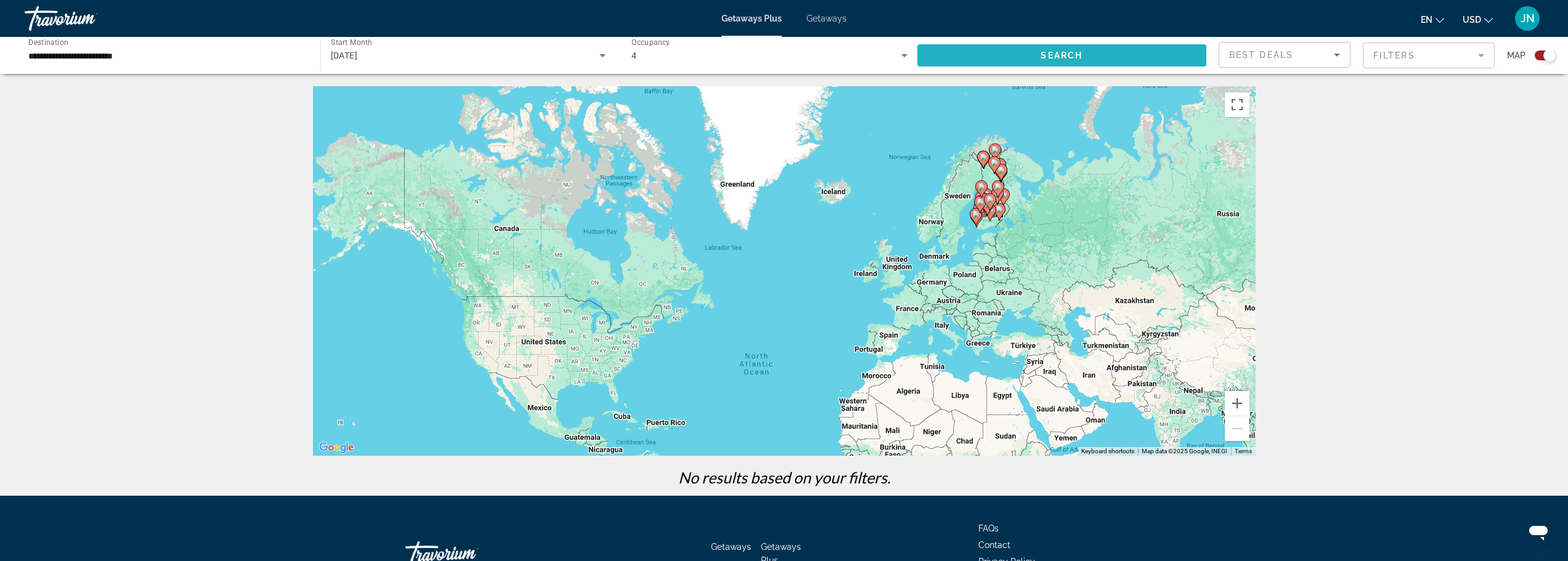
click at [1039, 54] on span "Search widget" at bounding box center [1062, 55] width 289 height 30
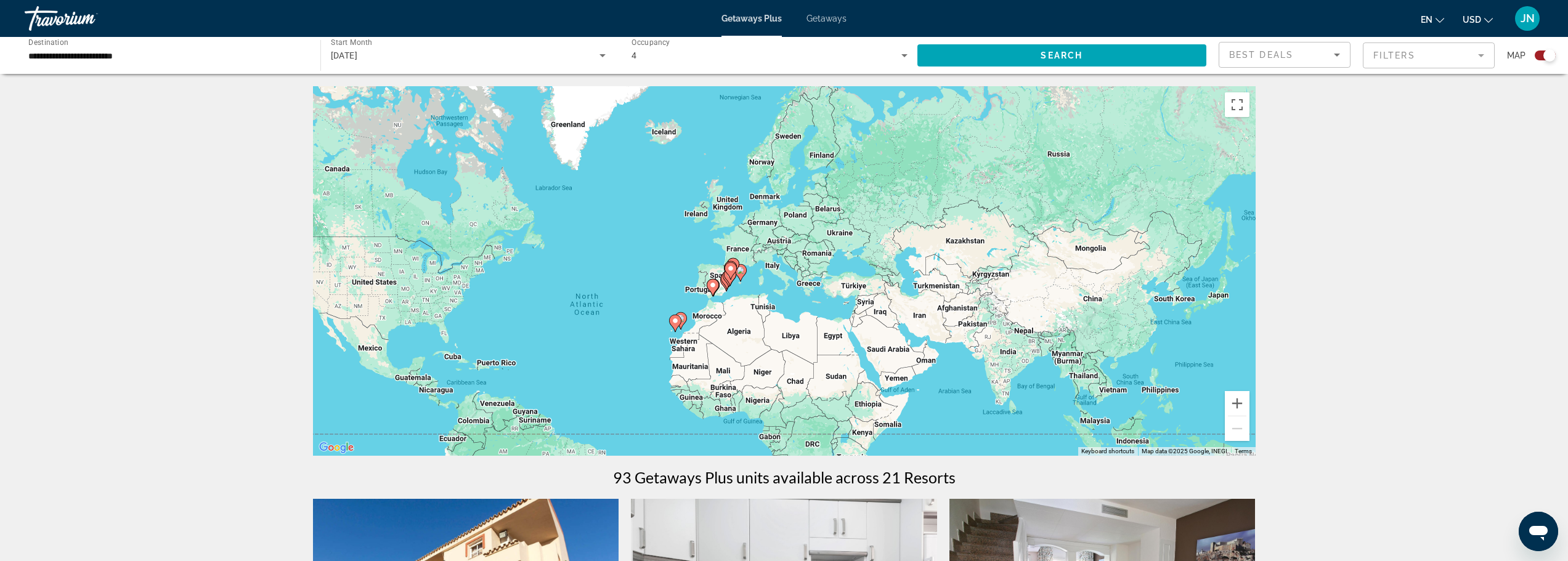
drag, startPoint x: 814, startPoint y: 350, endPoint x: 642, endPoint y: 290, distance: 182.2
click at [642, 290] on div "To activate drag with keyboard, press Alt + Enter. Once in keyboard drag state,…" at bounding box center [784, 271] width 942 height 369
click at [1237, 406] on button "Zoom in" at bounding box center [1237, 403] width 25 height 25
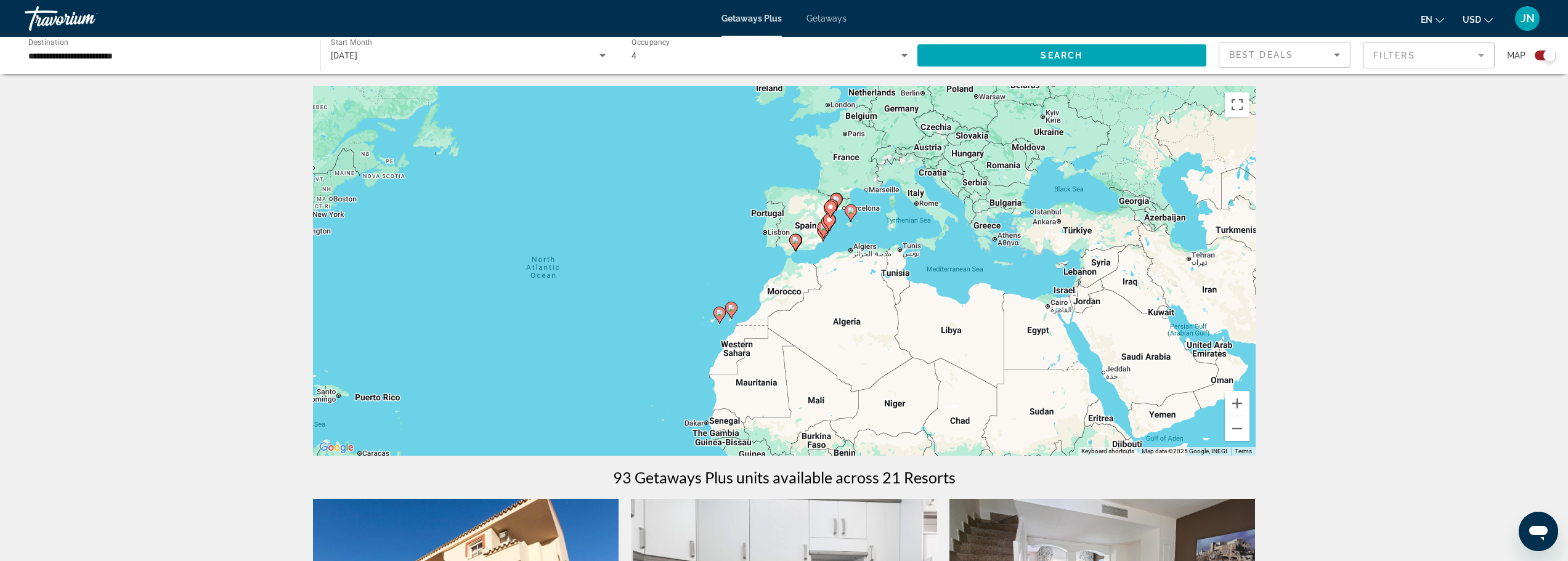
drag, startPoint x: 789, startPoint y: 347, endPoint x: 946, endPoint y: 272, distance: 174.0
click at [946, 272] on div "To activate drag with keyboard, press Alt + Enter. Once in keyboard drag state,…" at bounding box center [784, 271] width 942 height 369
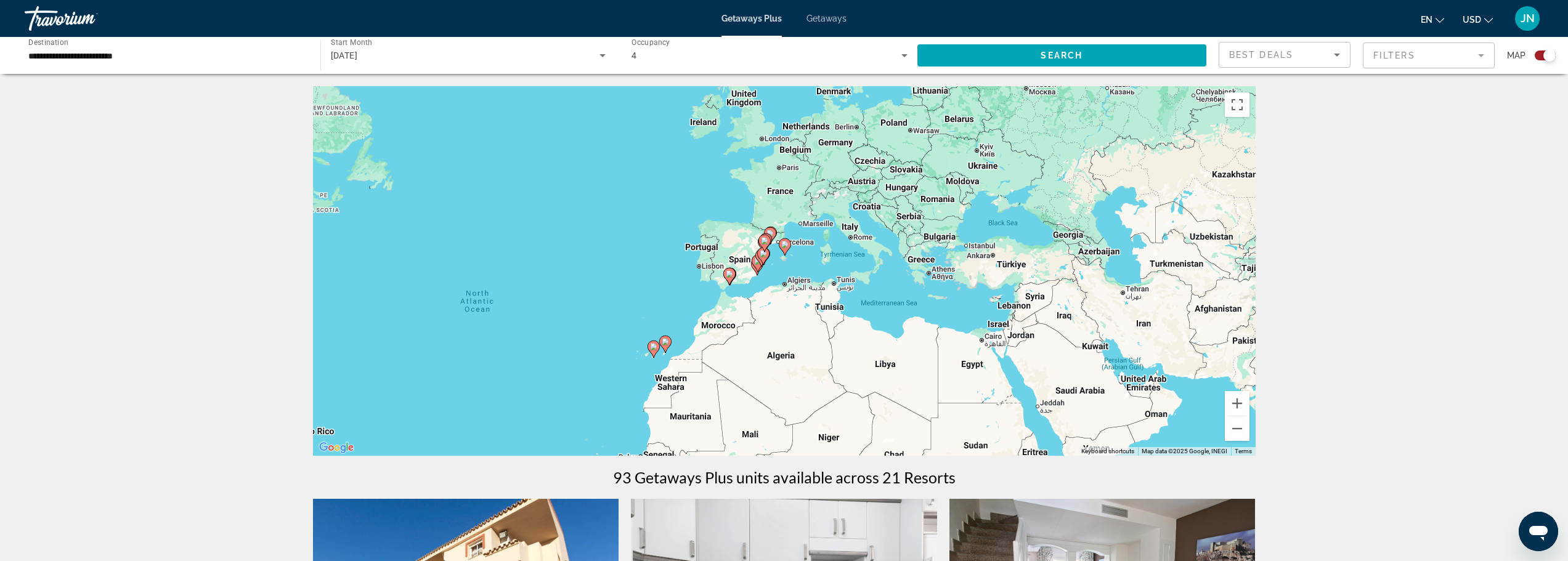
drag, startPoint x: 920, startPoint y: 288, endPoint x: 848, endPoint y: 292, distance: 72.1
click at [848, 292] on div "To activate drag with keyboard, press Alt + Enter. Once in keyboard drag state,…" at bounding box center [784, 271] width 942 height 369
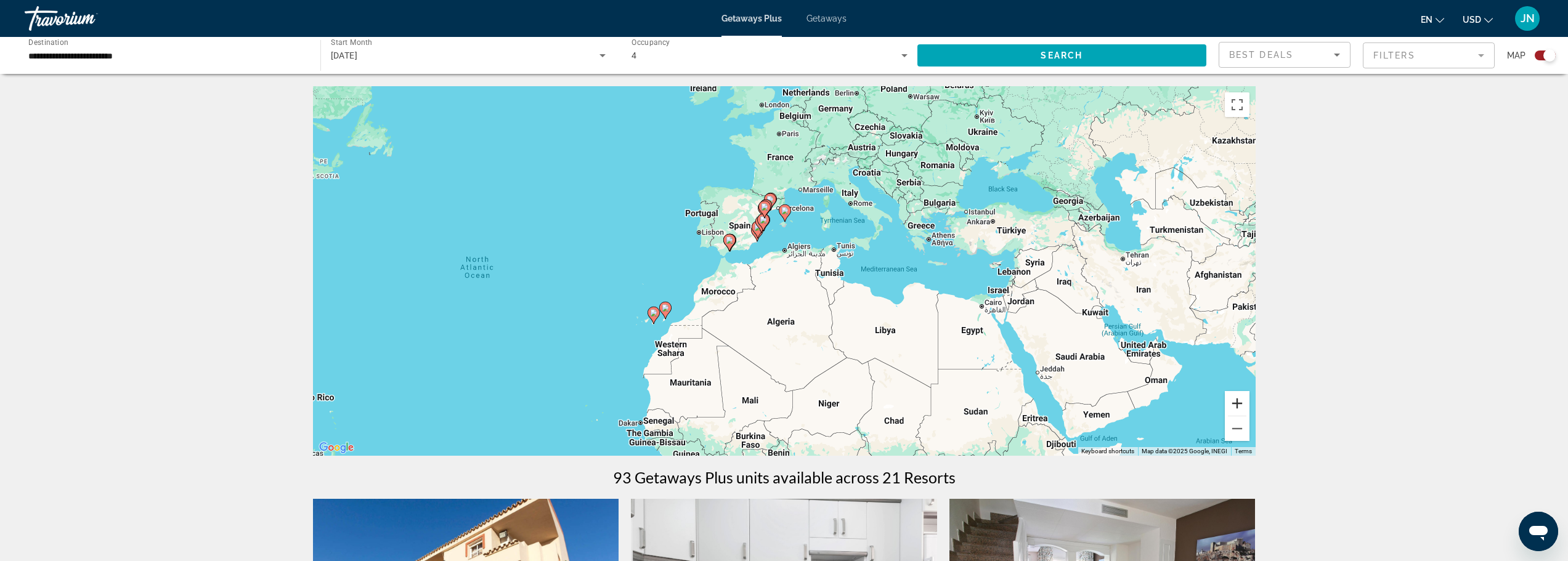
click at [1240, 400] on button "Zoom in" at bounding box center [1237, 403] width 25 height 25
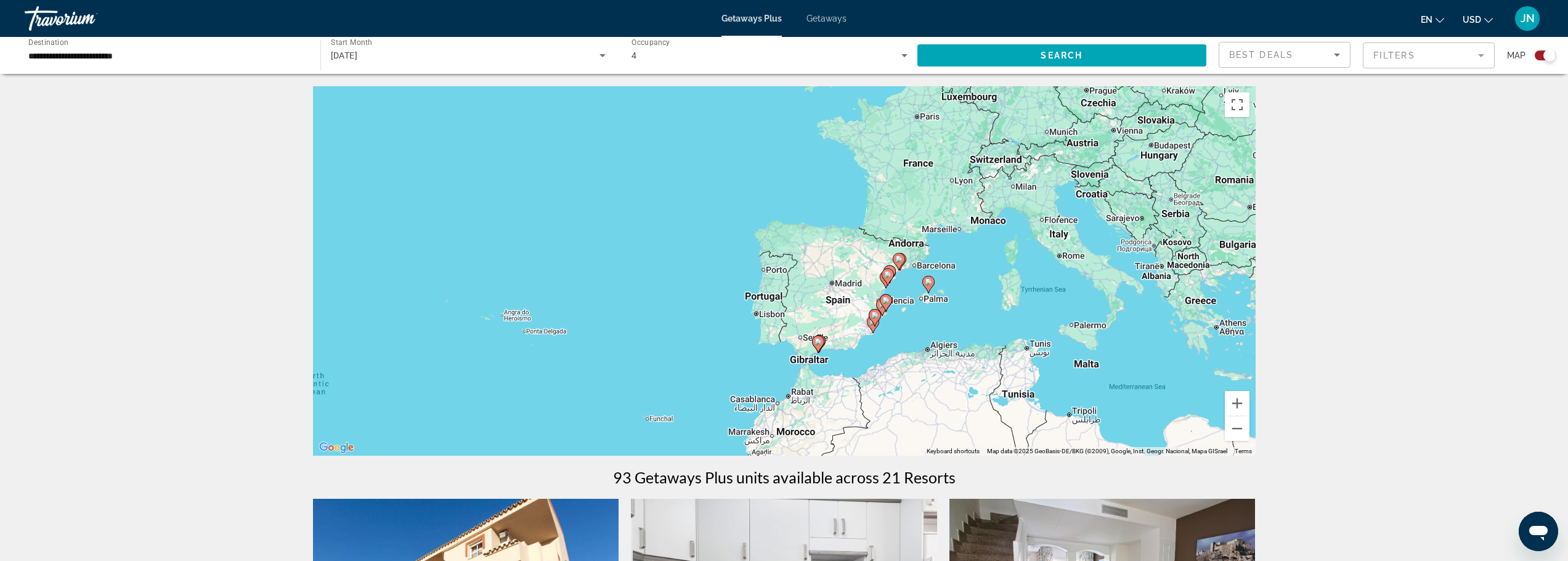
drag, startPoint x: 754, startPoint y: 225, endPoint x: 897, endPoint y: 347, distance: 188.0
click at [897, 347] on div "To activate drag with keyboard, press Alt + Enter. Once in keyboard drag state,…" at bounding box center [784, 271] width 942 height 369
click at [1239, 403] on button "Zoom in" at bounding box center [1237, 403] width 25 height 25
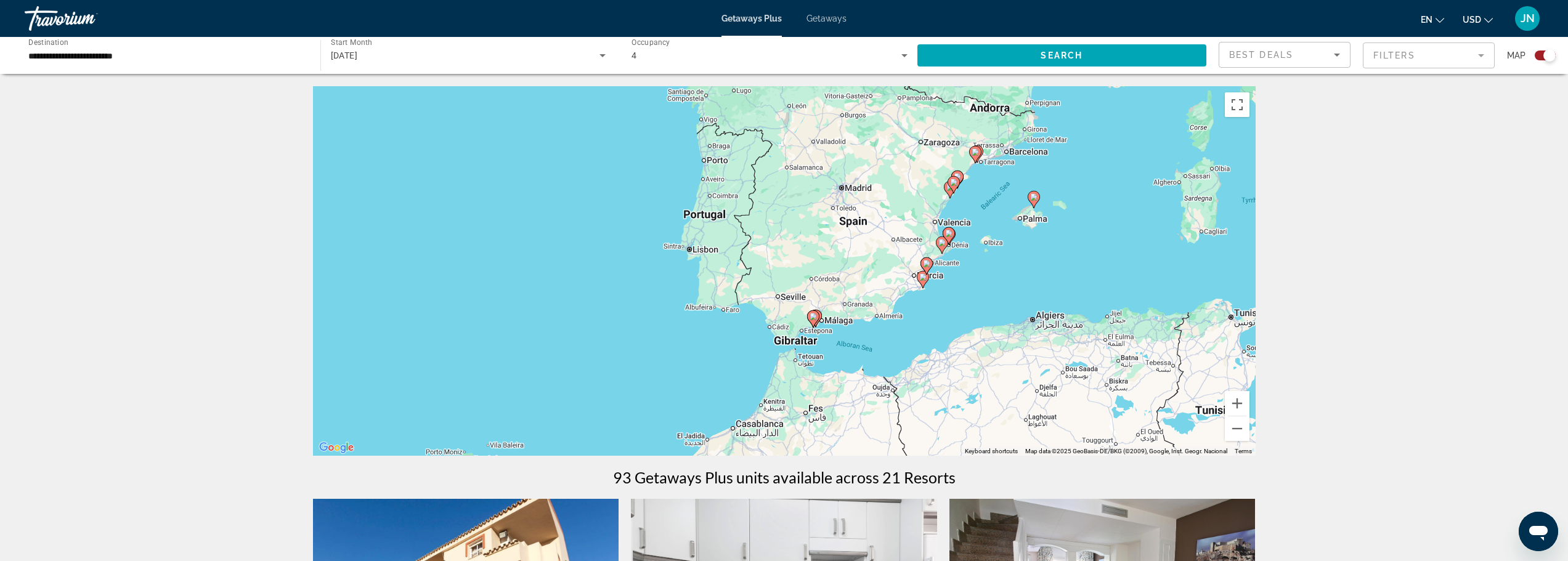
drag, startPoint x: 1042, startPoint y: 360, endPoint x: 1003, endPoint y: 251, distance: 115.8
click at [1003, 251] on div "To activate drag with keyboard, press Alt + Enter. Once in keyboard drag state,…" at bounding box center [784, 271] width 942 height 369
click at [1236, 397] on button "Zoom in" at bounding box center [1237, 403] width 25 height 25
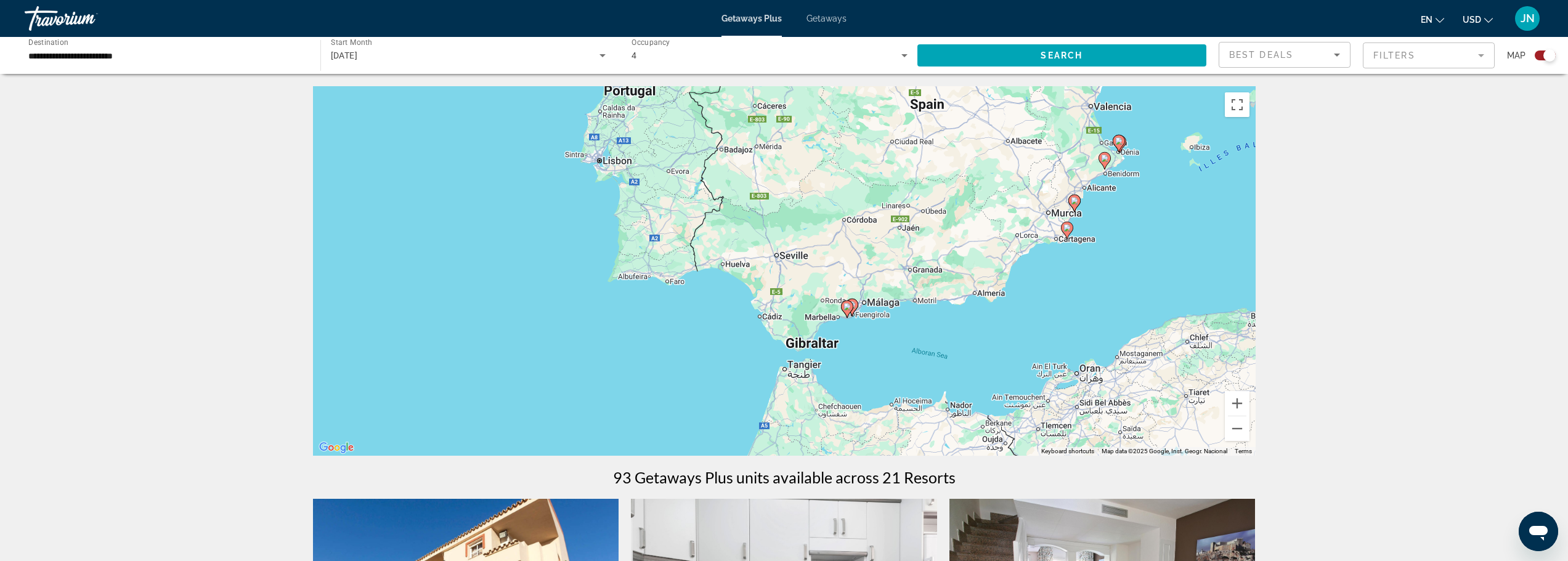
drag, startPoint x: 928, startPoint y: 353, endPoint x: 932, endPoint y: 284, distance: 69.1
click at [932, 284] on div "To activate drag with keyboard, press Alt + Enter. Once in keyboard drag state,…" at bounding box center [784, 271] width 942 height 369
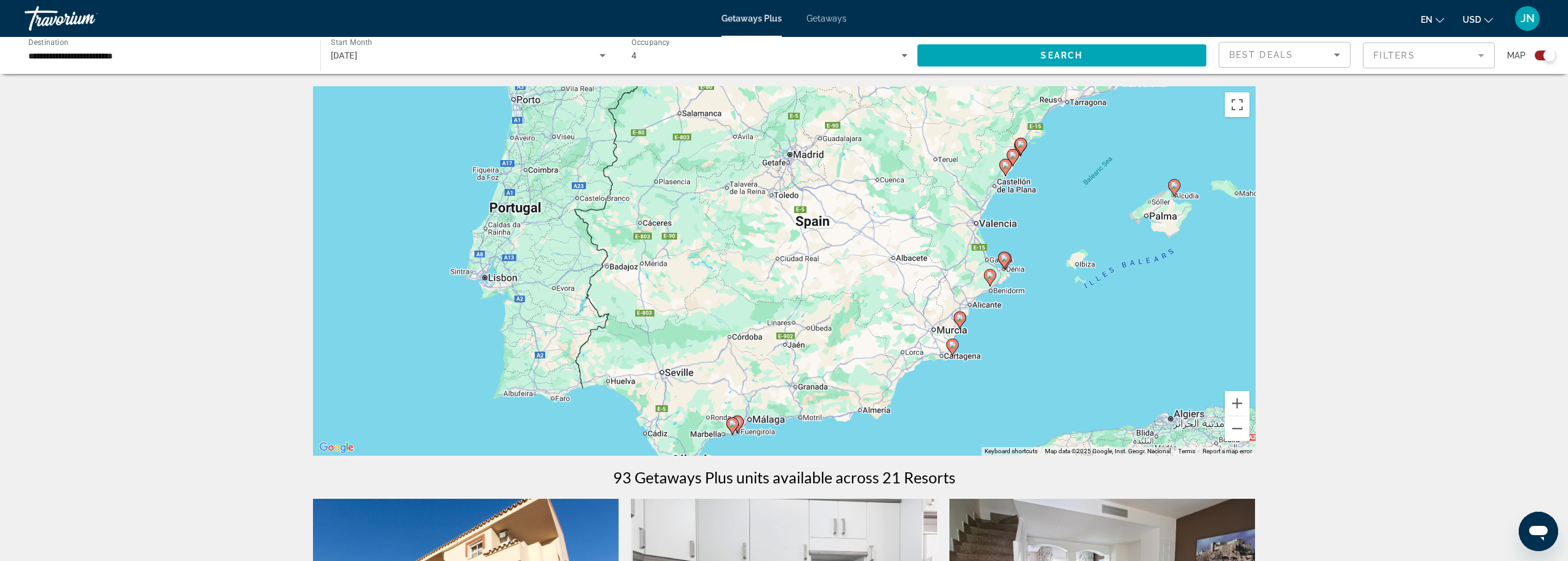
drag, startPoint x: 980, startPoint y: 259, endPoint x: 868, endPoint y: 338, distance: 137.1
click at [863, 377] on div "To activate drag with keyboard, press Alt + Enter. Once in keyboard drag state,…" at bounding box center [784, 271] width 942 height 369
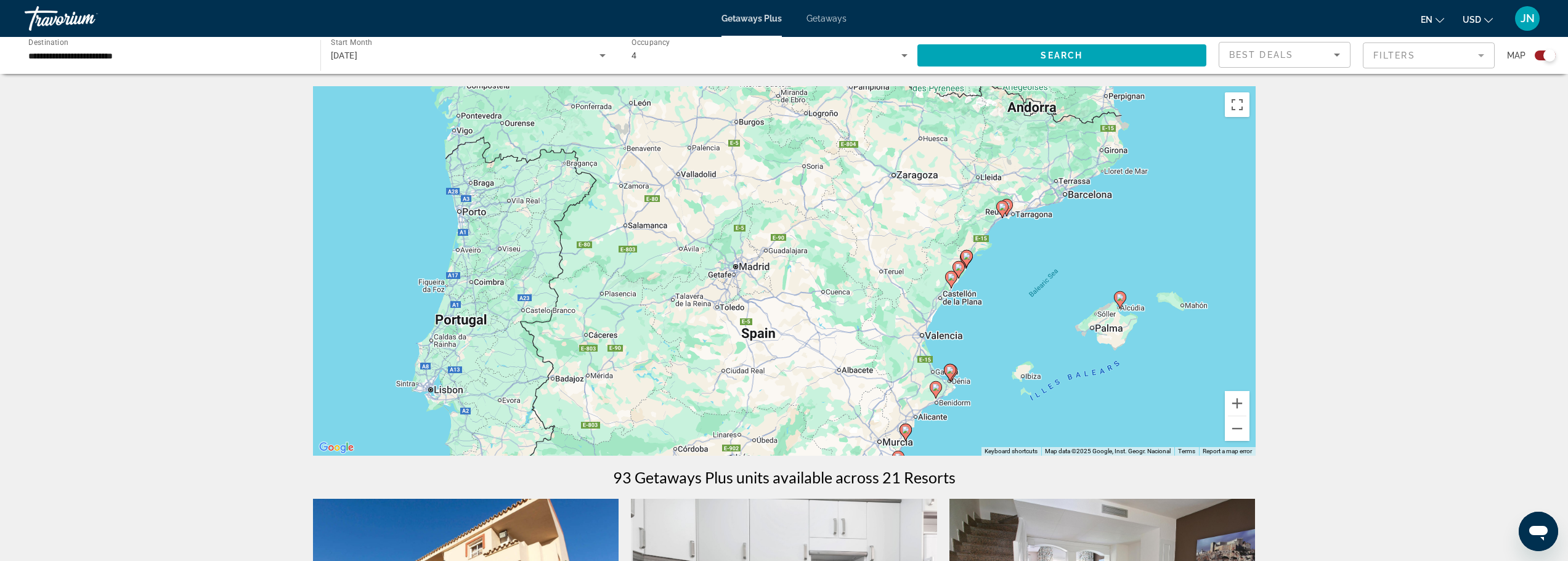
drag, startPoint x: 1126, startPoint y: 239, endPoint x: 1068, endPoint y: 356, distance: 130.6
click at [1068, 356] on div "To activate drag with keyboard, press Alt + Enter. Once in keyboard drag state,…" at bounding box center [784, 271] width 942 height 369
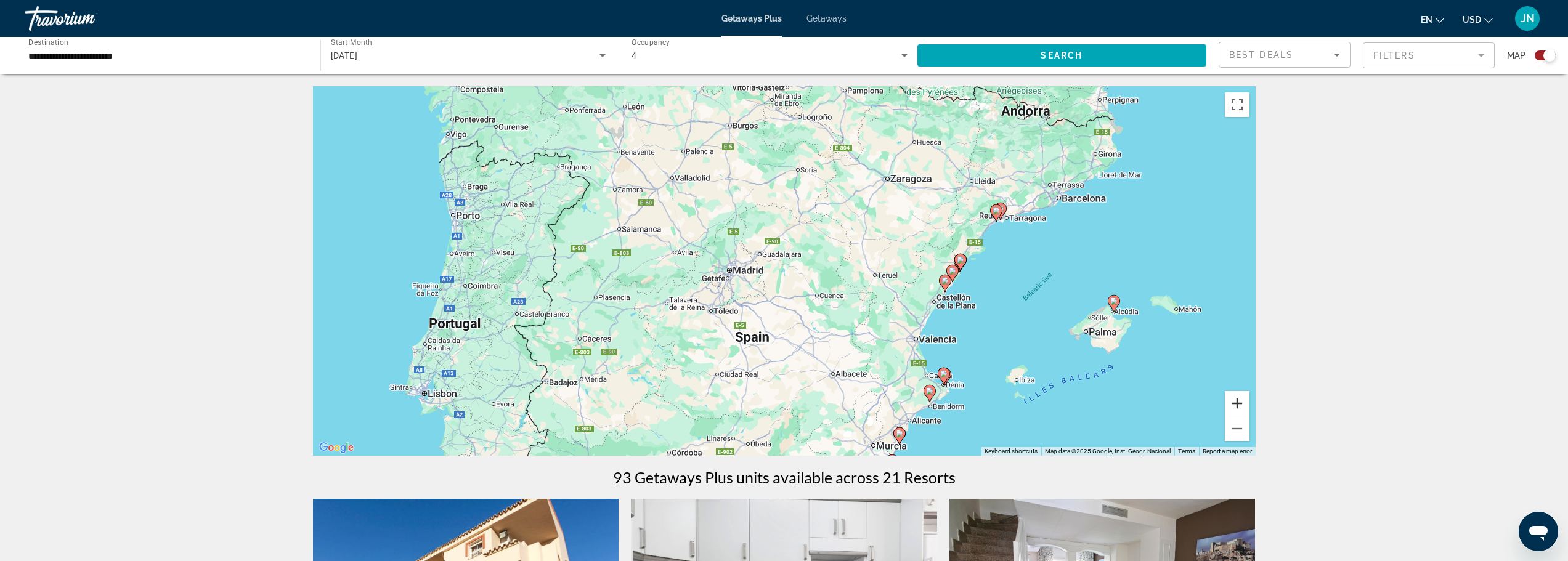
click at [1234, 397] on button "Zoom in" at bounding box center [1237, 403] width 25 height 25
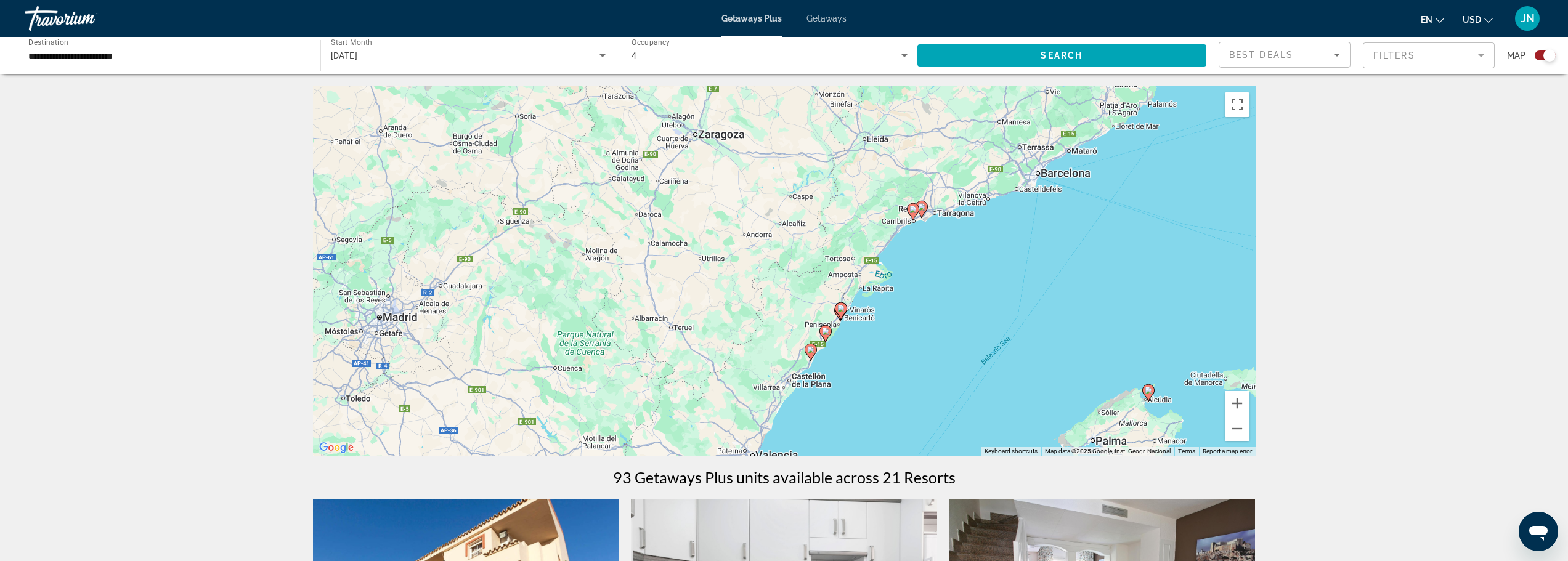
drag, startPoint x: 1050, startPoint y: 322, endPoint x: 736, endPoint y: 364, distance: 316.8
click at [740, 367] on div "To activate drag with keyboard, press Alt + Enter. Once in keyboard drag state,…" at bounding box center [784, 271] width 942 height 369
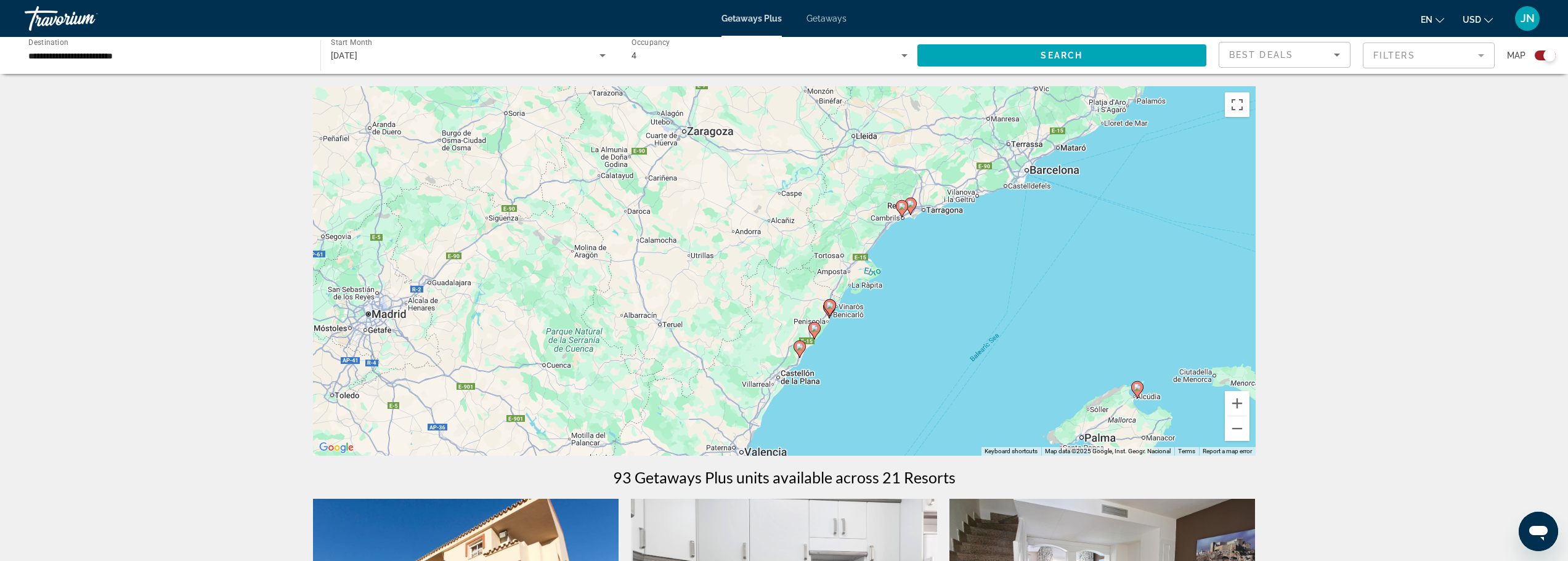
click at [909, 205] on image "Main content" at bounding box center [911, 204] width 7 height 7
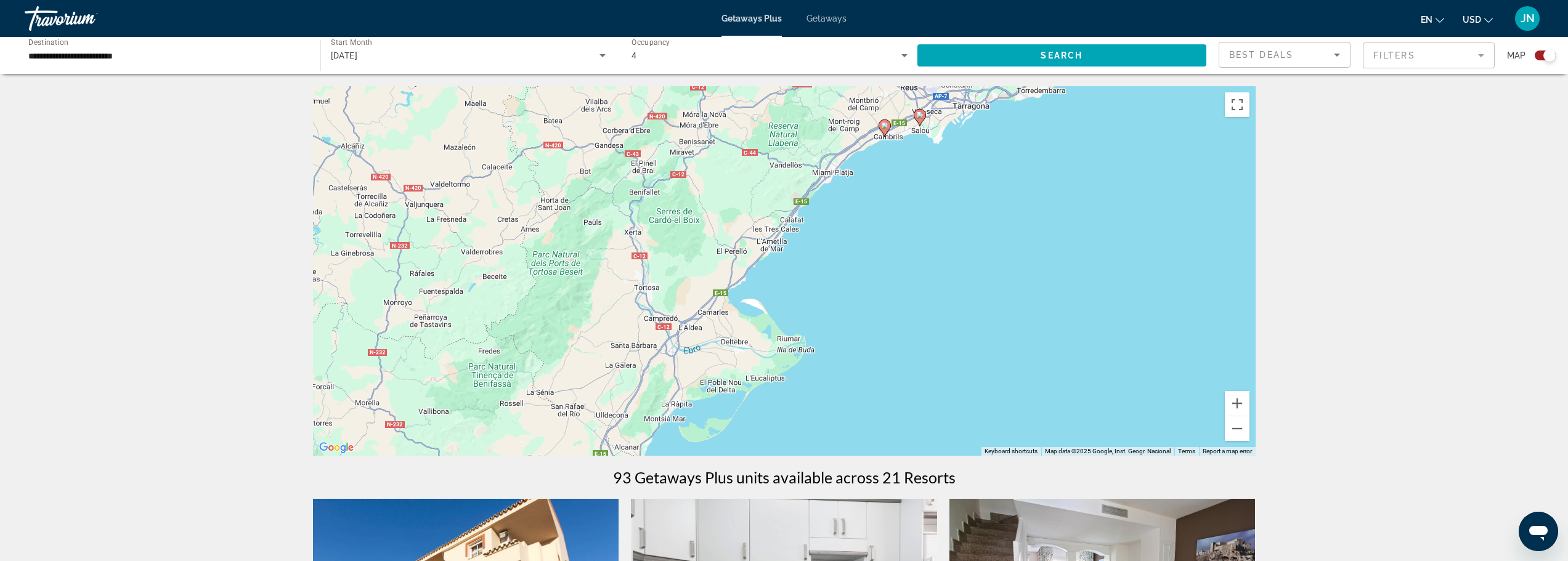
drag, startPoint x: 911, startPoint y: 367, endPoint x: 1046, endPoint y: 221, distance: 198.8
click at [1046, 221] on div "To activate drag with keyboard, press Alt + Enter. Once in keyboard drag state,…" at bounding box center [784, 271] width 942 height 369
click at [1234, 424] on button "Zoom out" at bounding box center [1237, 429] width 25 height 25
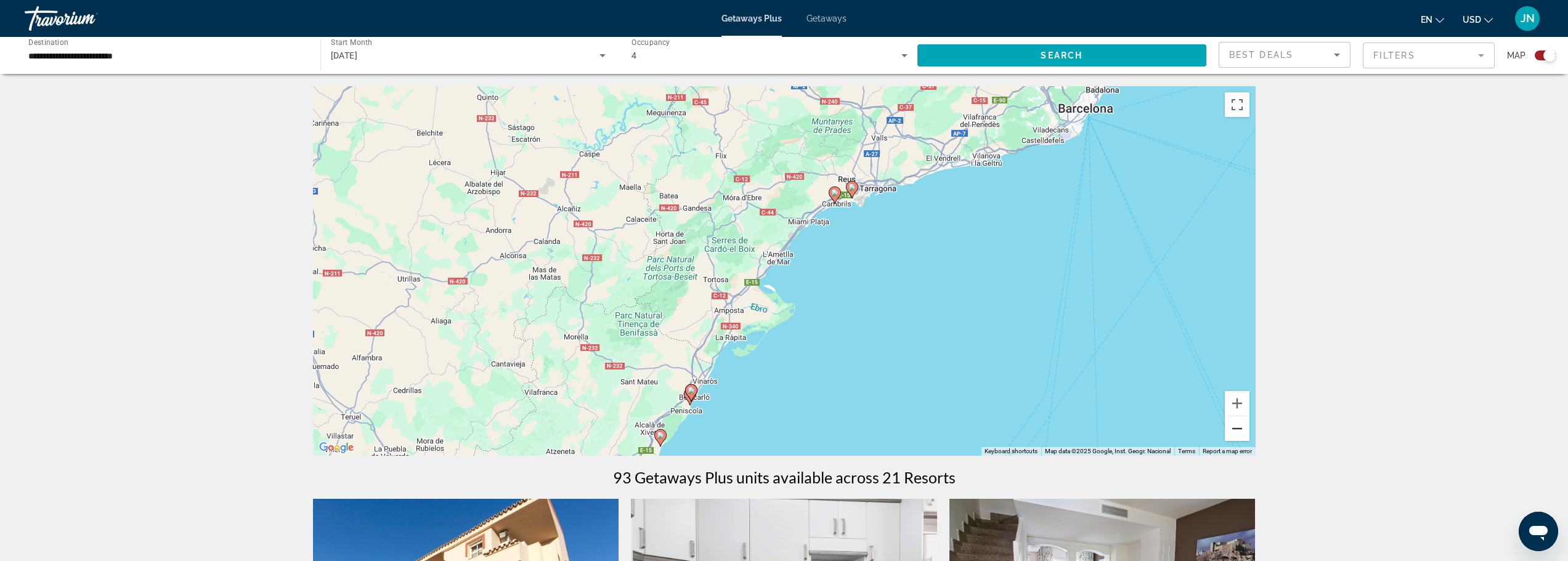
click at [1229, 430] on button "Zoom out" at bounding box center [1237, 429] width 25 height 25
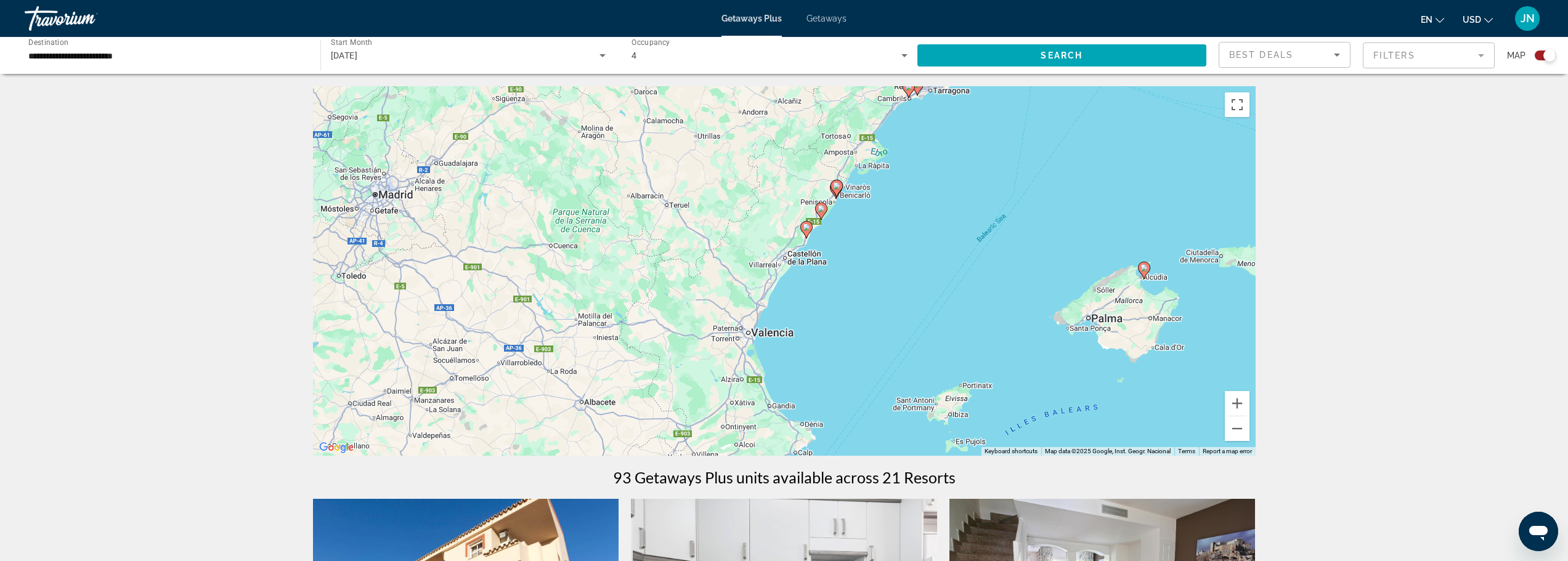
drag, startPoint x: 835, startPoint y: 331, endPoint x: 934, endPoint y: 191, distance: 171.5
click at [934, 190] on div "To activate drag with keyboard, press Alt + Enter. Once in keyboard drag state,…" at bounding box center [784, 271] width 942 height 369
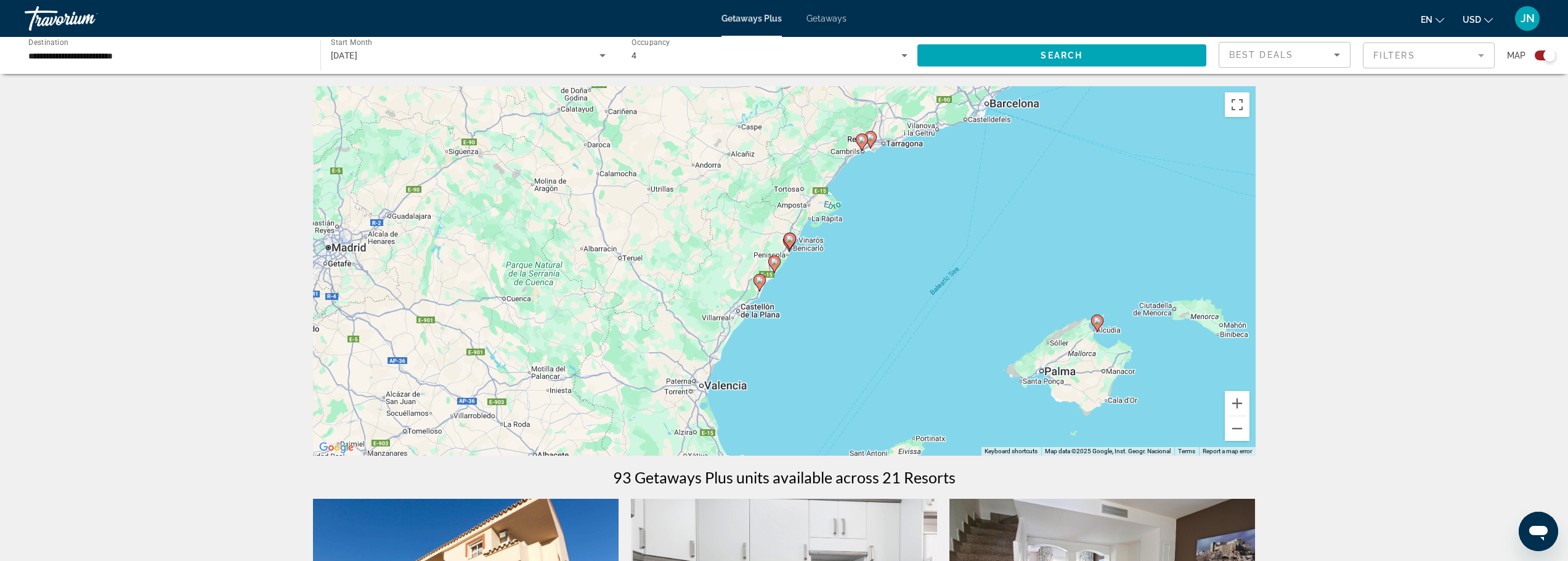
drag, startPoint x: 790, startPoint y: 342, endPoint x: 743, endPoint y: 397, distance: 72.3
click at [743, 397] on div "To activate drag with keyboard, press Alt + Enter. Once in keyboard drag state,…" at bounding box center [784, 271] width 942 height 369
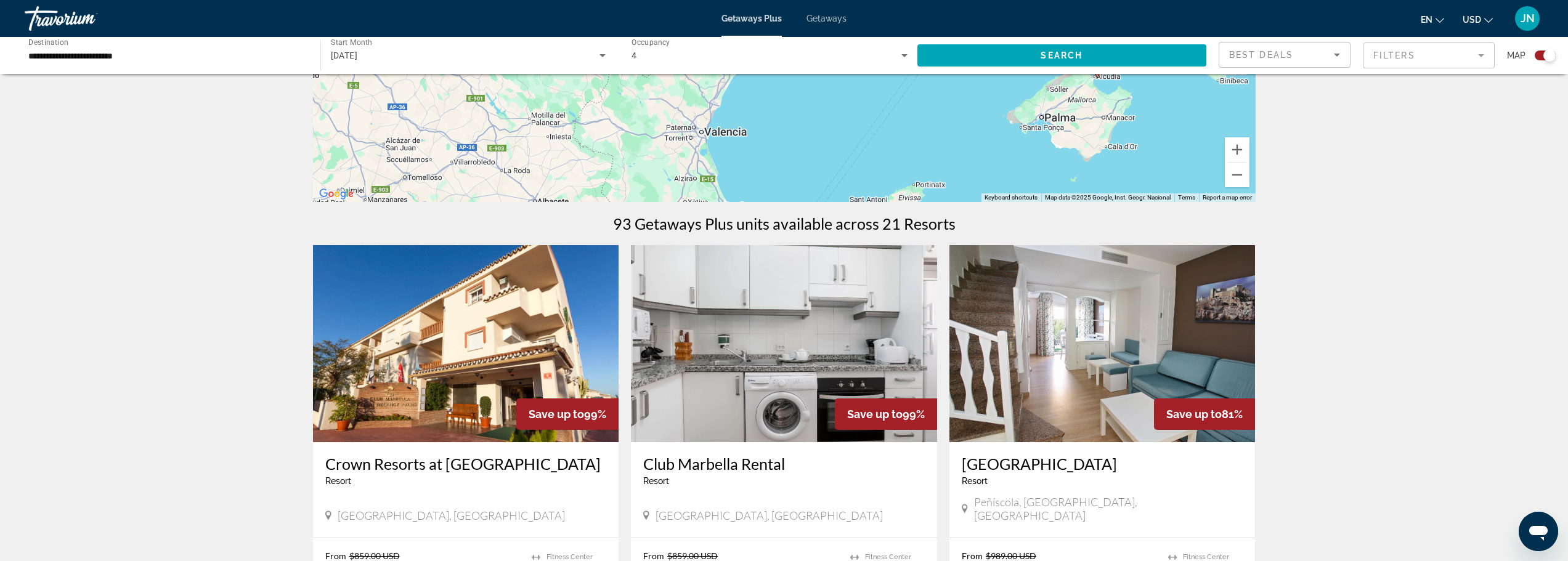
scroll to position [328, 0]
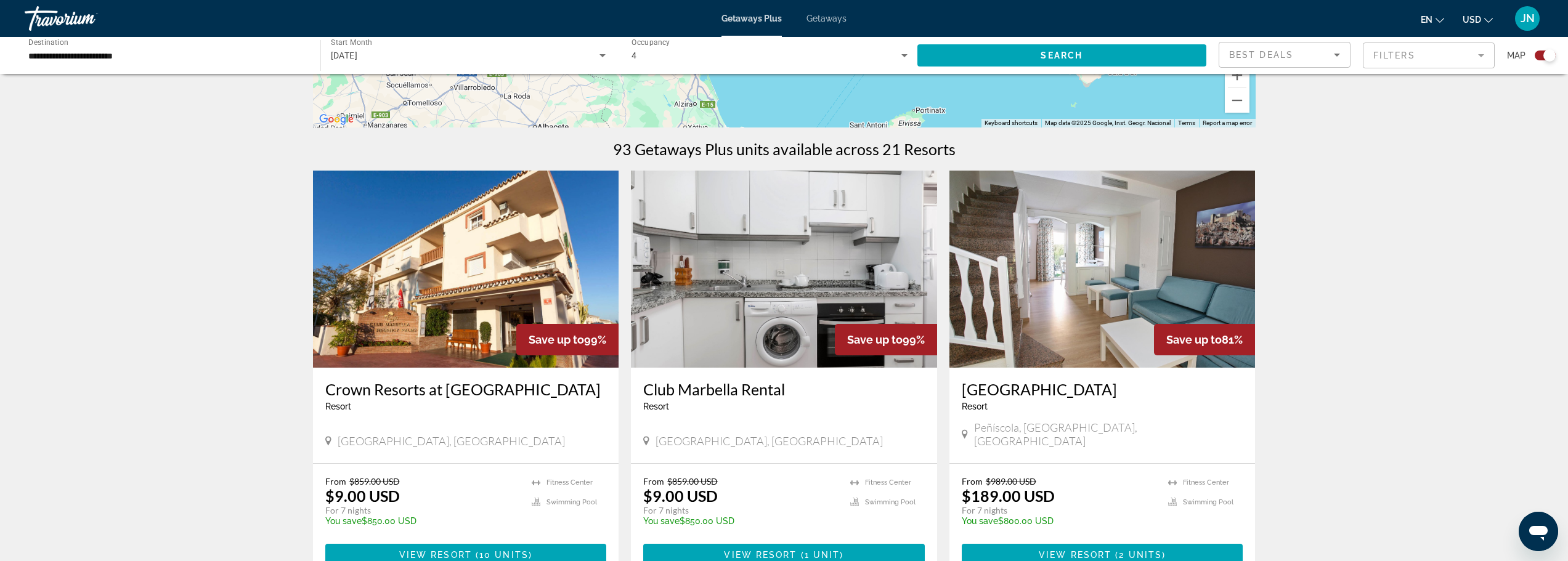
click at [430, 325] on img "Main content" at bounding box center [466, 269] width 306 height 197
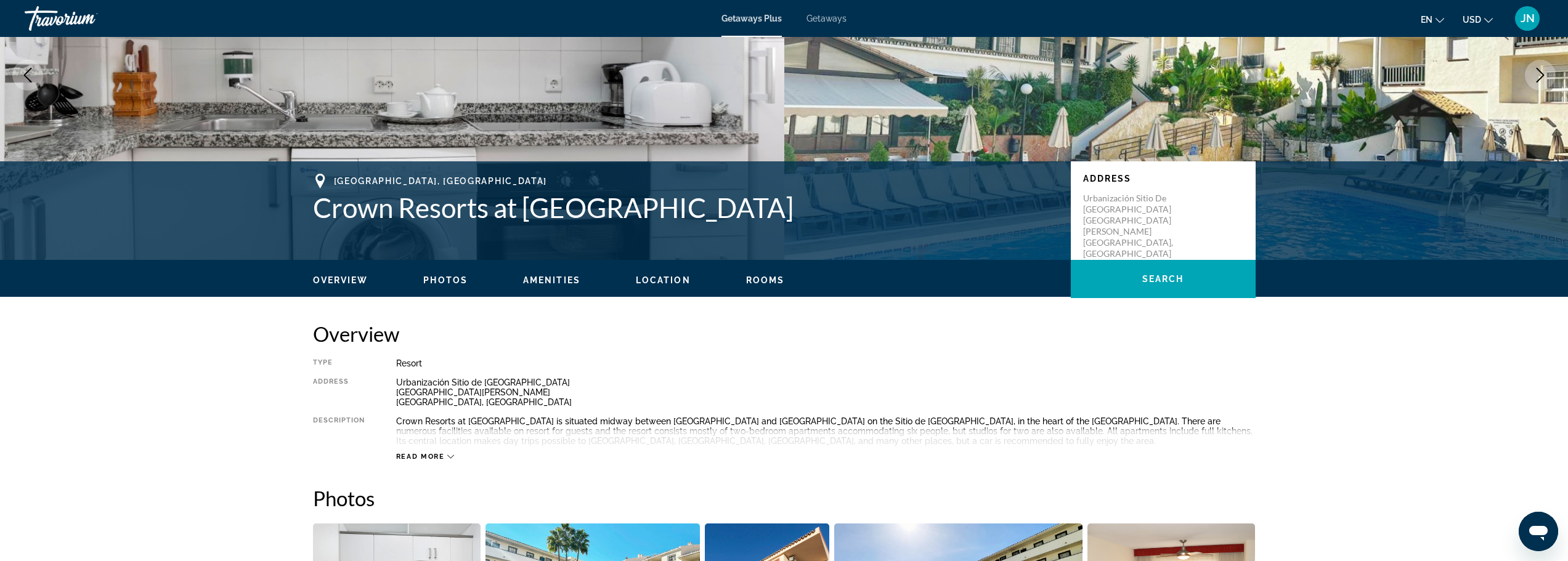
scroll to position [164, 0]
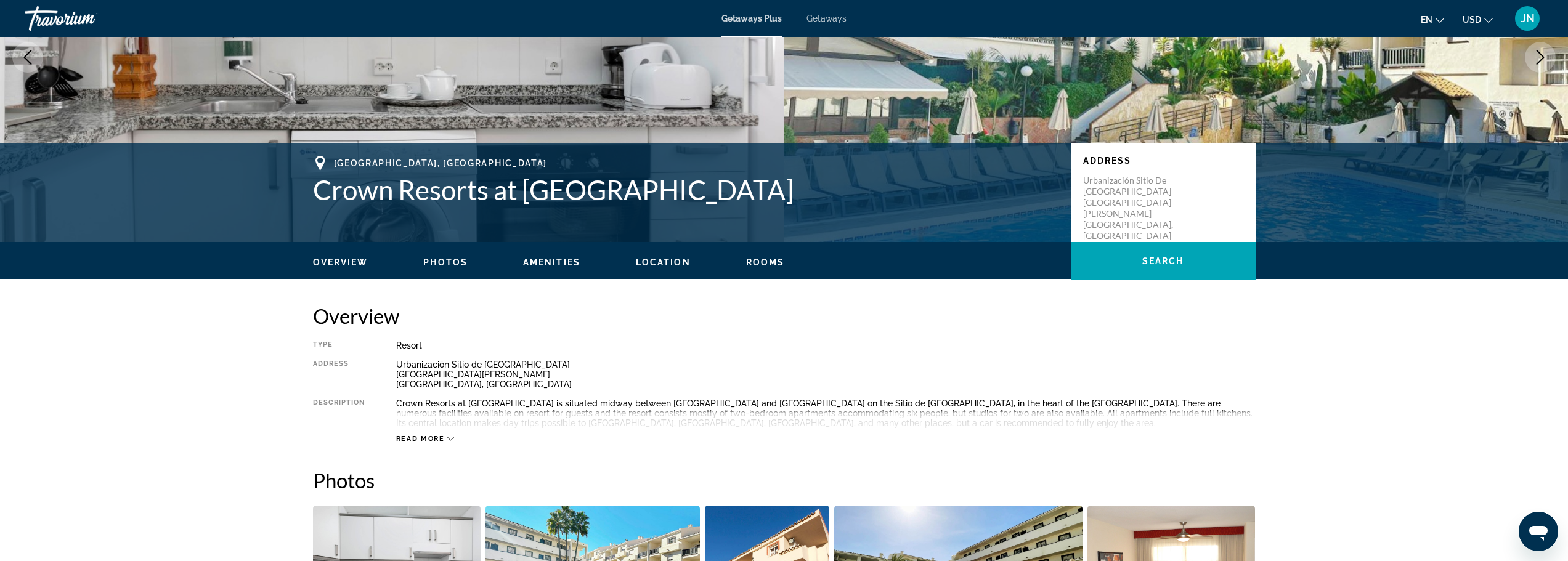
click at [448, 435] on div "Read more" at bounding box center [425, 438] width 59 height 8
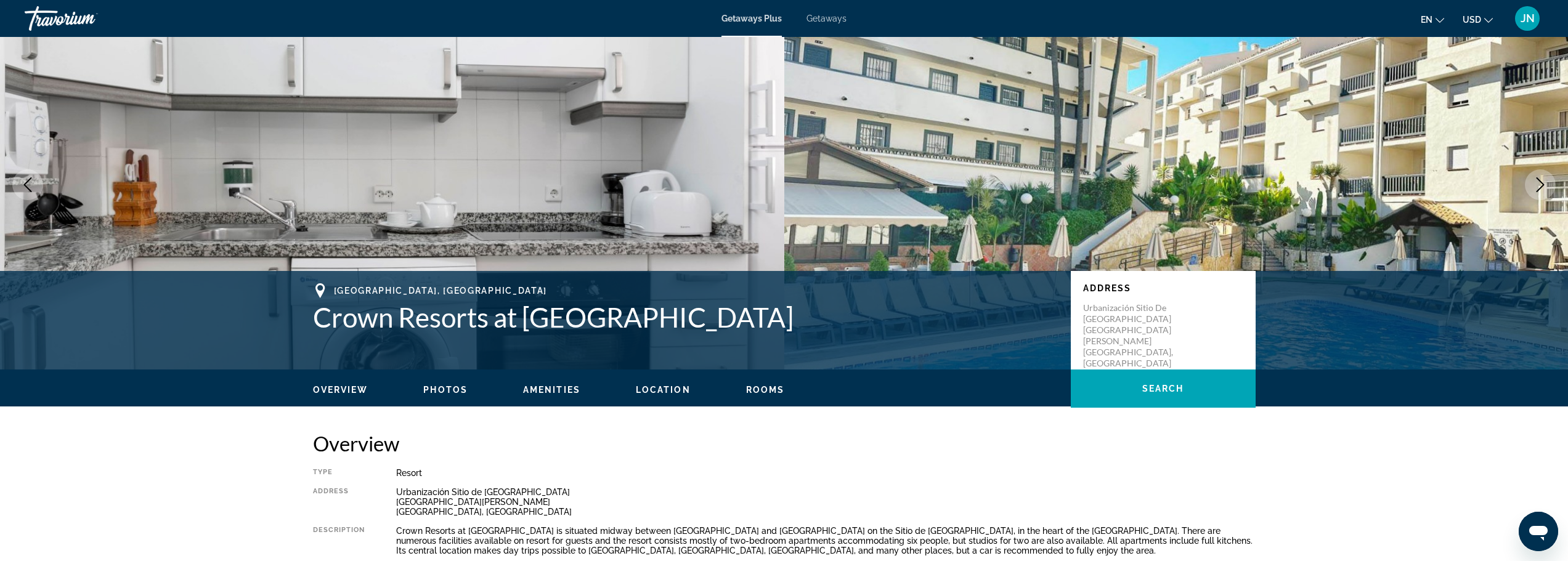
scroll to position [0, 0]
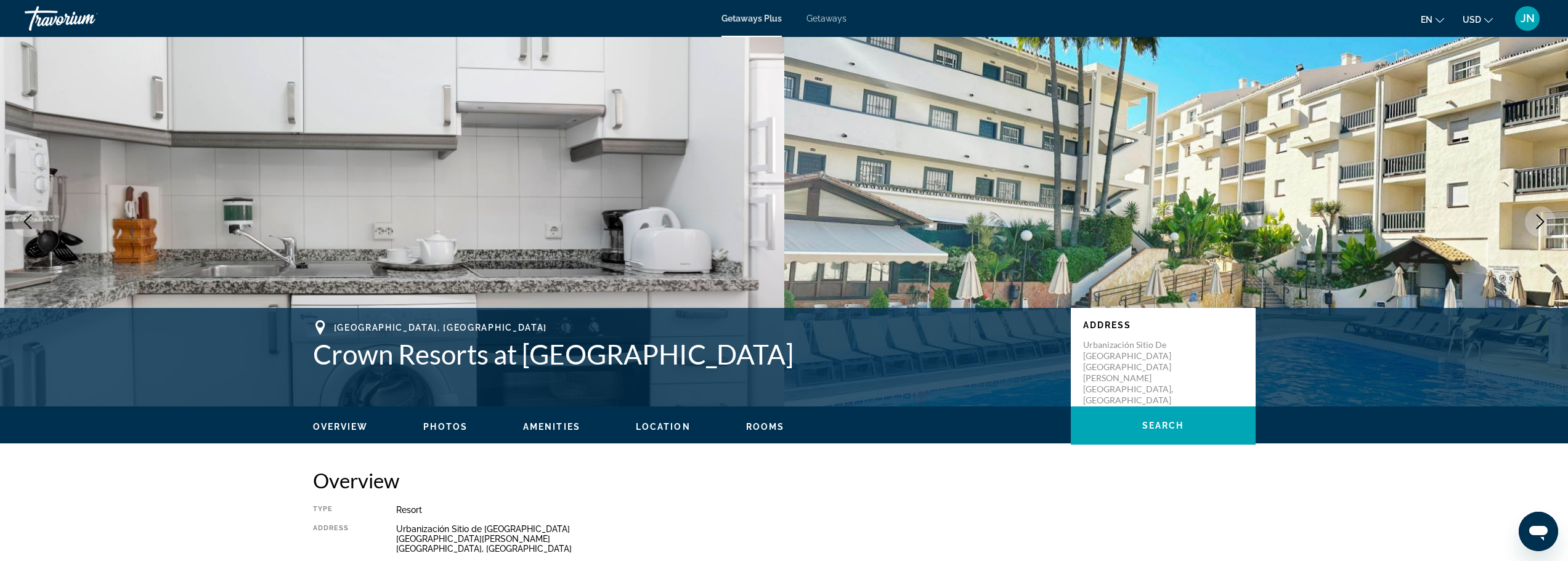
click at [742, 17] on span "Getaways Plus" at bounding box center [751, 19] width 60 height 10
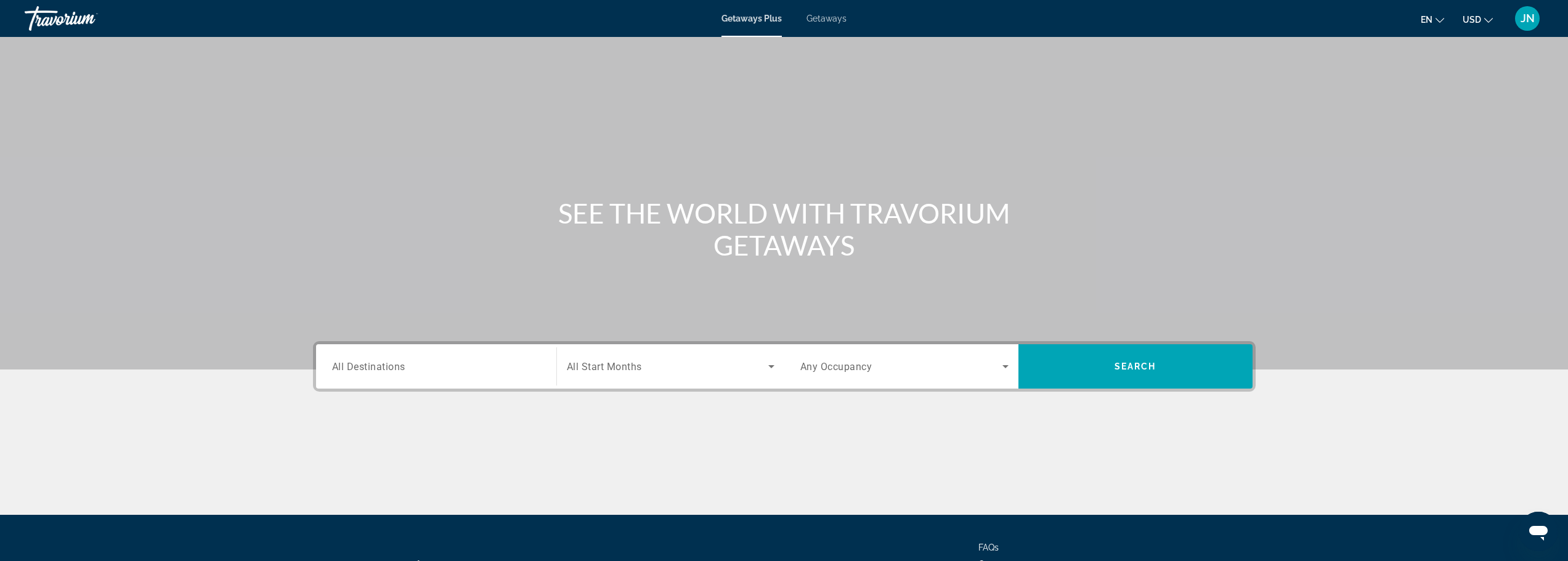
click at [418, 356] on div "Search widget" at bounding box center [436, 366] width 209 height 35
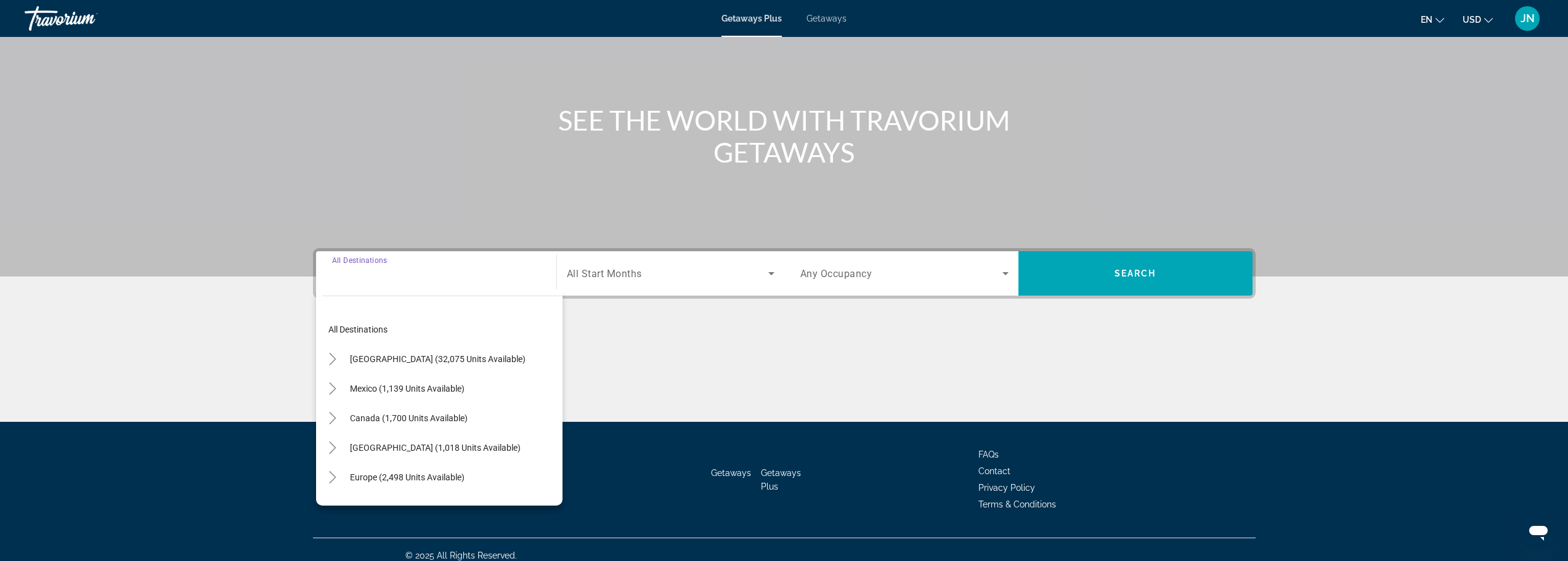
scroll to position [104, 0]
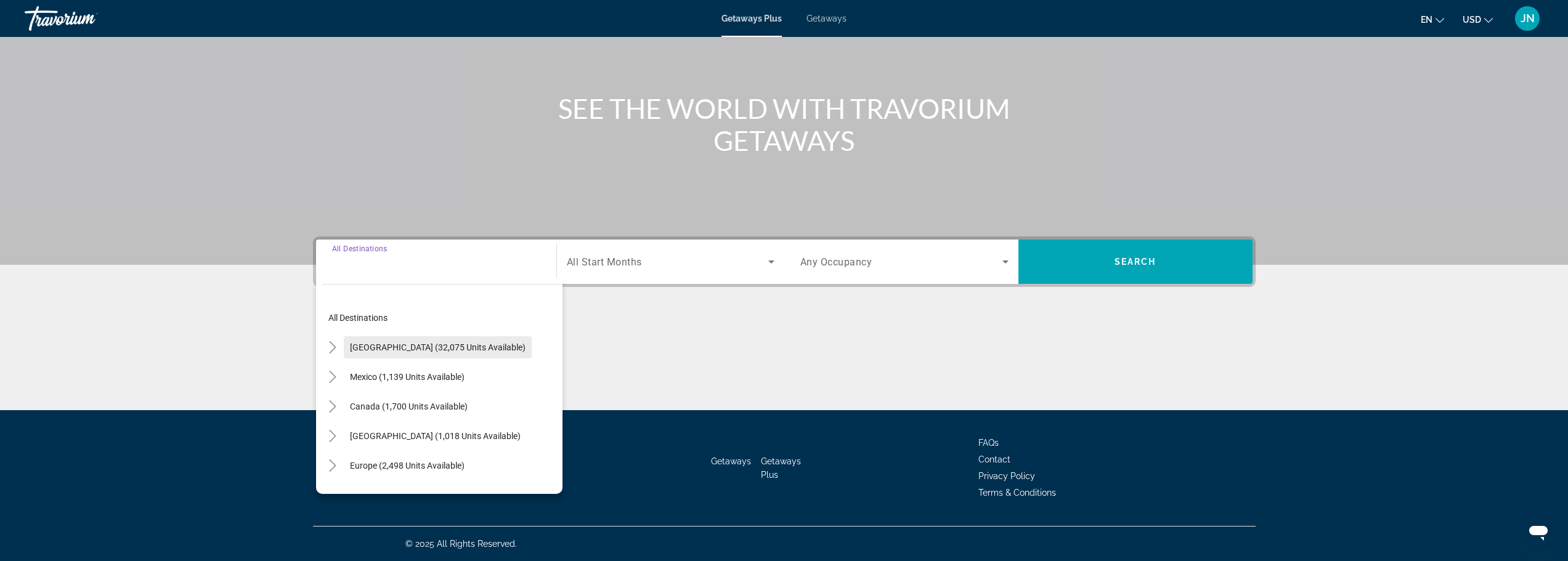
click at [372, 345] on span "[GEOGRAPHIC_DATA] (32,075 units available)" at bounding box center [438, 347] width 176 height 10
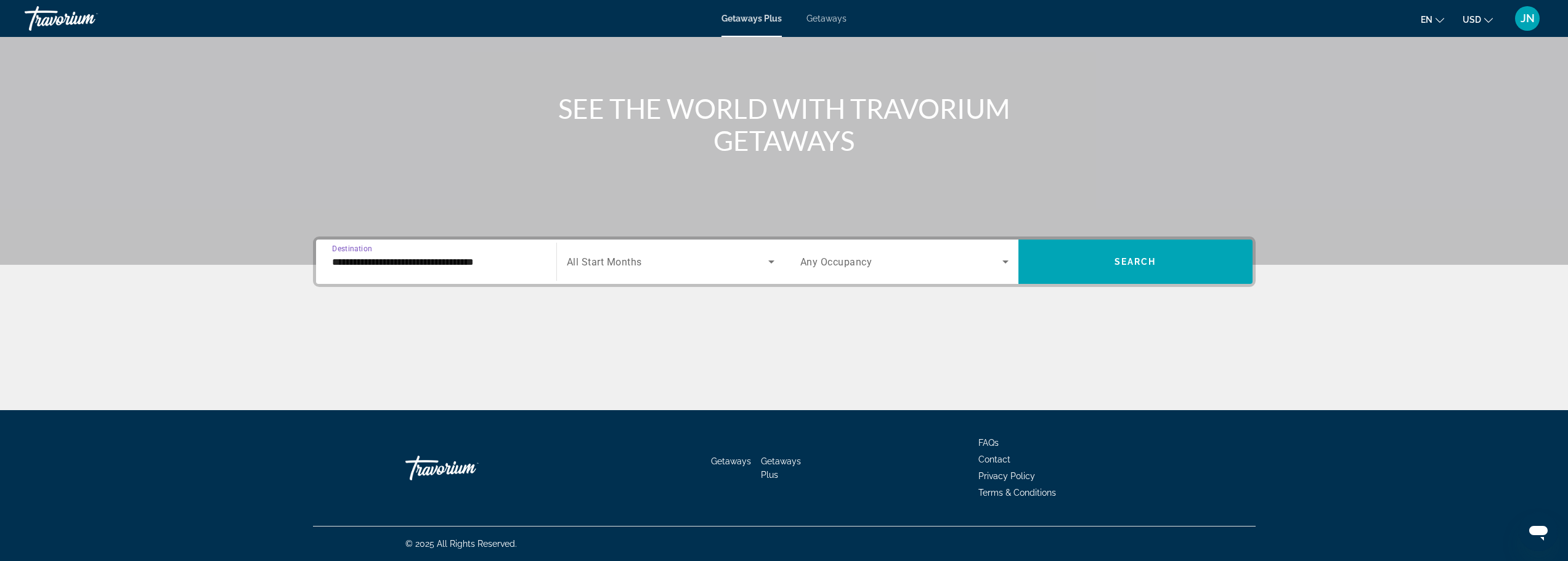
click at [358, 263] on input "**********" at bounding box center [436, 262] width 209 height 15
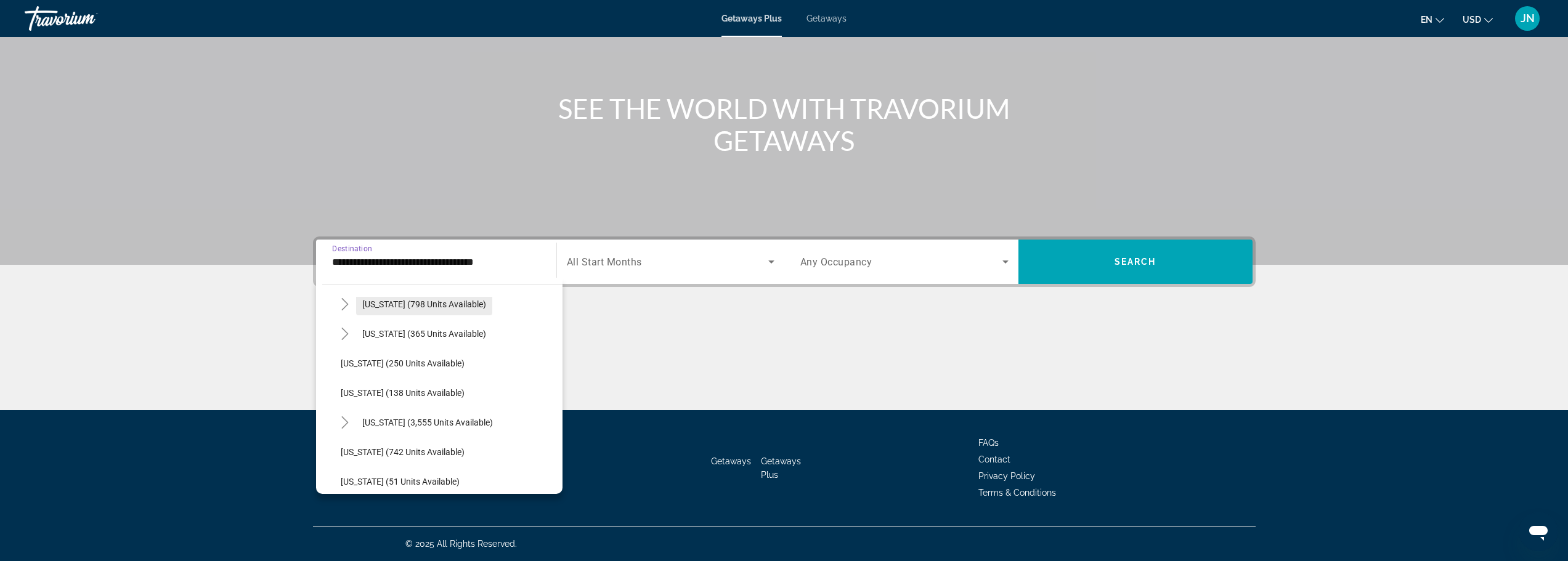
scroll to position [985, 0]
click at [345, 397] on icon "Toggle Virginia (3,555 units available)" at bounding box center [345, 396] width 12 height 12
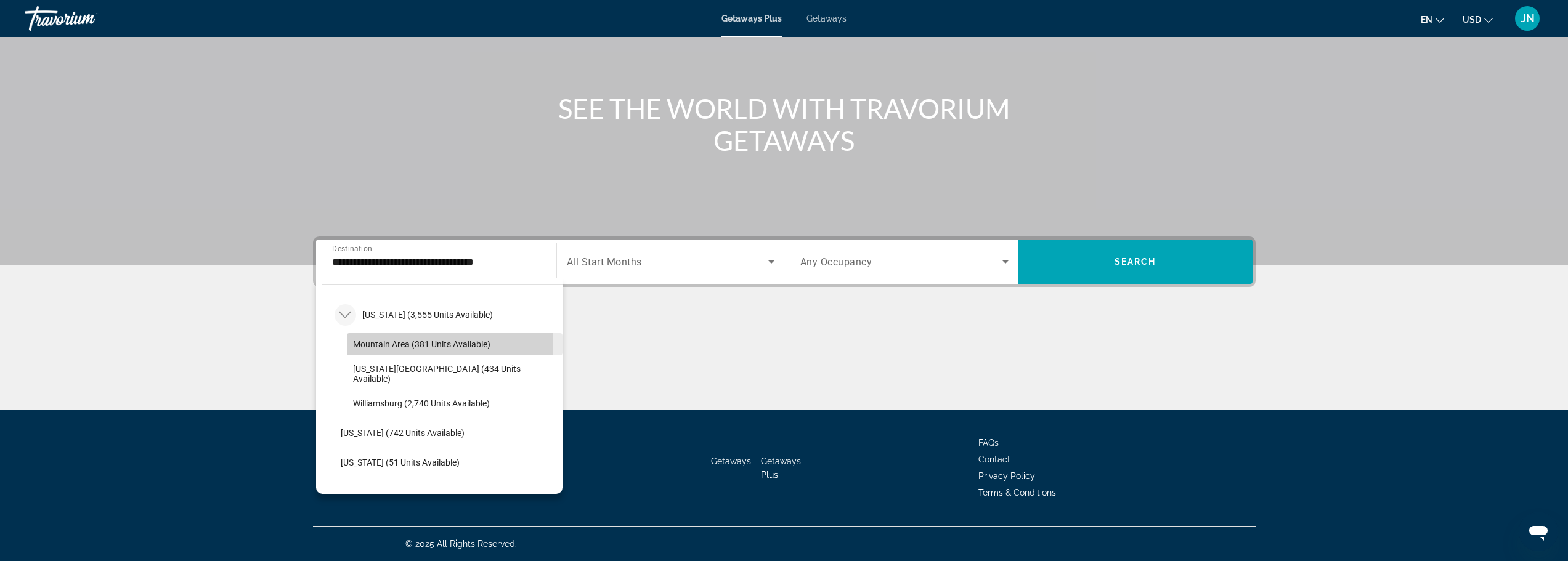
click at [370, 342] on span "Mountain Area (381 units available)" at bounding box center [421, 344] width 138 height 10
type input "**********"
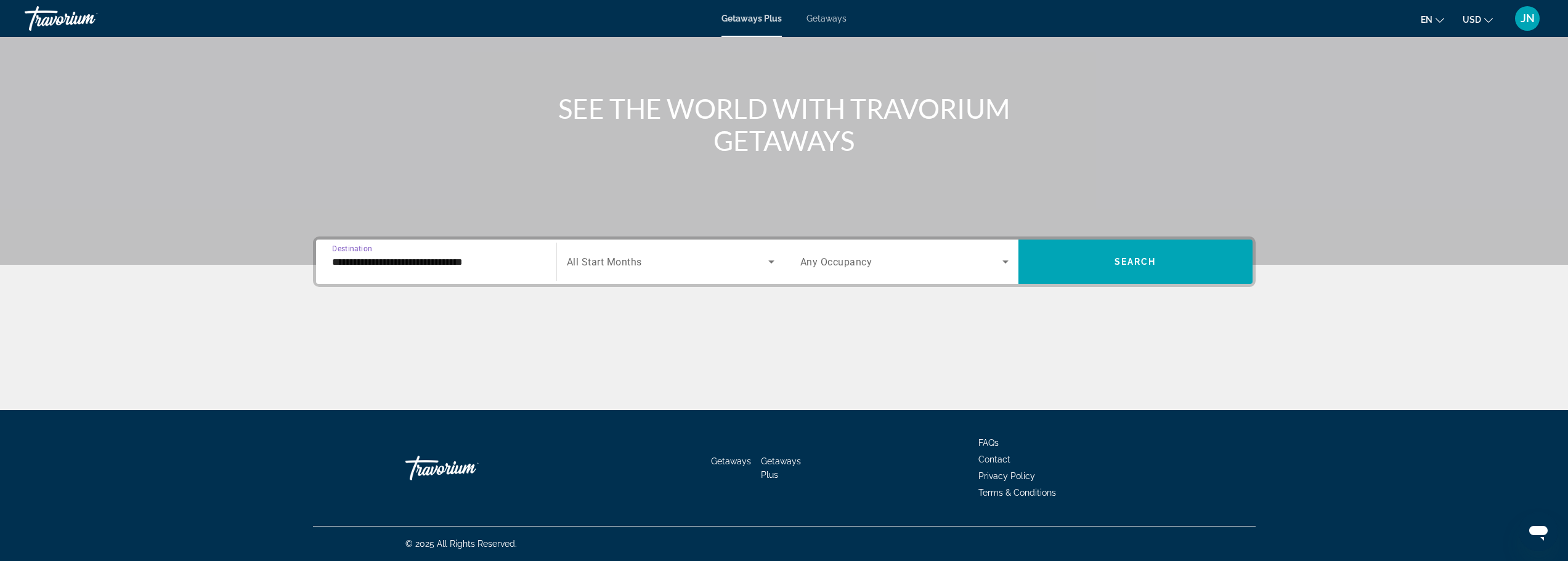
click at [669, 258] on span "Search widget" at bounding box center [668, 262] width 202 height 15
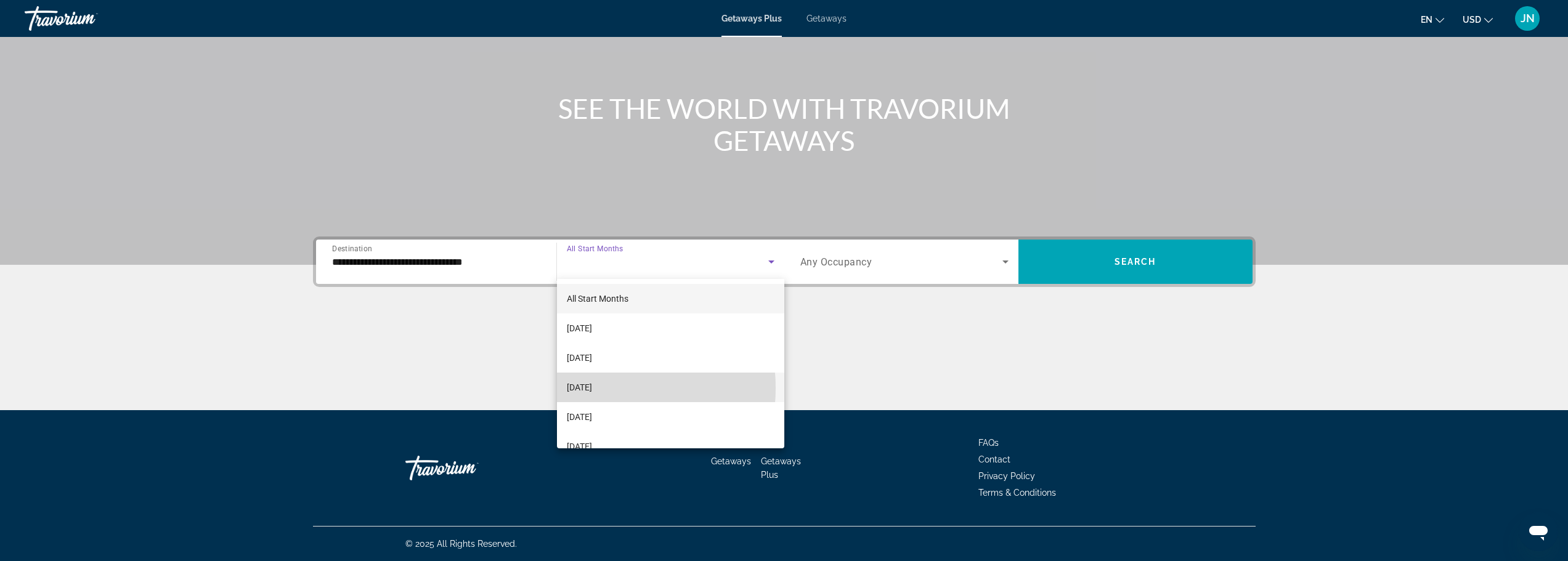
click at [591, 388] on span "[DATE]" at bounding box center [580, 387] width 26 height 15
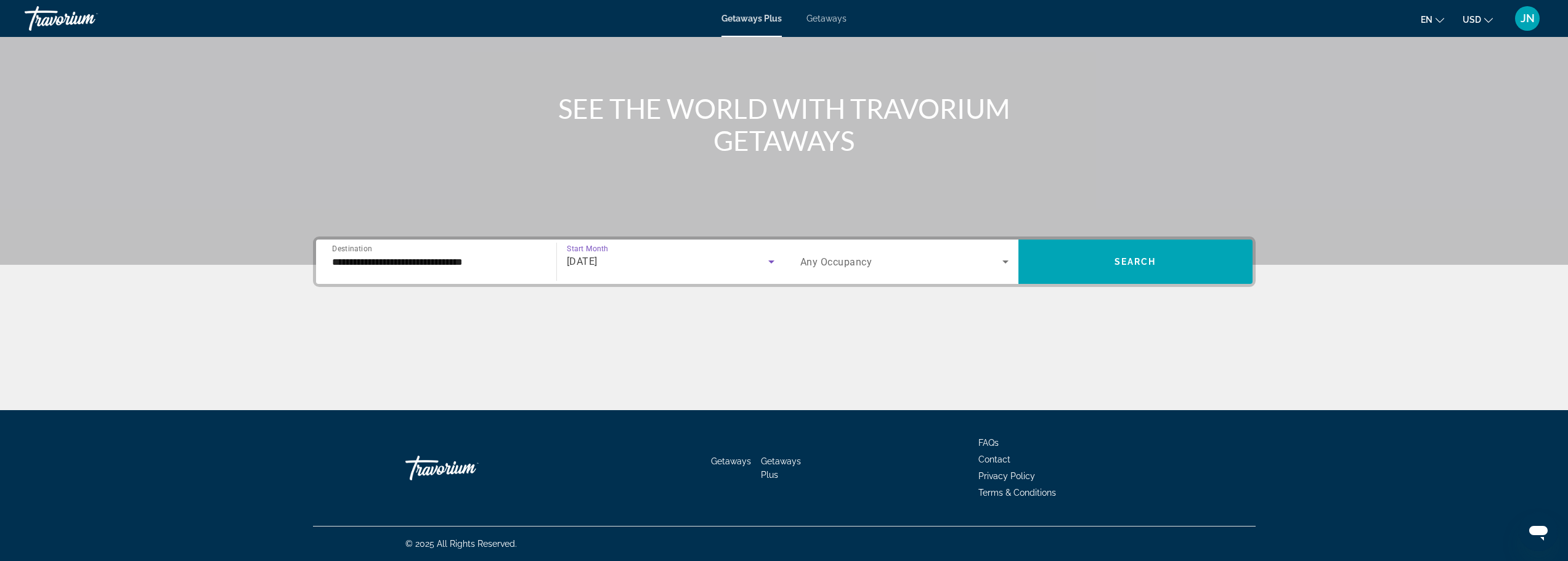
click at [910, 266] on span "Search widget" at bounding box center [901, 262] width 202 height 15
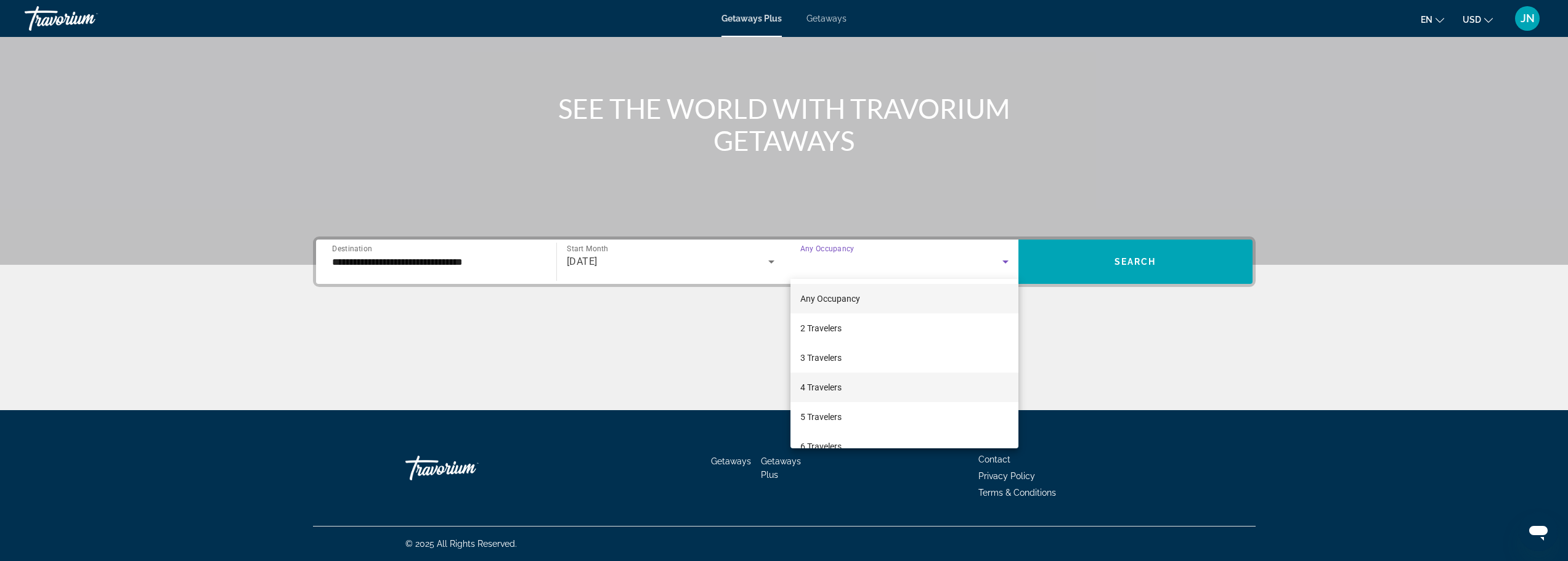
click at [824, 379] on mat-option "4 Travelers" at bounding box center [904, 387] width 228 height 30
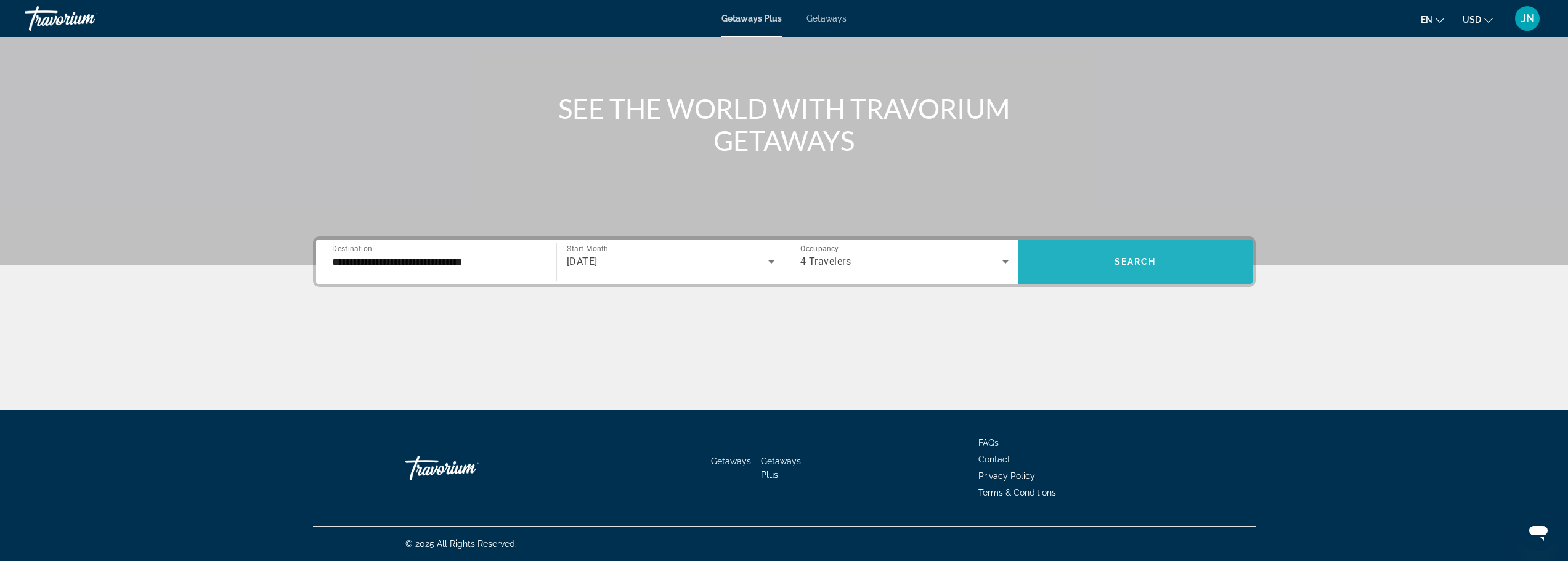
click at [1127, 260] on span "Search" at bounding box center [1135, 262] width 42 height 10
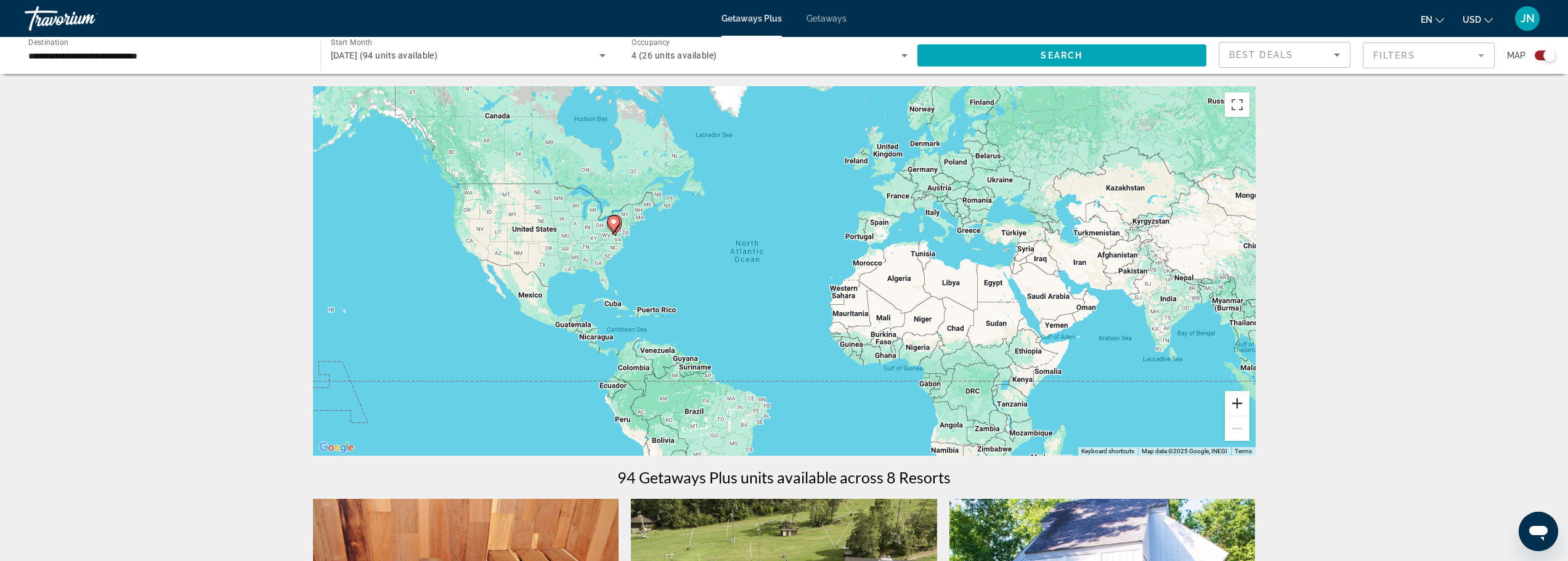
click at [1231, 407] on button "Zoom in" at bounding box center [1237, 403] width 25 height 25
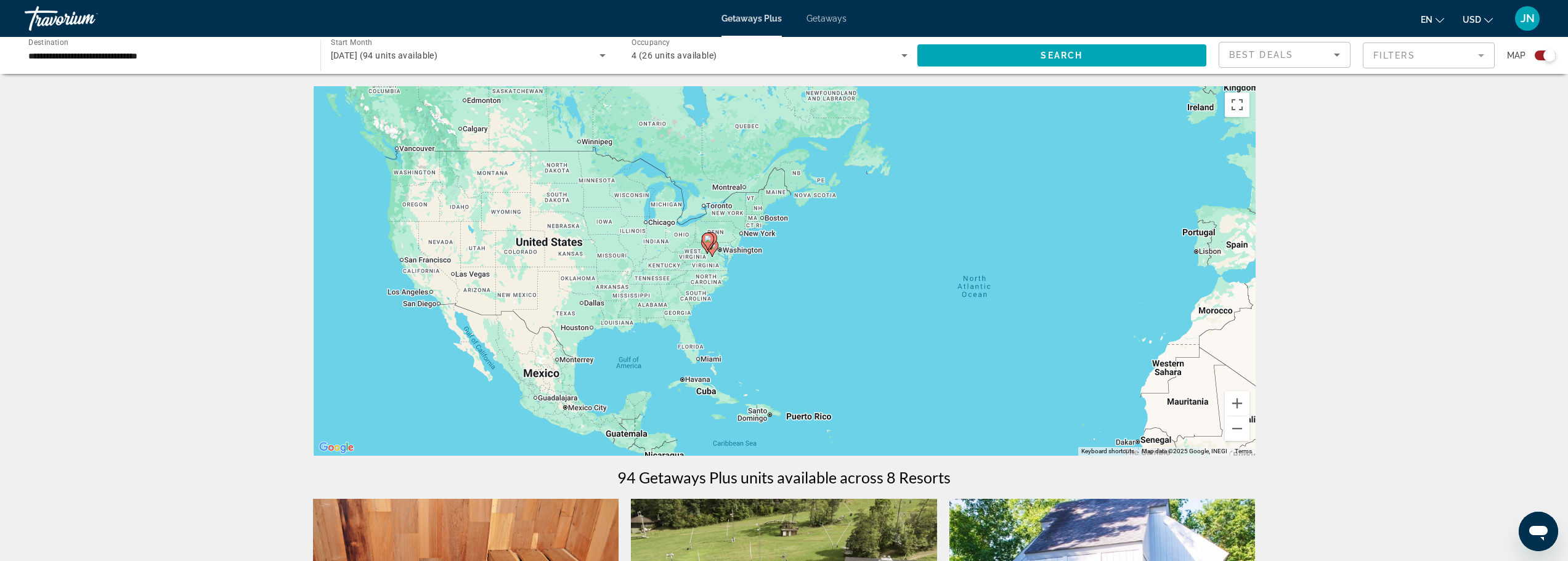
drag, startPoint x: 464, startPoint y: 292, endPoint x: 739, endPoint y: 355, distance: 282.1
click at [739, 355] on div "To activate drag with keyboard, press Alt + Enter. Once in keyboard drag state,…" at bounding box center [784, 271] width 942 height 369
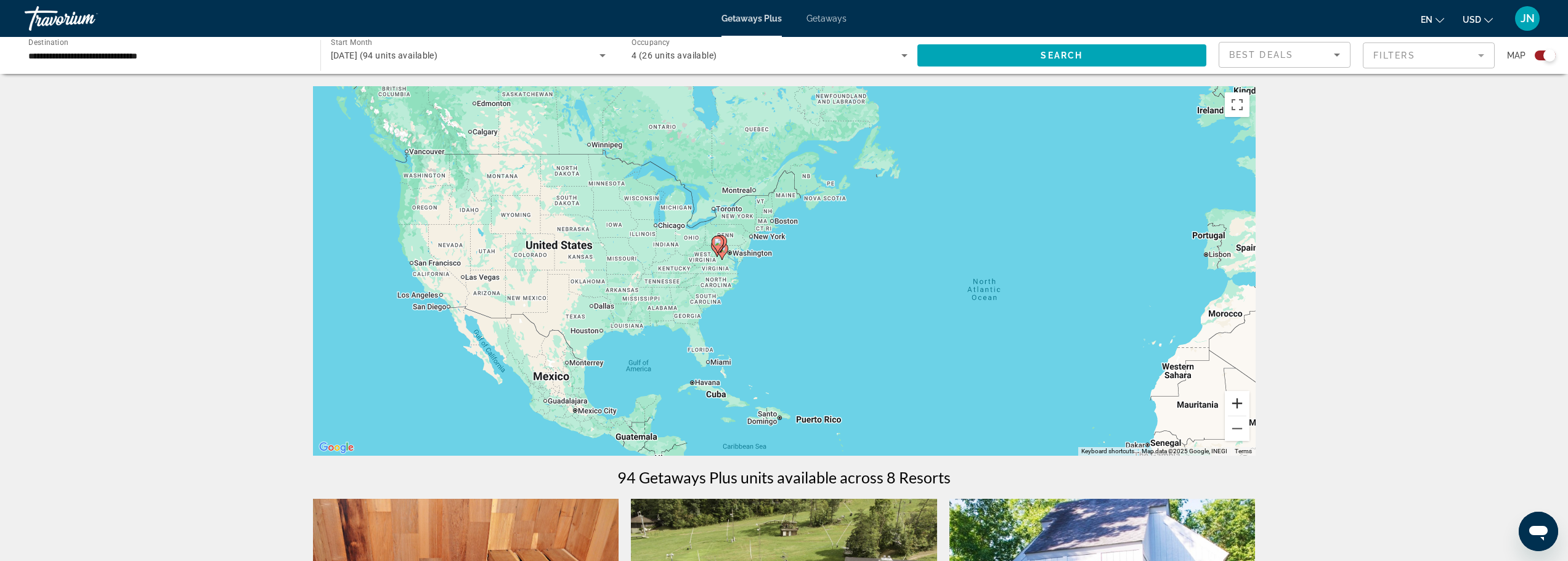
click at [1236, 407] on button "Zoom in" at bounding box center [1237, 403] width 25 height 25
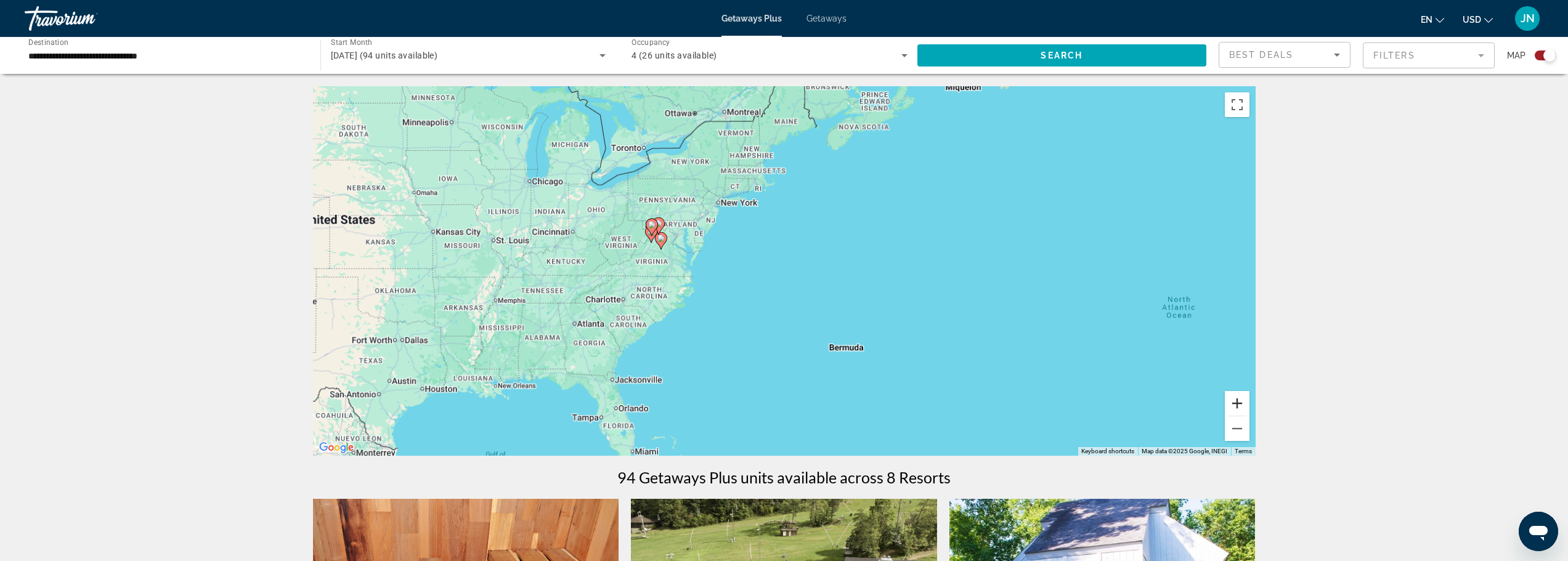
click at [1236, 407] on button "Zoom in" at bounding box center [1237, 403] width 25 height 25
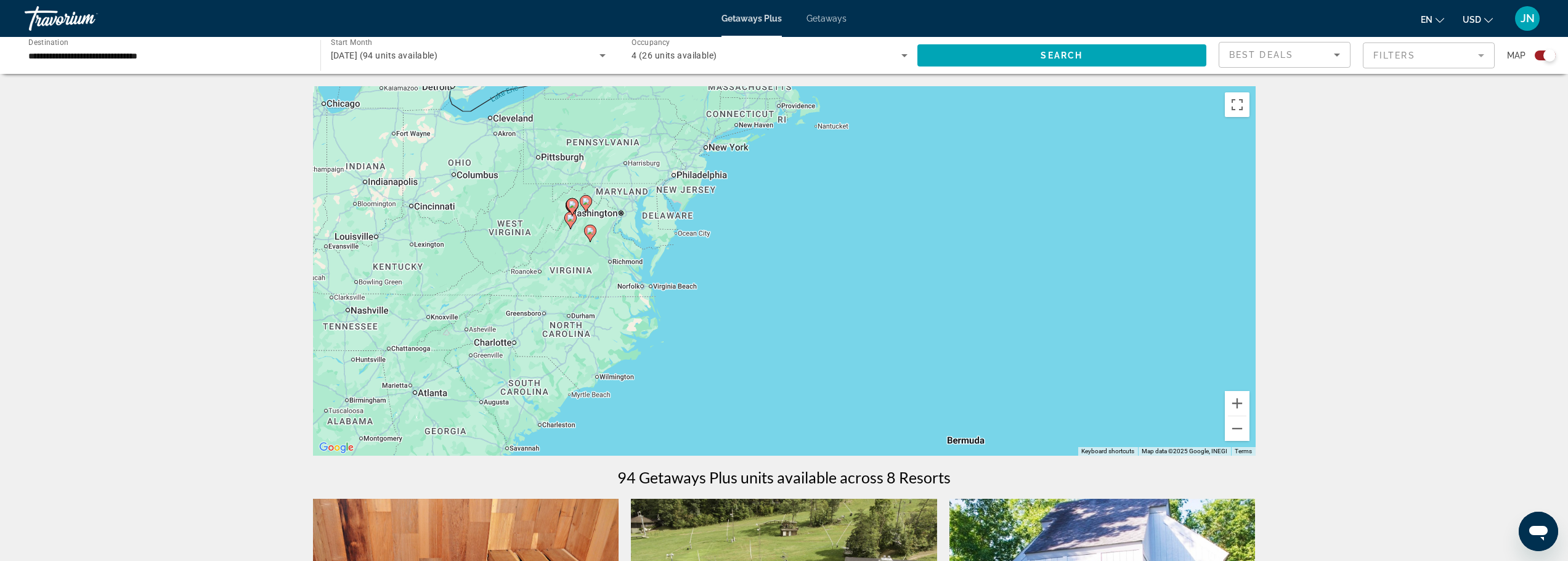
drag, startPoint x: 561, startPoint y: 305, endPoint x: 658, endPoint y: 321, distance: 98.3
click at [657, 321] on div "To activate drag with keyboard, press Alt + Enter. Once in keyboard drag state,…" at bounding box center [784, 271] width 942 height 369
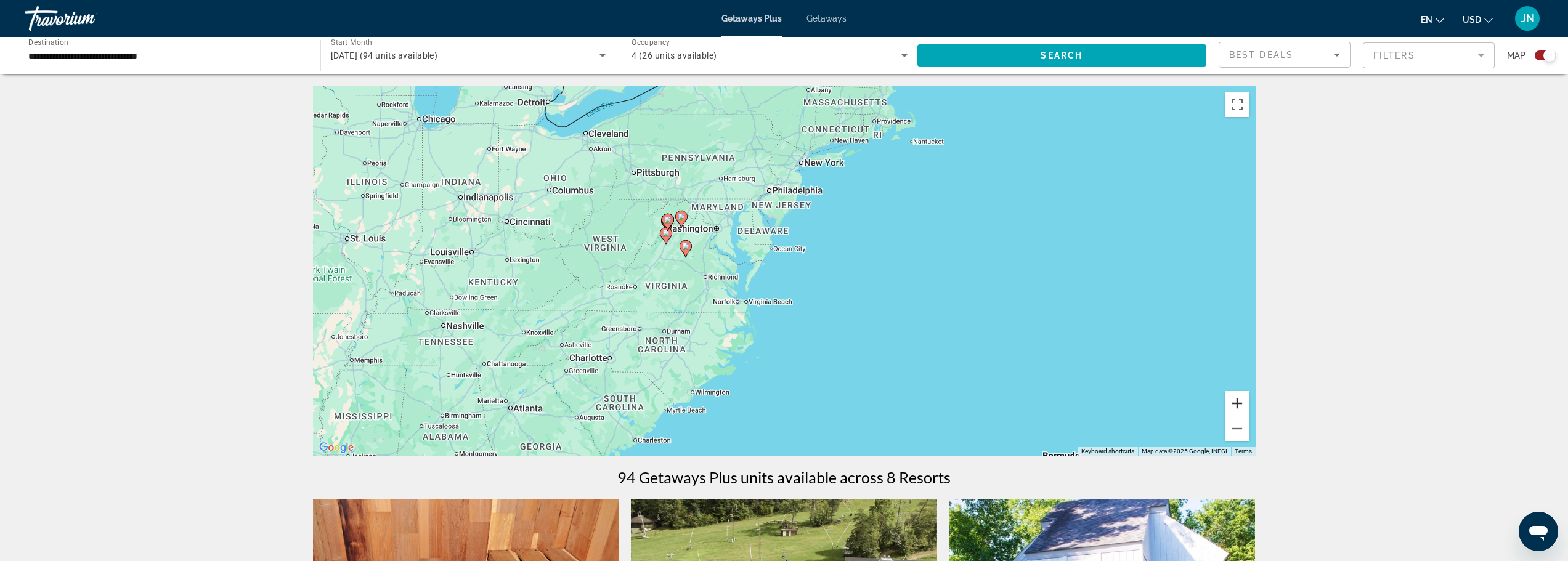
click at [1239, 409] on button "Zoom in" at bounding box center [1237, 403] width 25 height 25
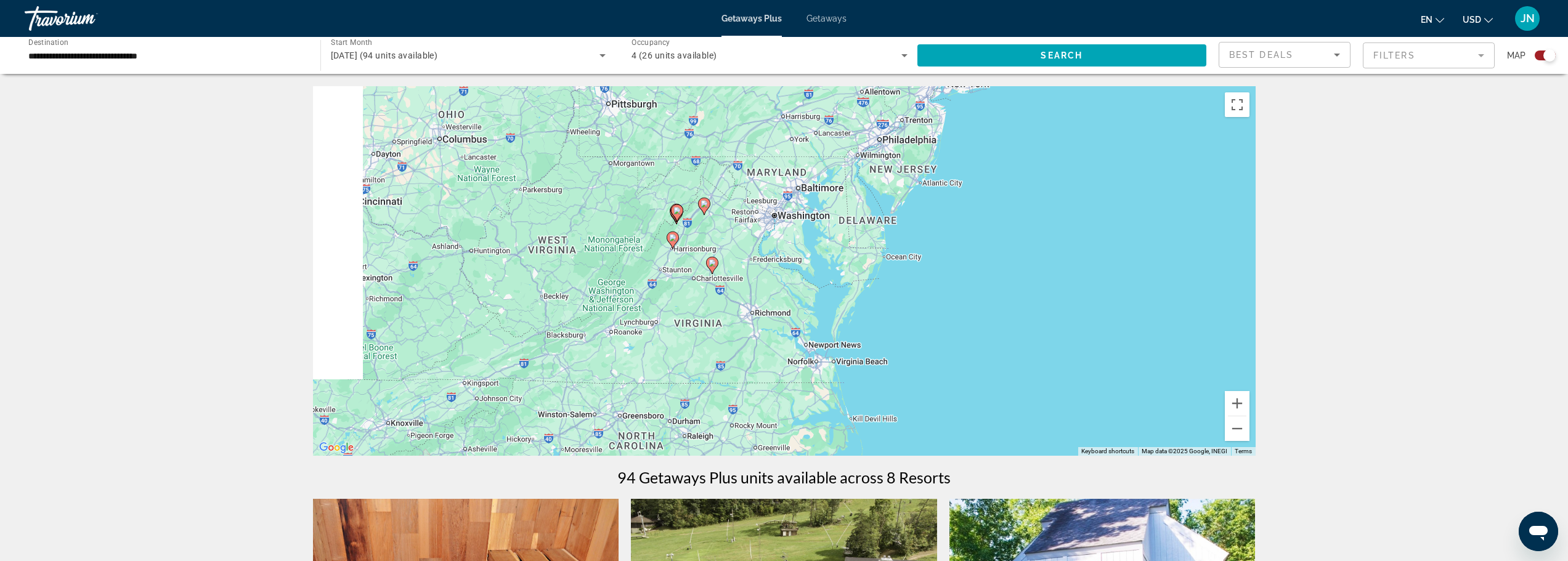
drag, startPoint x: 684, startPoint y: 295, endPoint x: 829, endPoint y: 333, distance: 149.9
click at [828, 333] on div "To activate drag with keyboard, press Alt + Enter. Once in keyboard drag state,…" at bounding box center [784, 271] width 942 height 369
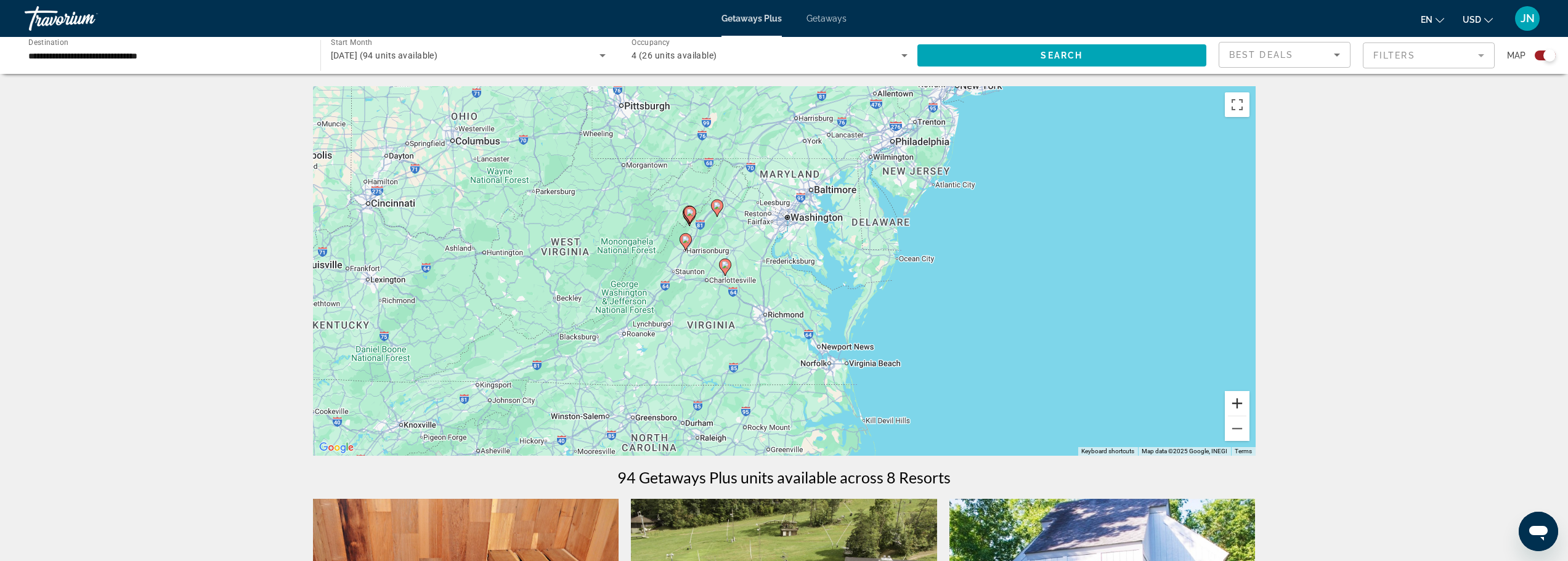
click at [1239, 397] on button "Zoom in" at bounding box center [1237, 403] width 25 height 25
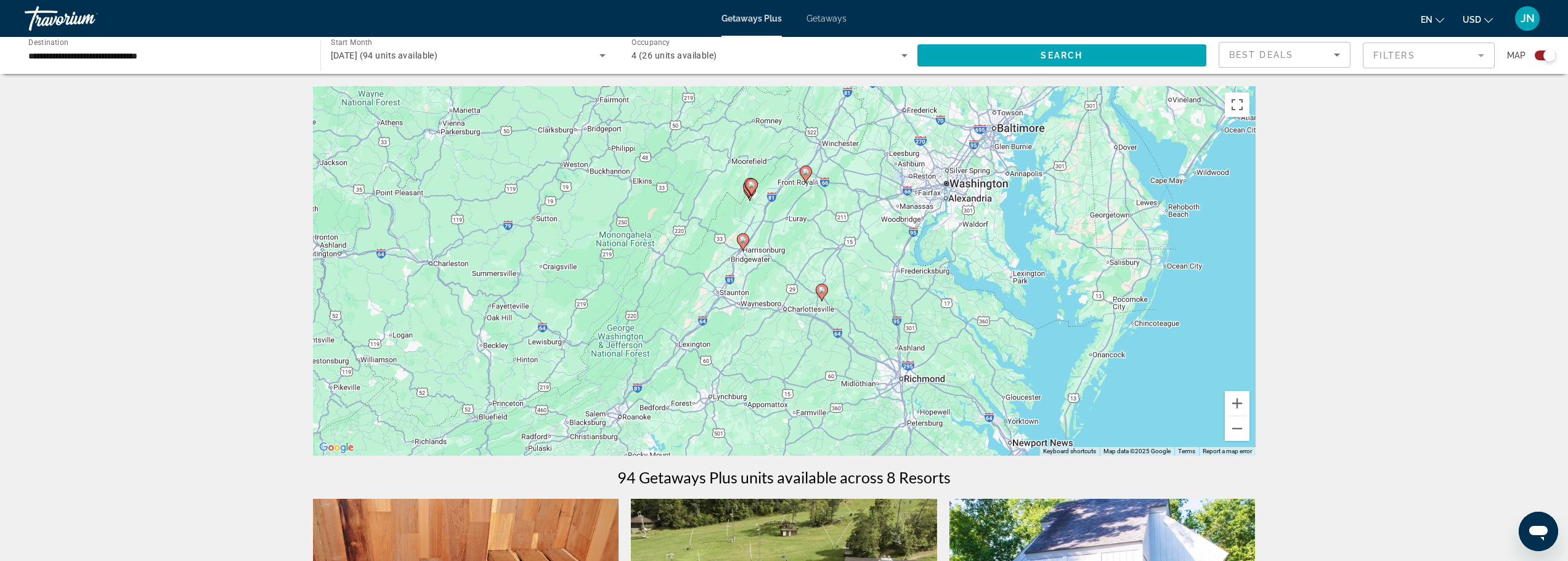
drag, startPoint x: 662, startPoint y: 328, endPoint x: 856, endPoint y: 346, distance: 194.8
click at [852, 353] on div "To activate drag with keyboard, press Alt + Enter. Once in keyboard drag state,…" at bounding box center [784, 271] width 942 height 369
